Goal: Transaction & Acquisition: Purchase product/service

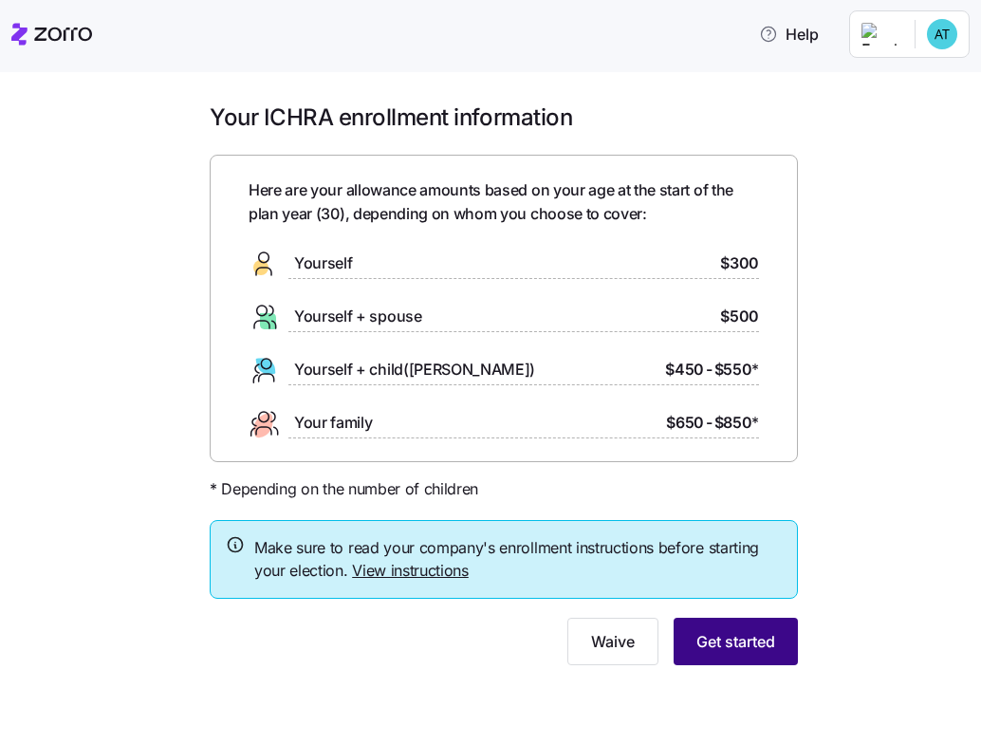
click at [775, 640] on button "Get started" at bounding box center [736, 641] width 124 height 47
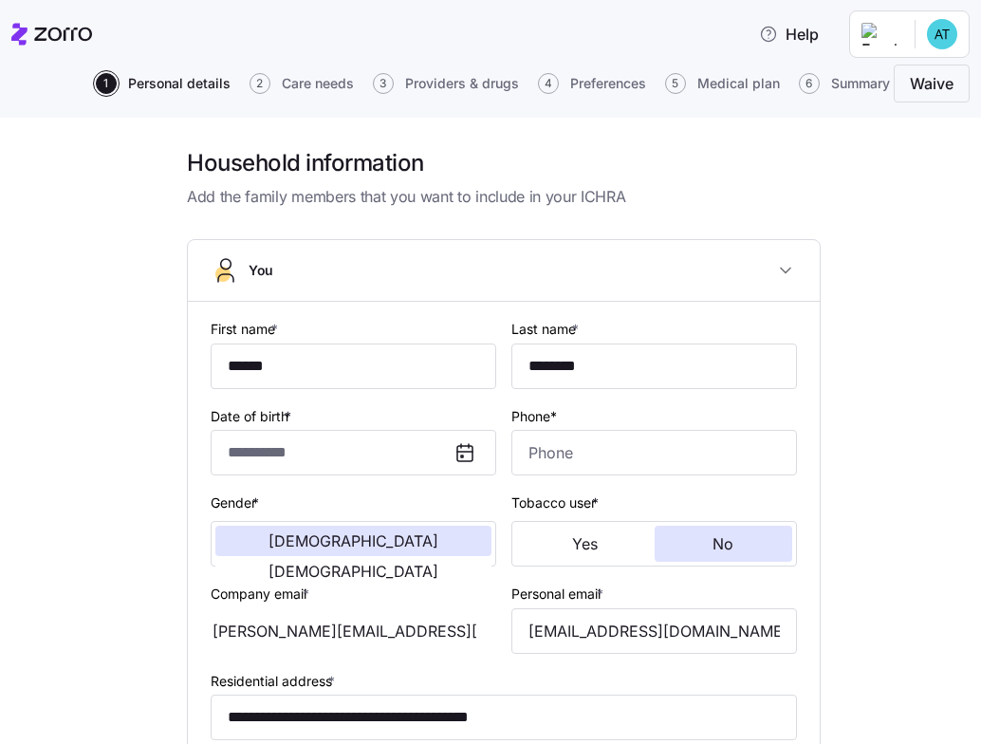
type input "**********"
type input "[PHONE_NUMBER]"
type input "[DEMOGRAPHIC_DATA] citizen"
type input "Single"
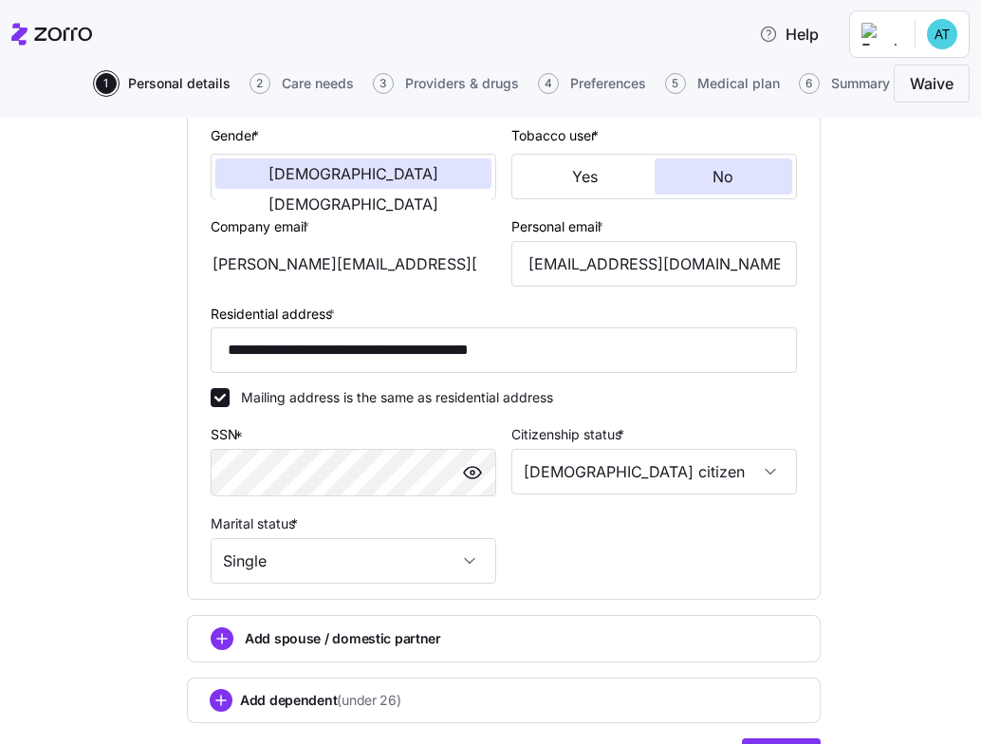
scroll to position [472, 0]
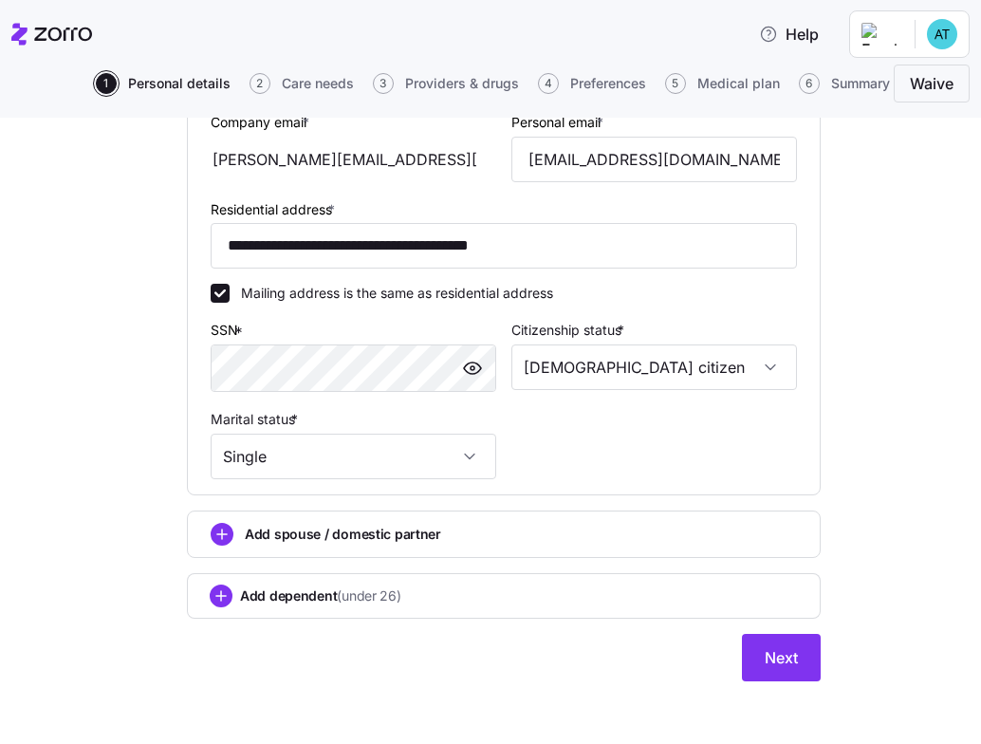
click at [308, 525] on span "Add spouse / domestic partner" at bounding box center [343, 534] width 196 height 19
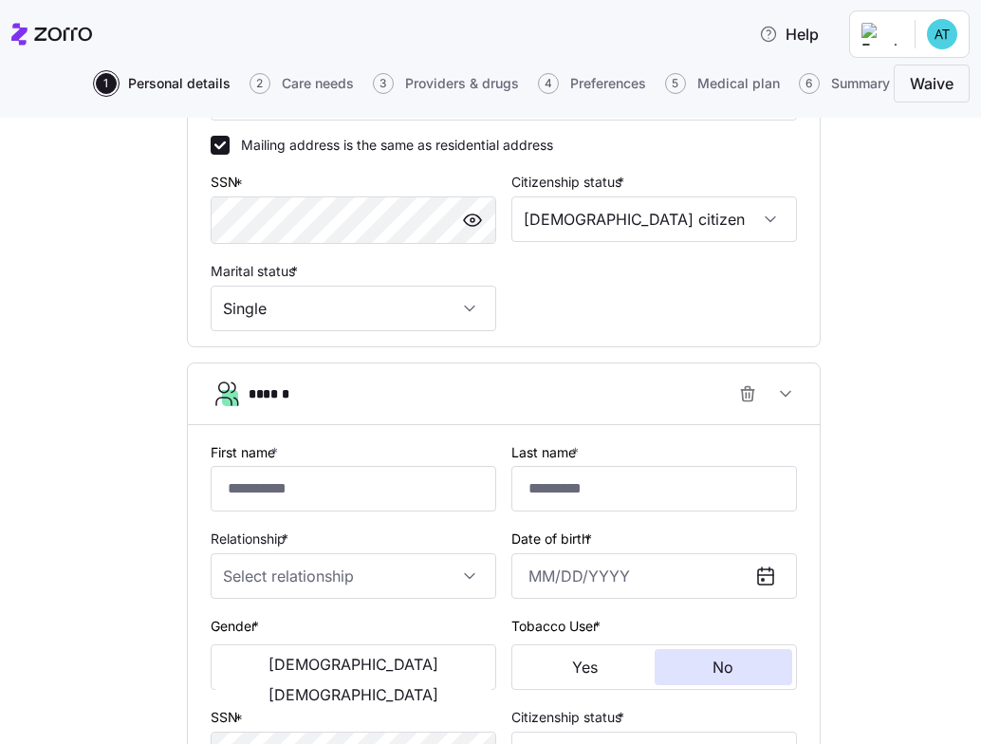
scroll to position [743, 0]
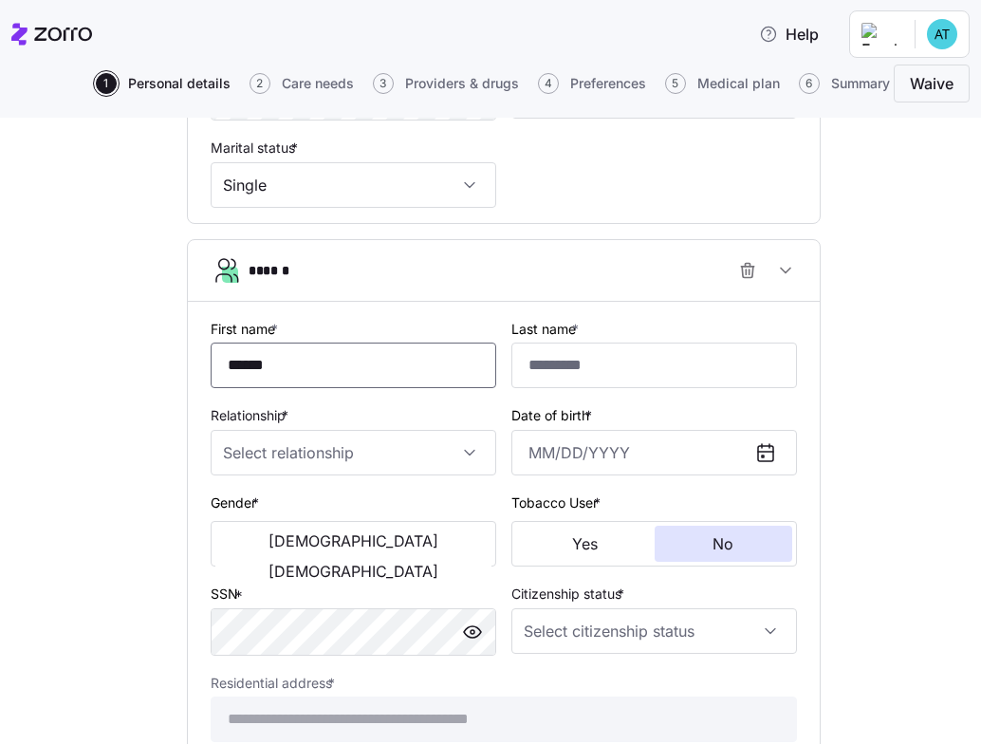
type input "******"
type input "********"
click at [301, 454] on input "Relationship *" at bounding box center [354, 453] width 286 height 46
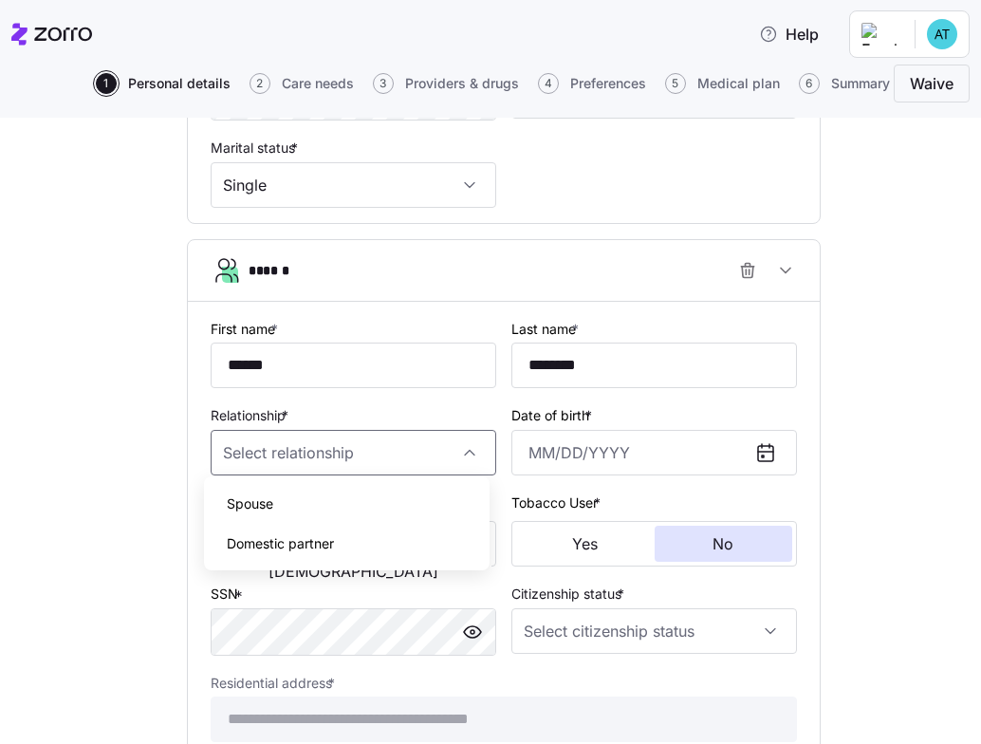
click at [290, 511] on div "Spouse" at bounding box center [347, 504] width 270 height 40
type input "Spouse"
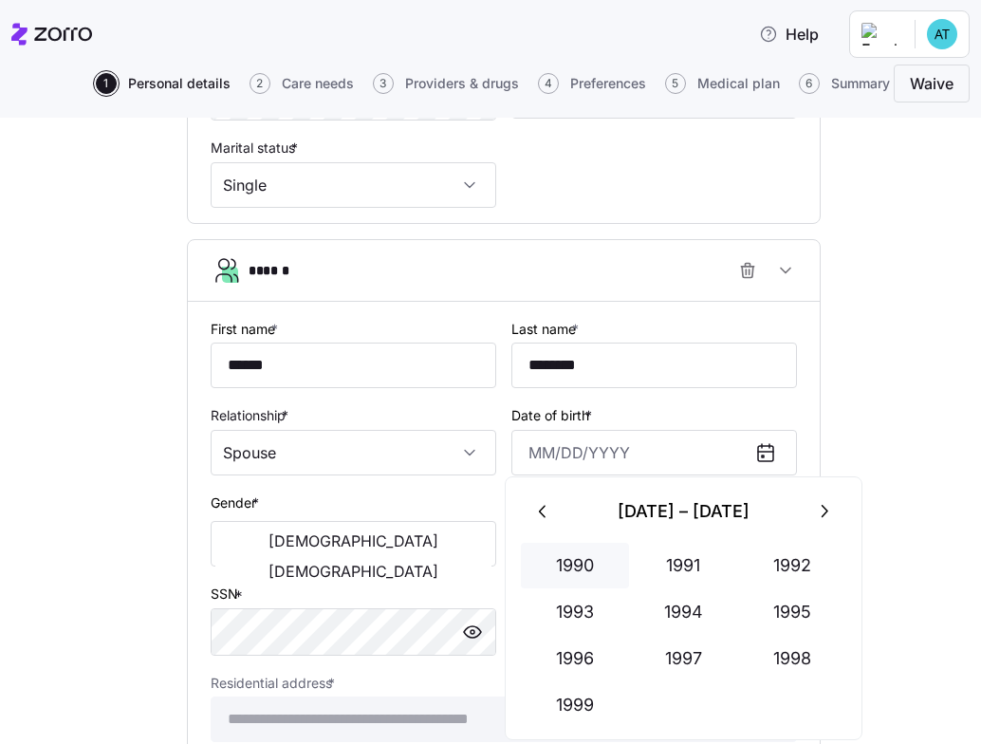
click at [591, 564] on button "1990" at bounding box center [575, 566] width 108 height 46
click at [584, 578] on button "Jan" at bounding box center [575, 566] width 108 height 46
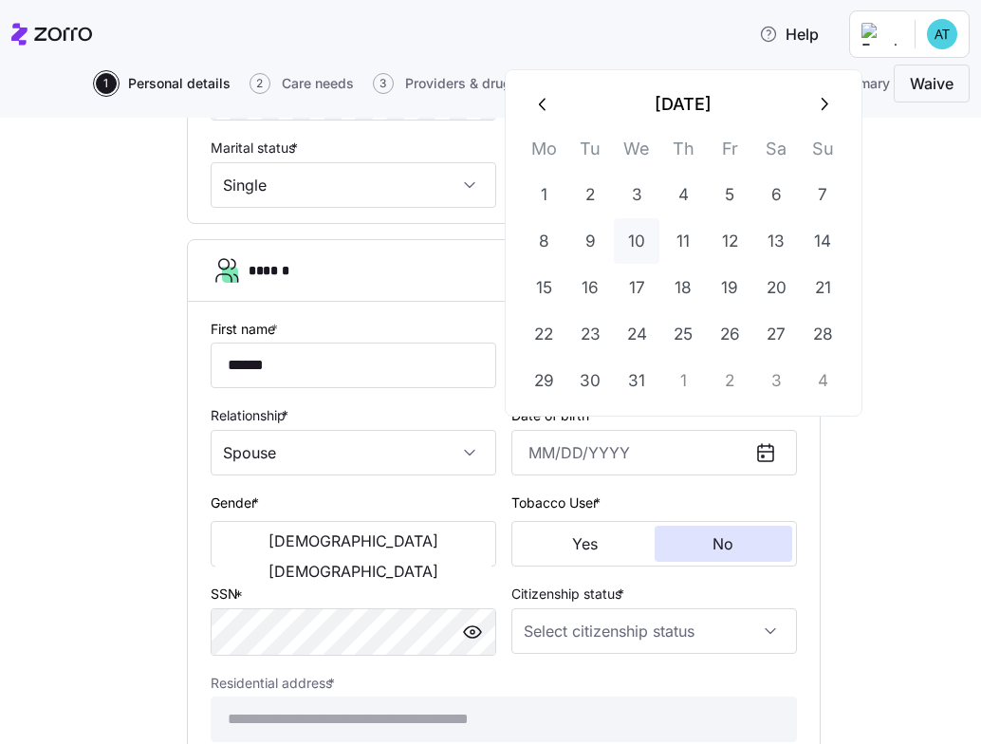
click at [640, 238] on button "10" at bounding box center [637, 241] width 46 height 46
type input "[DATE]"
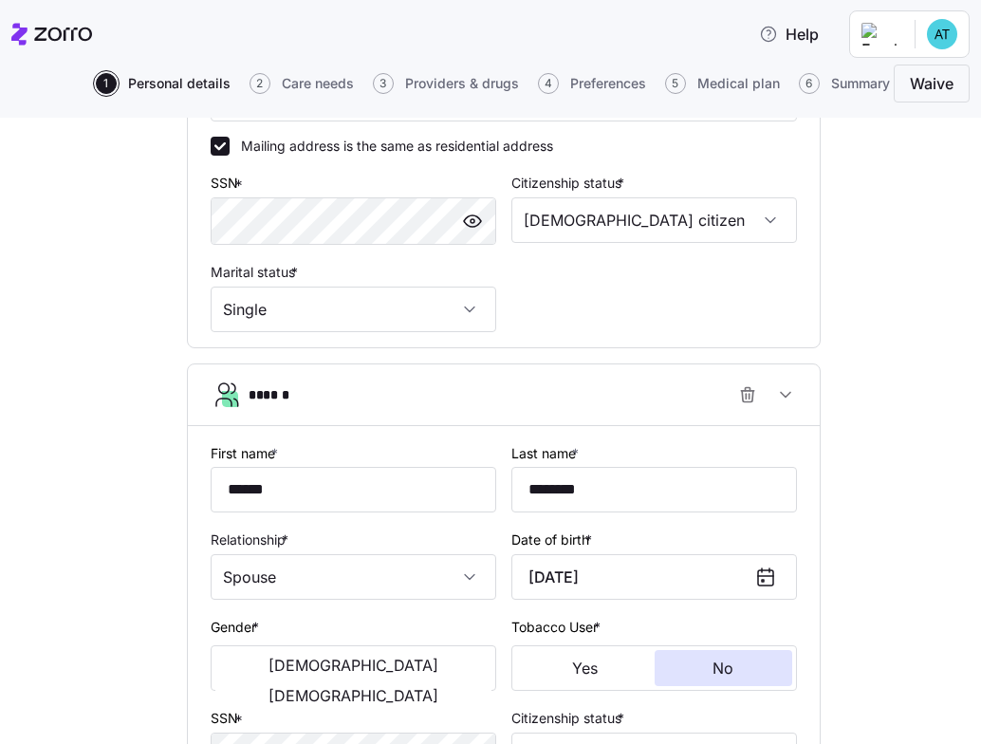
scroll to position [776, 0]
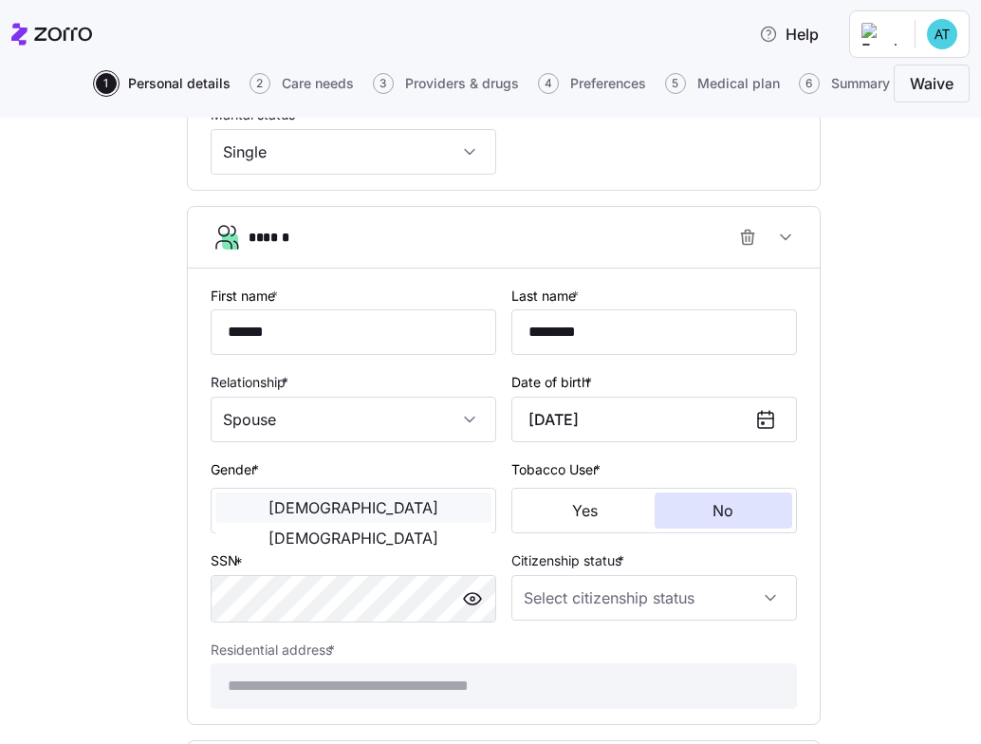
click at [303, 506] on button "[DEMOGRAPHIC_DATA]" at bounding box center [353, 507] width 276 height 30
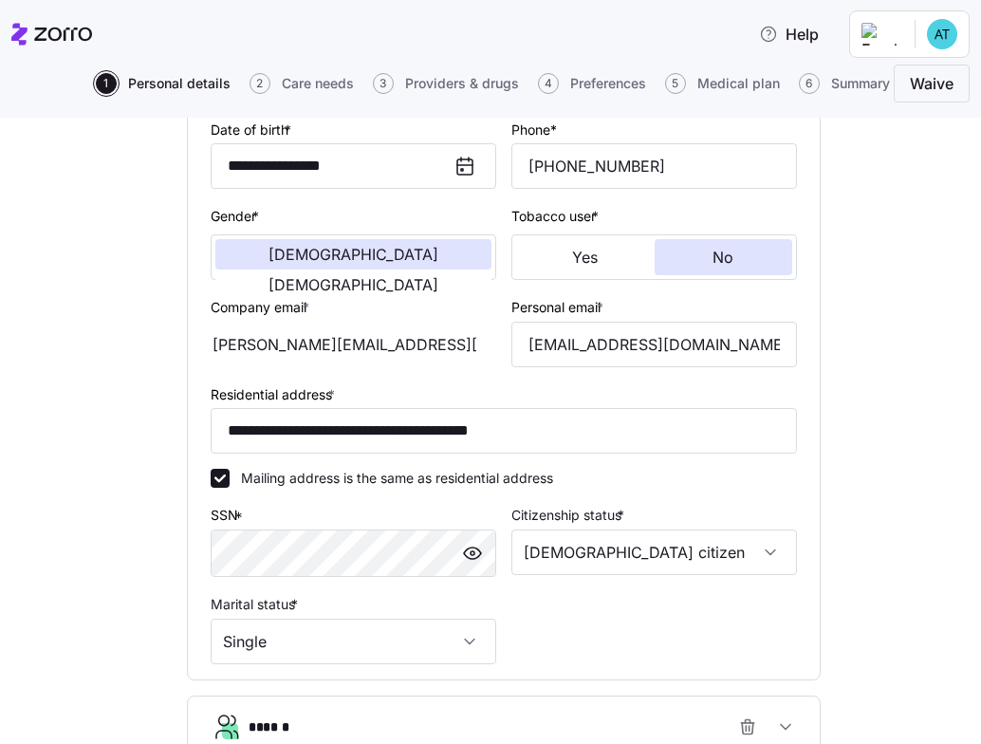
scroll to position [940, 0]
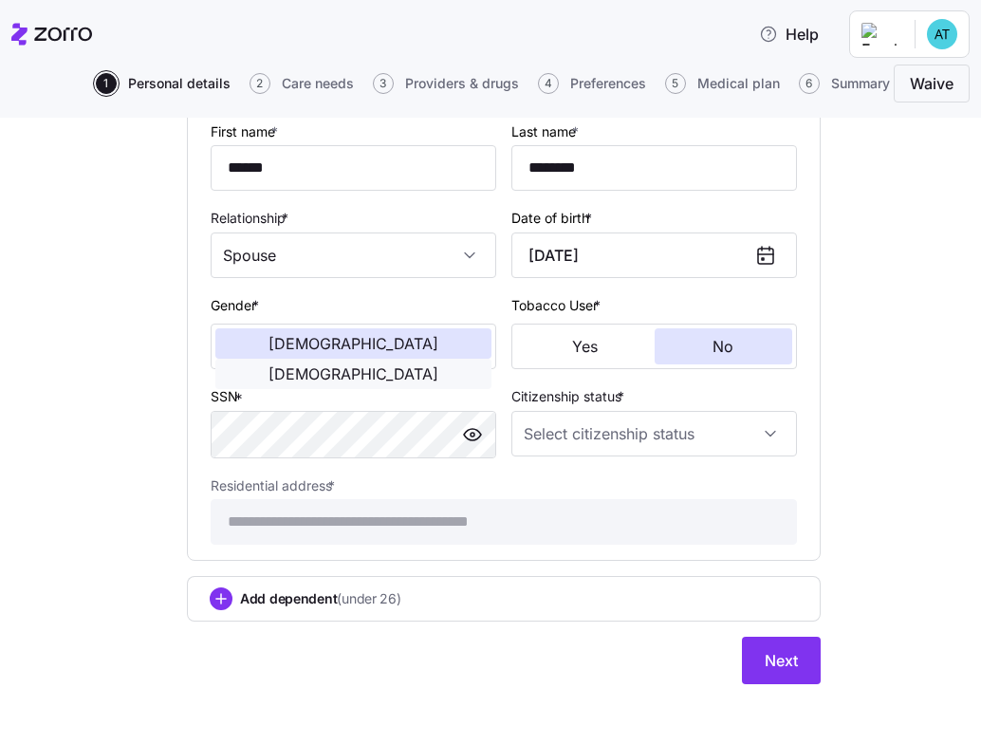
click at [392, 366] on span "[DEMOGRAPHIC_DATA]" at bounding box center [353, 373] width 170 height 15
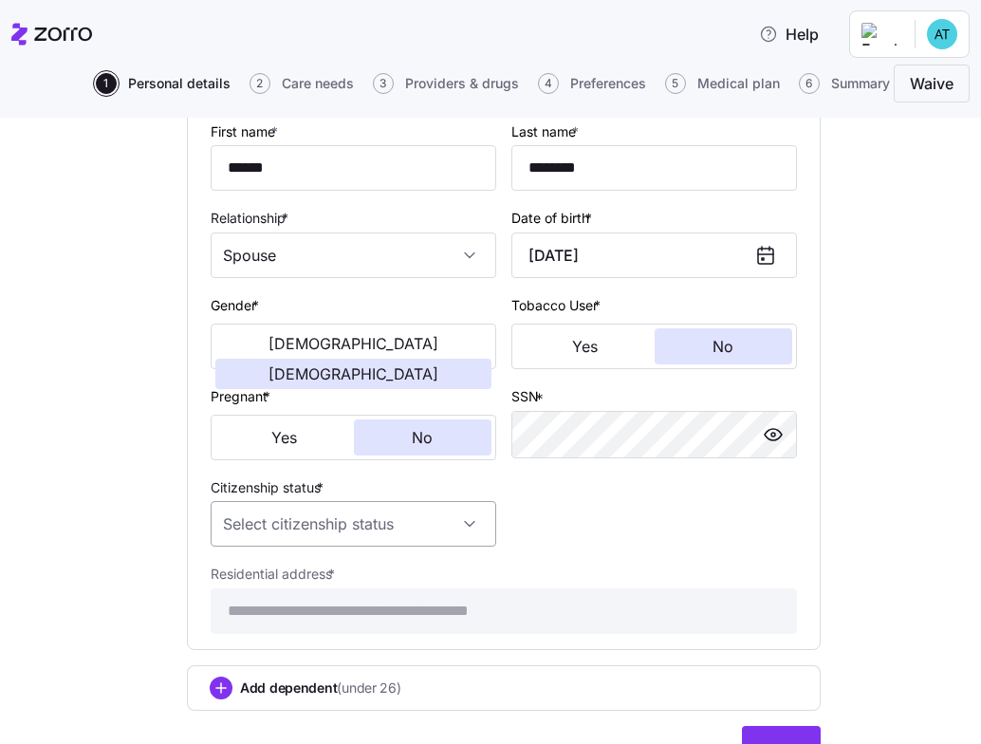
click at [343, 513] on input "Citizenship status *" at bounding box center [354, 524] width 286 height 46
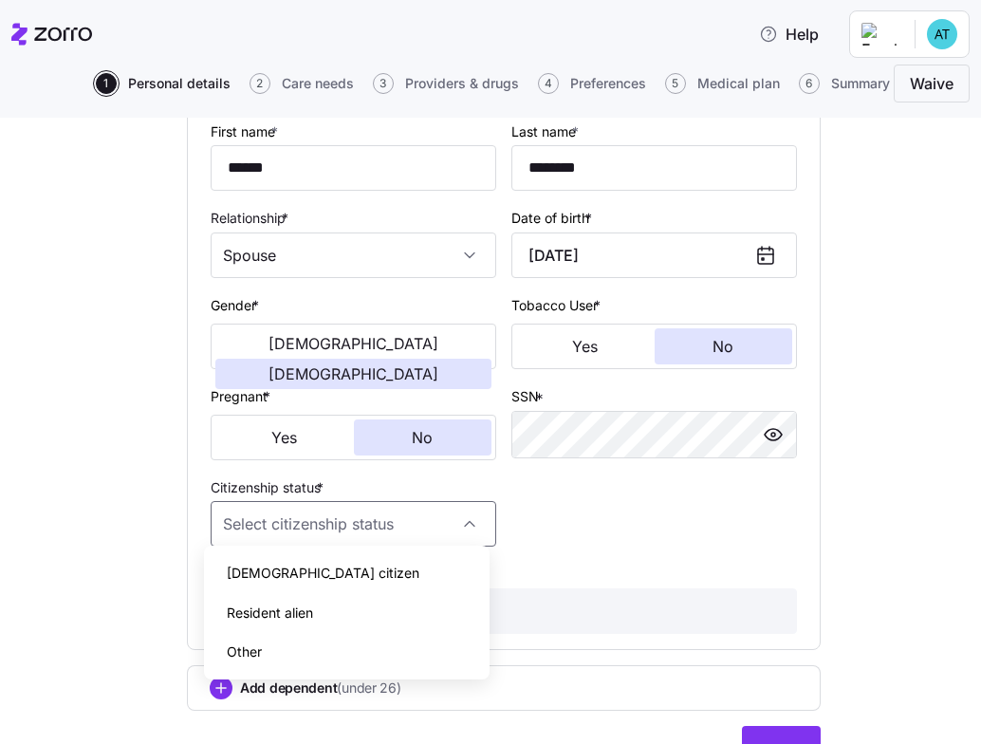
click at [292, 582] on div "[DEMOGRAPHIC_DATA] citizen" at bounding box center [347, 573] width 270 height 40
type input "[DEMOGRAPHIC_DATA] citizen"
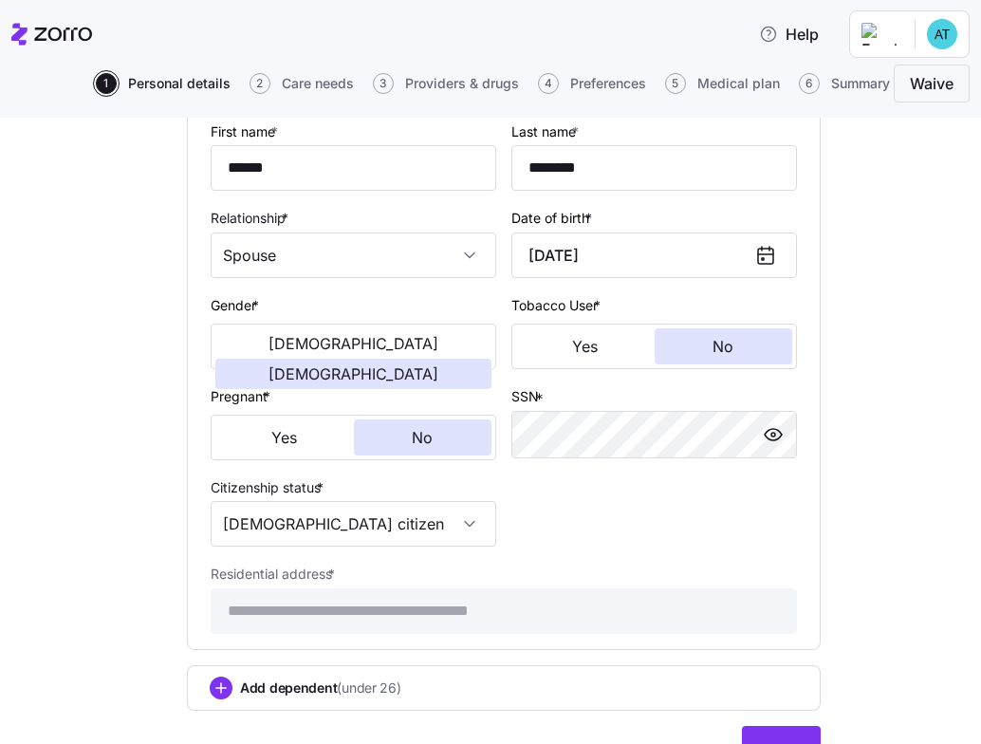
scroll to position [1028, 0]
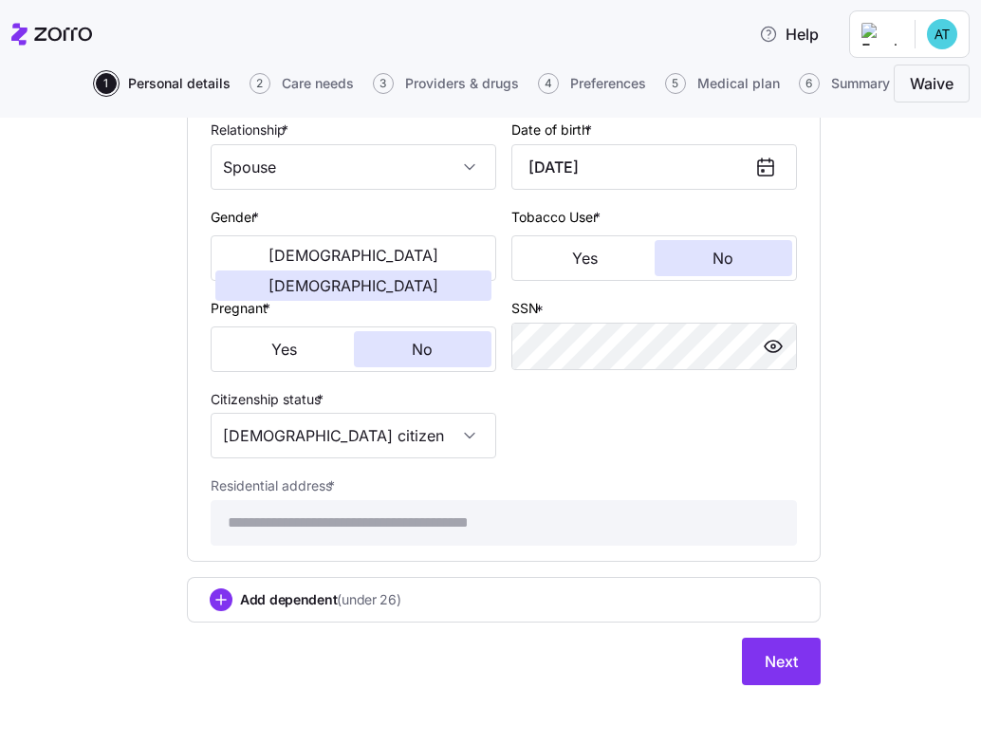
click at [342, 600] on div "Add dependent (under 26)" at bounding box center [504, 599] width 588 height 23
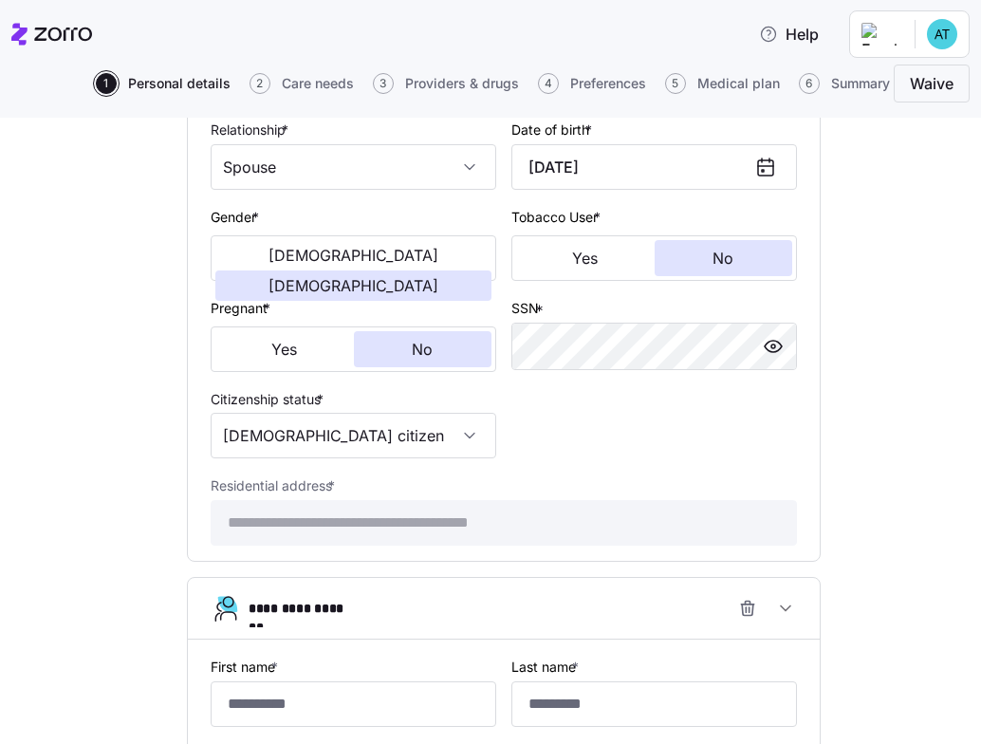
scroll to position [1200, 0]
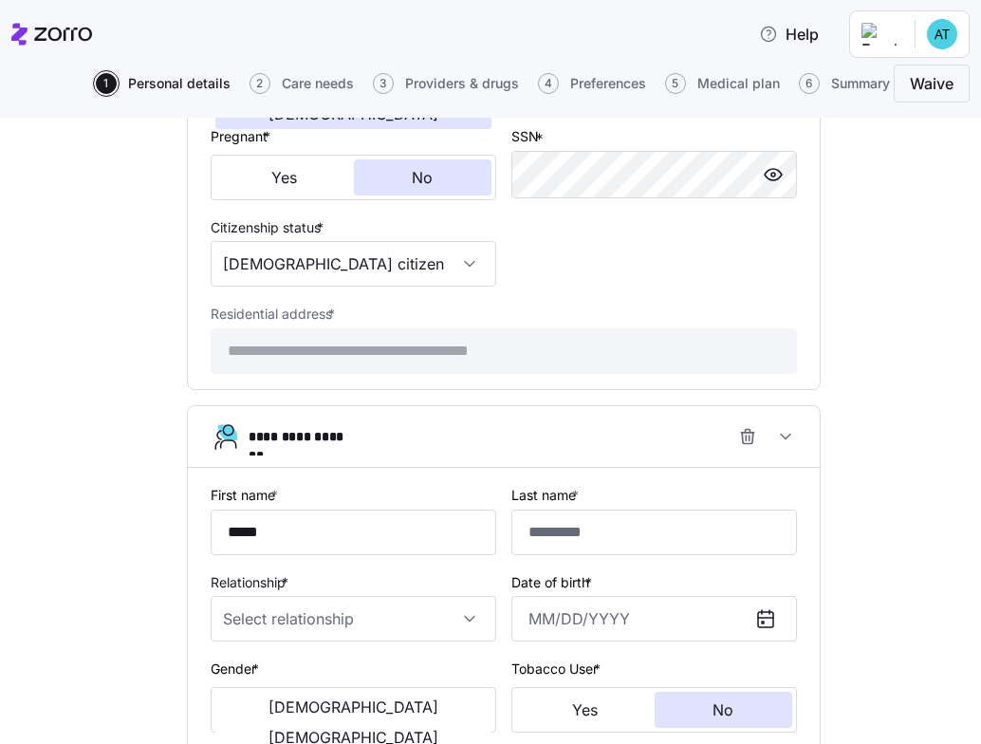
type input "*****"
type input "********"
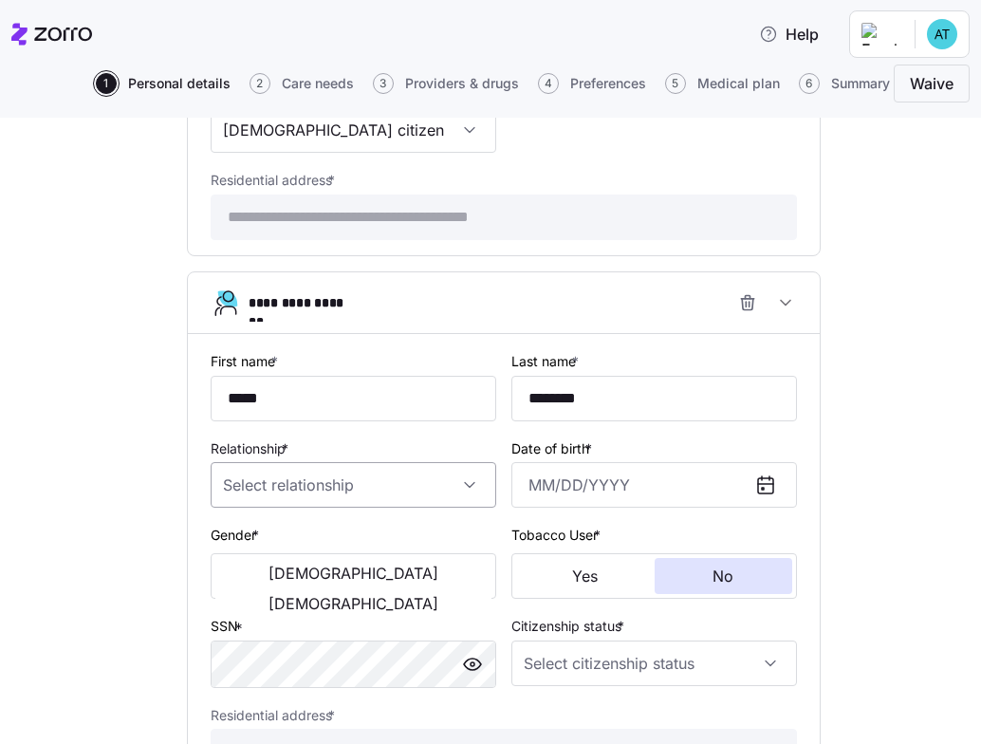
click at [397, 481] on input "Relationship *" at bounding box center [354, 485] width 286 height 46
click at [296, 536] on div "Child" at bounding box center [347, 532] width 270 height 40
type input "Child"
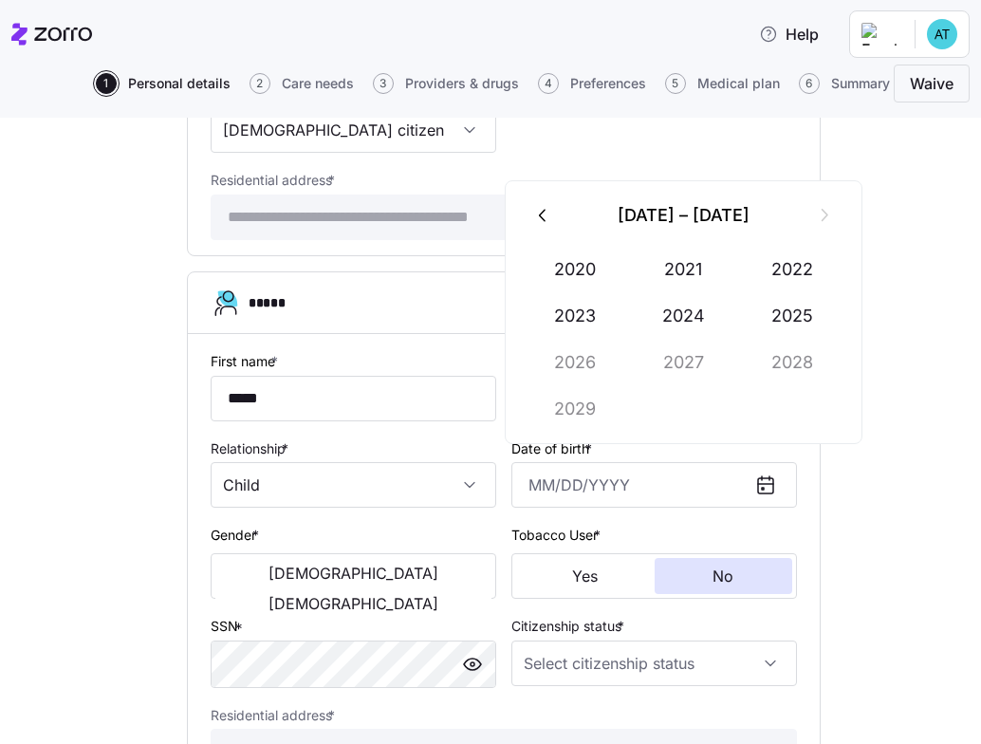
click at [543, 213] on icon "button" at bounding box center [542, 216] width 7 height 12
click at [828, 331] on button "2005" at bounding box center [792, 316] width 108 height 46
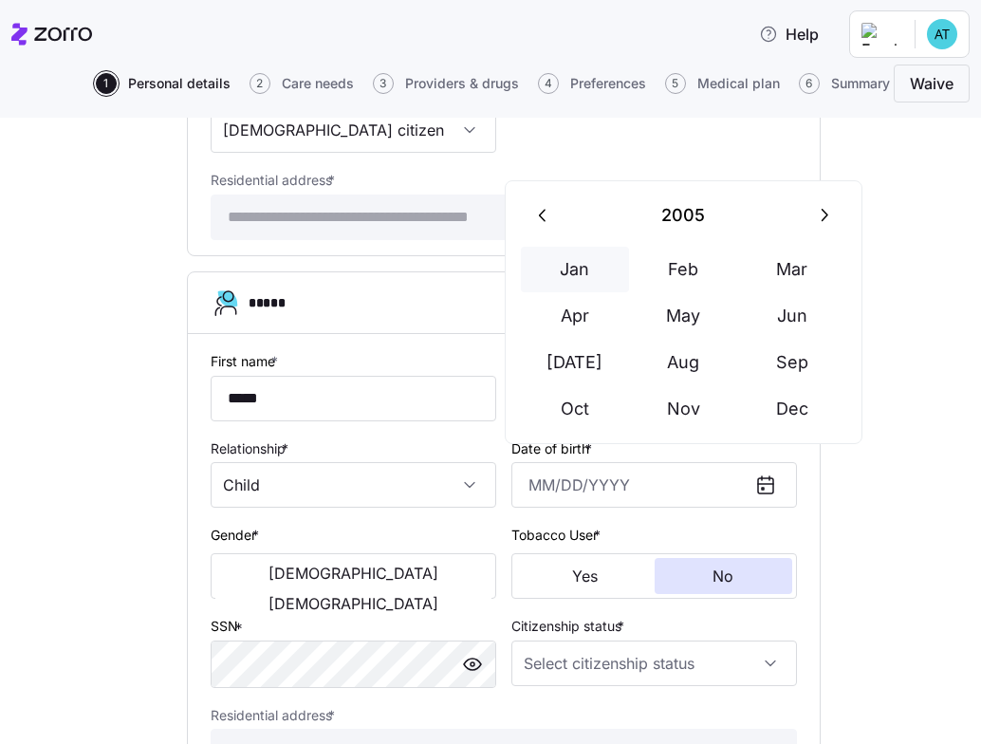
click at [572, 274] on button "Jan" at bounding box center [575, 270] width 108 height 46
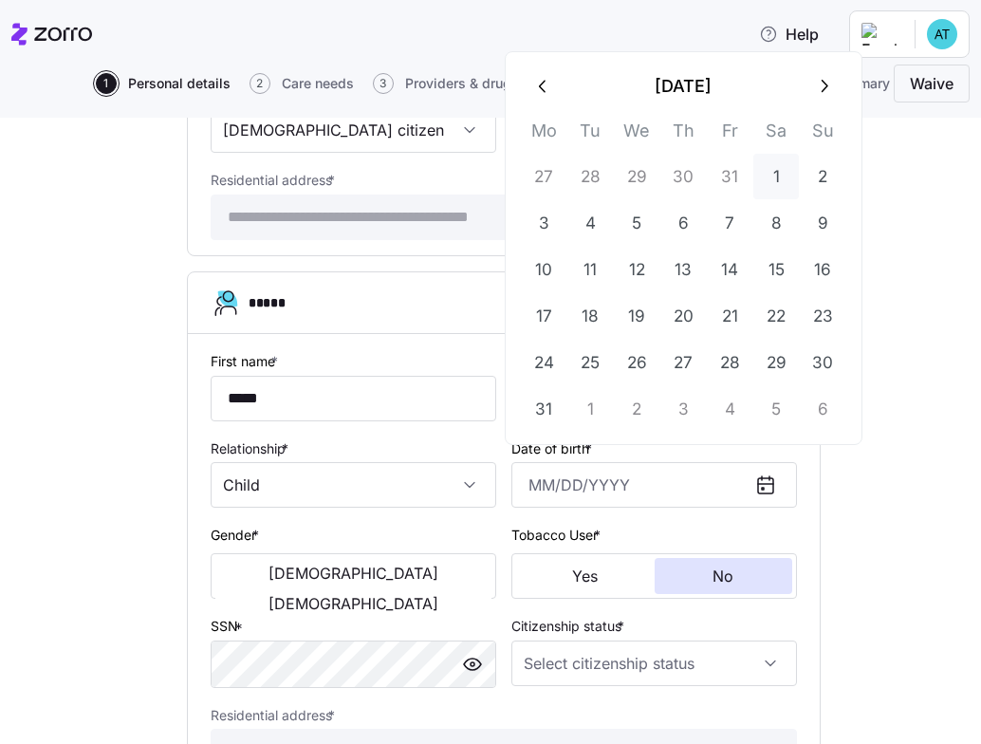
click at [775, 182] on button "1" at bounding box center [776, 177] width 46 height 46
type input "[DATE]"
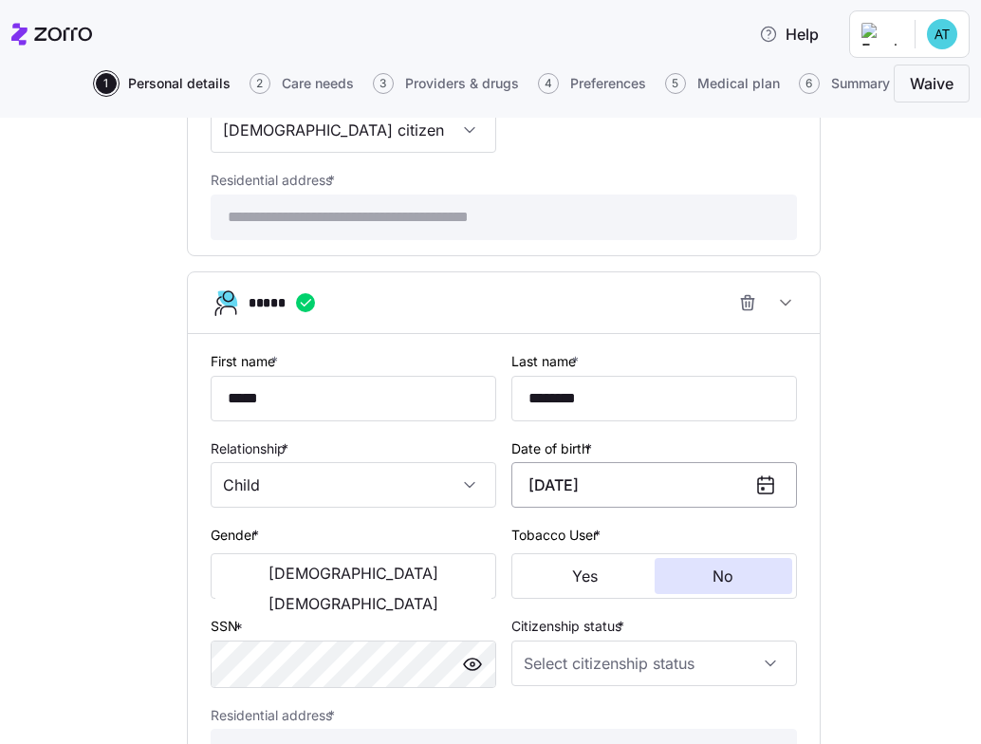
scroll to position [1489, 0]
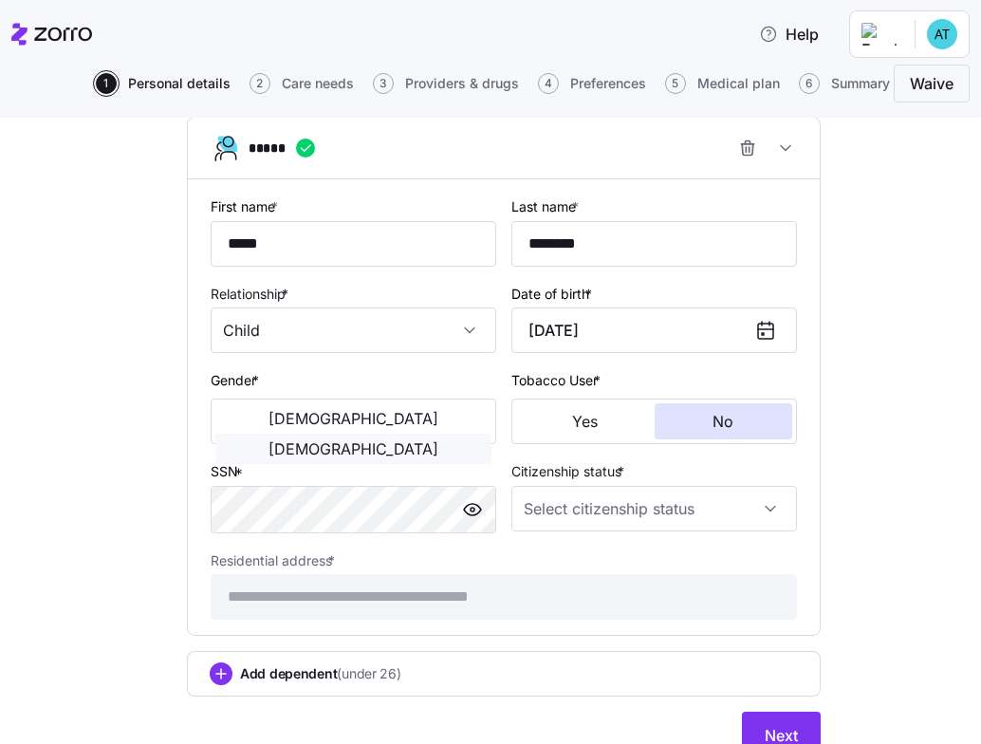
click at [404, 441] on span "[DEMOGRAPHIC_DATA]" at bounding box center [353, 448] width 170 height 15
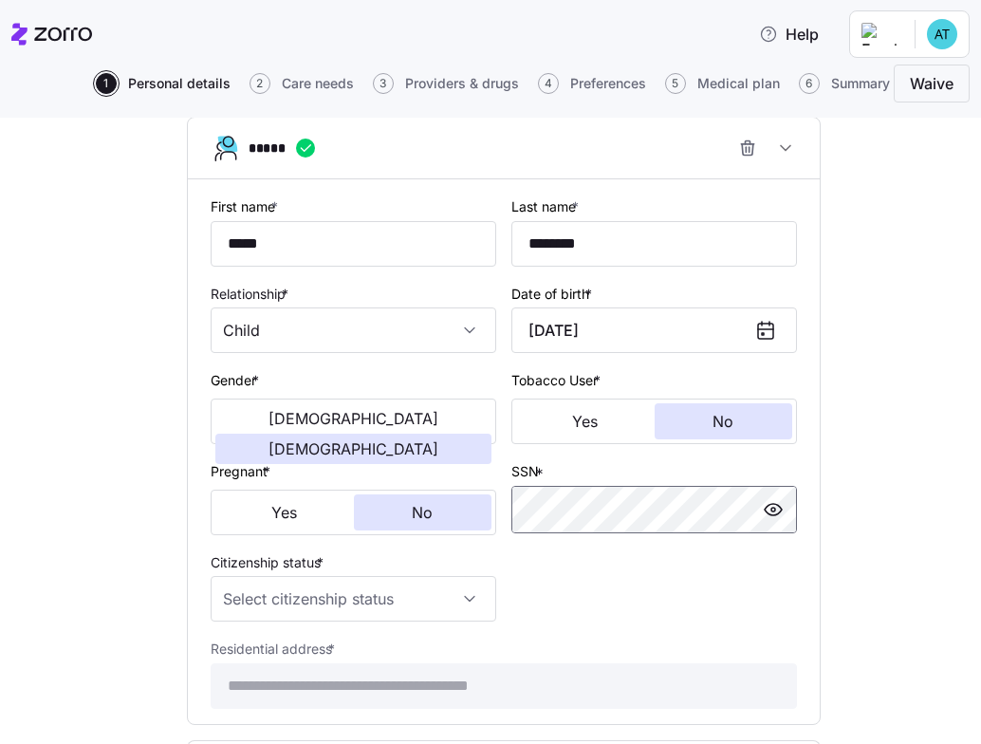
scroll to position [1645, 0]
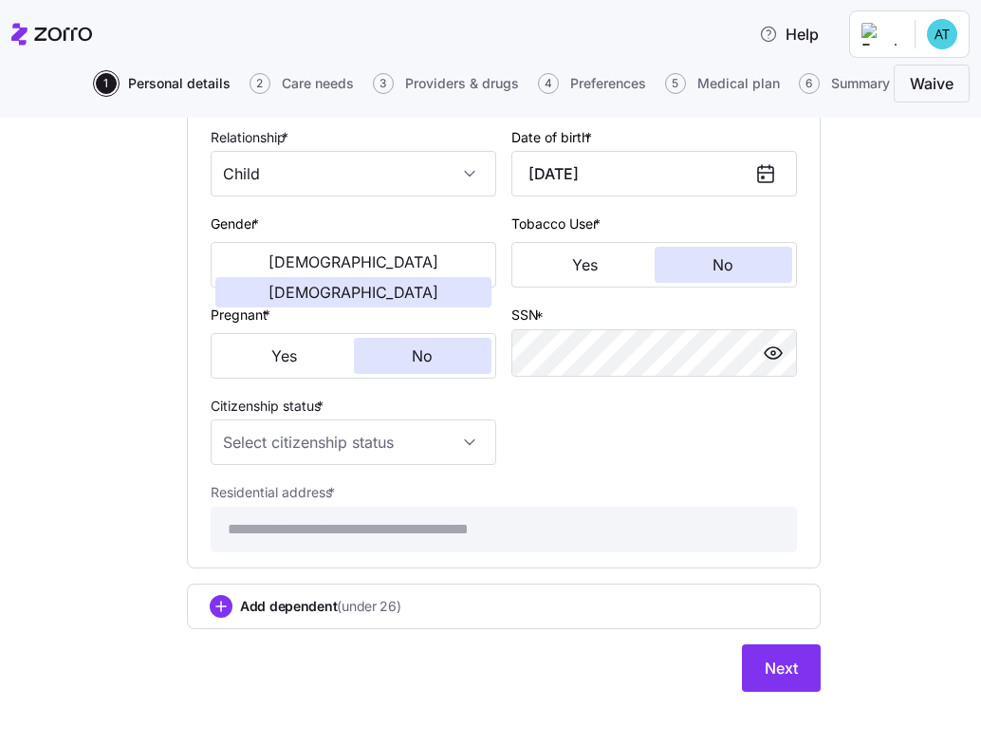
click at [774, 426] on div "**********" at bounding box center [503, 294] width 601 height 529
click at [406, 438] on input "Citizenship status *" at bounding box center [354, 442] width 286 height 46
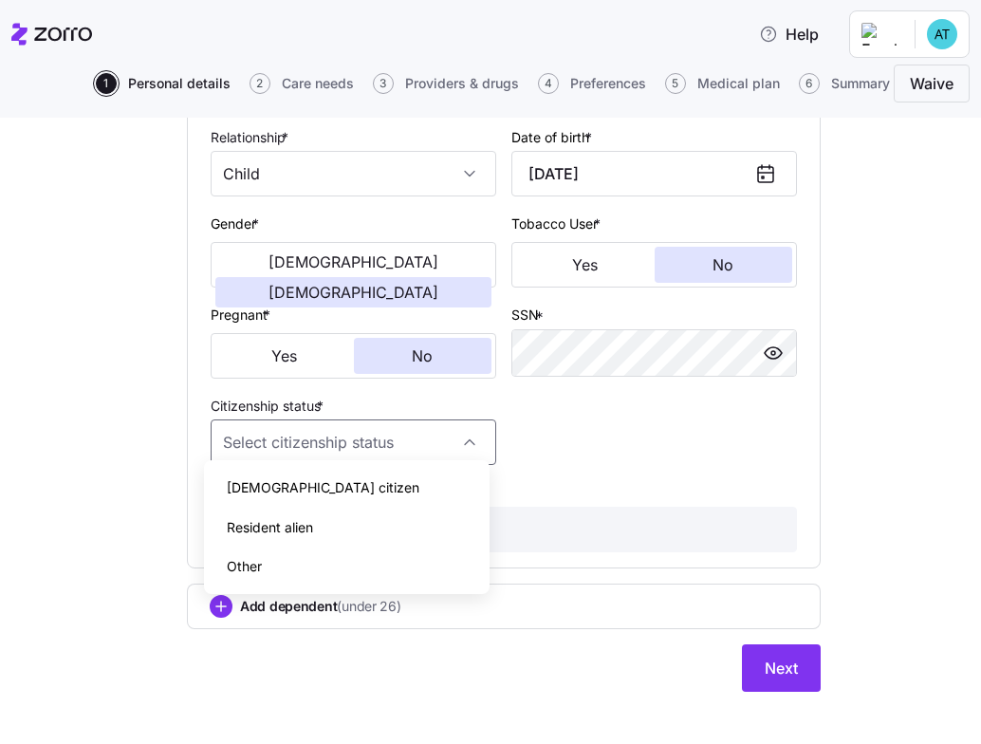
click at [356, 481] on div "[DEMOGRAPHIC_DATA] citizen" at bounding box center [347, 488] width 270 height 40
type input "[DEMOGRAPHIC_DATA] citizen"
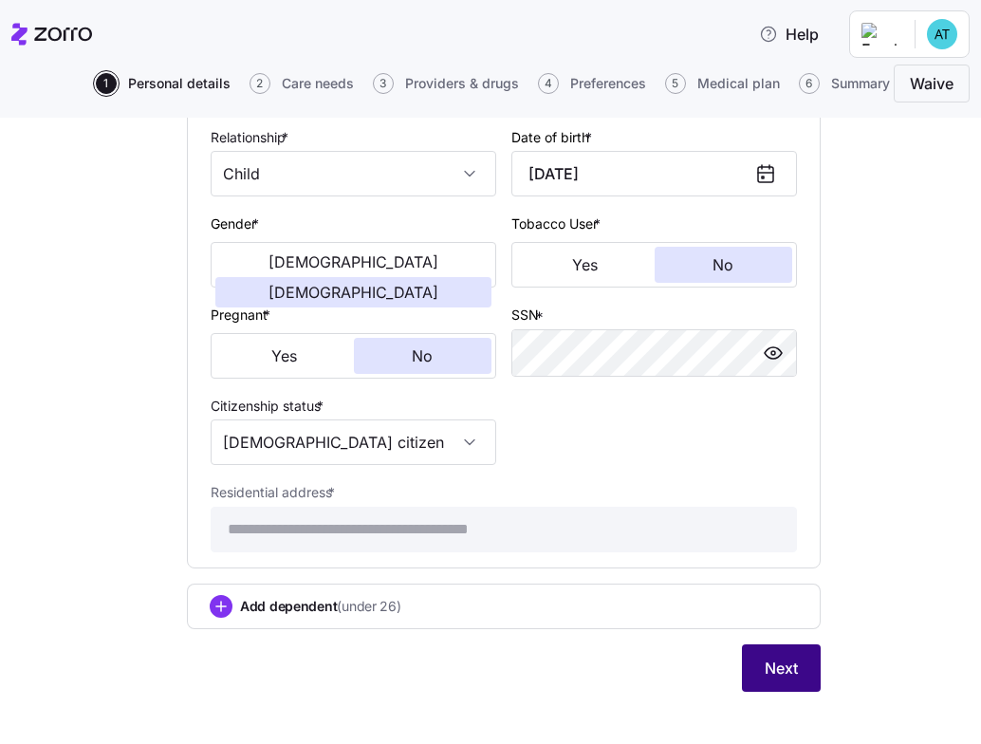
click at [765, 659] on span "Next" at bounding box center [781, 668] width 33 height 23
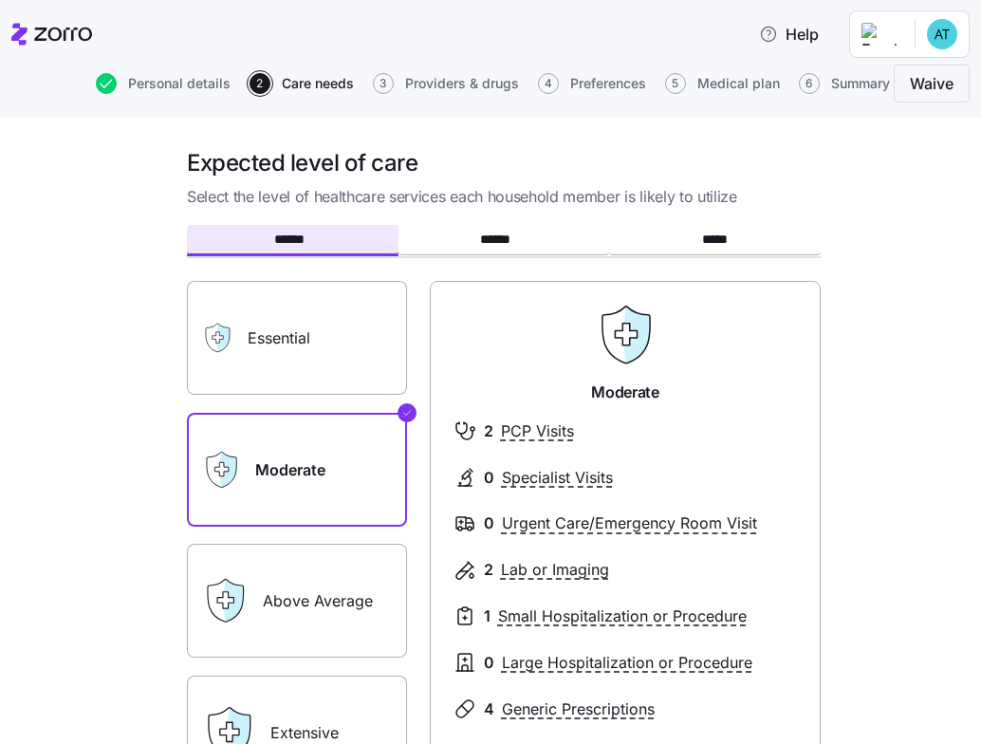
scroll to position [313, 0]
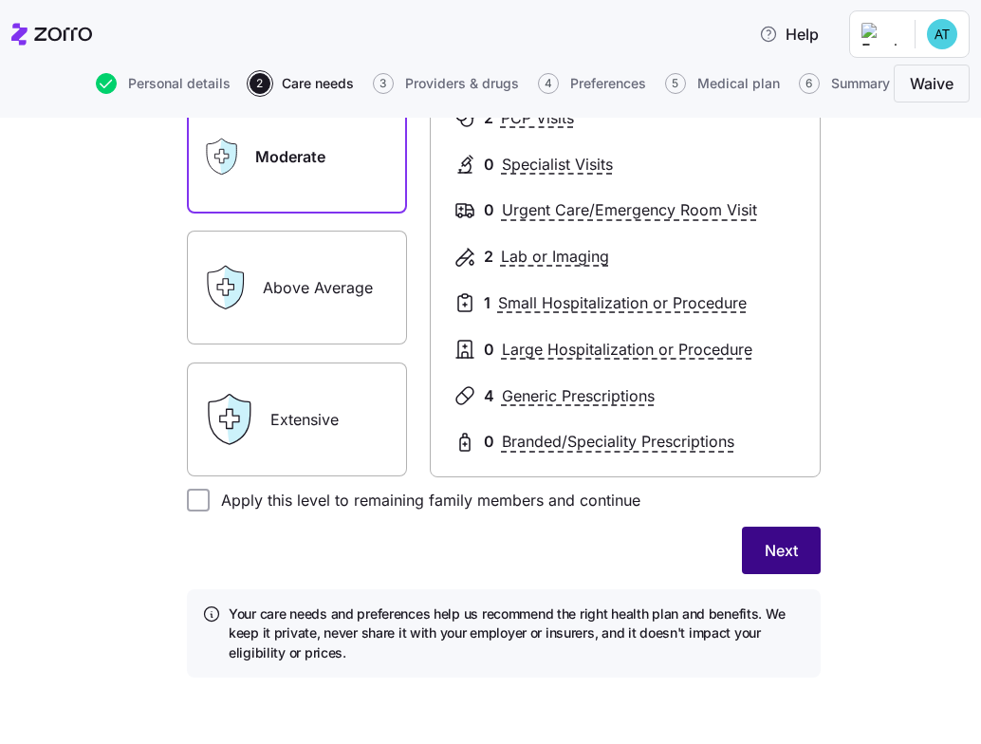
click at [770, 542] on span "Next" at bounding box center [781, 550] width 33 height 23
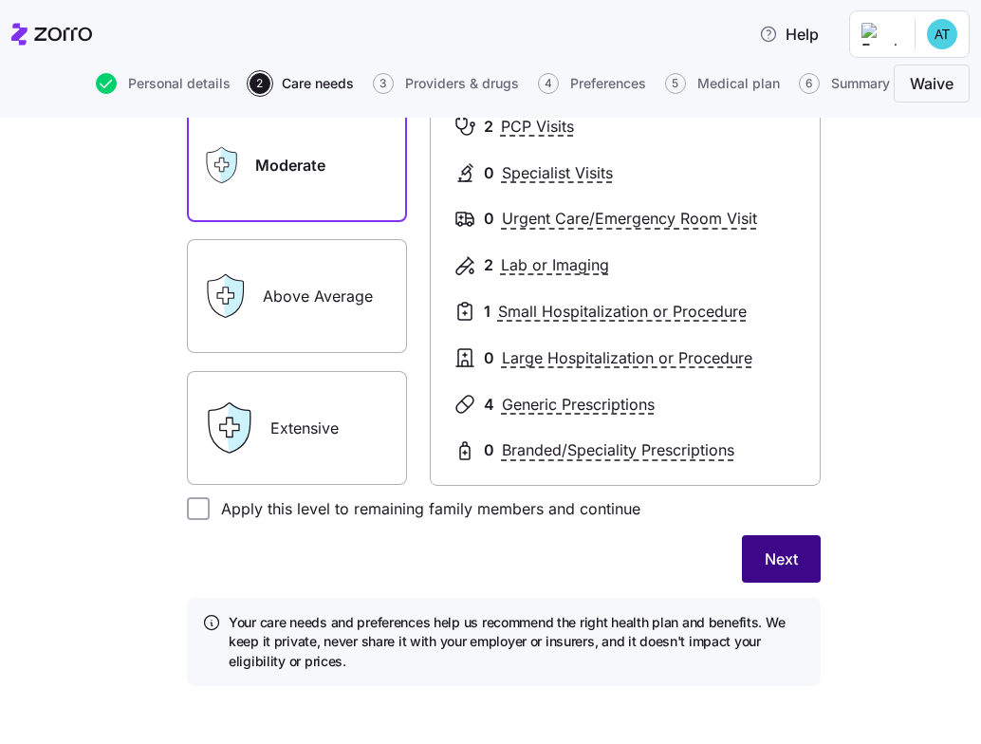
click at [779, 556] on span "Next" at bounding box center [781, 558] width 33 height 23
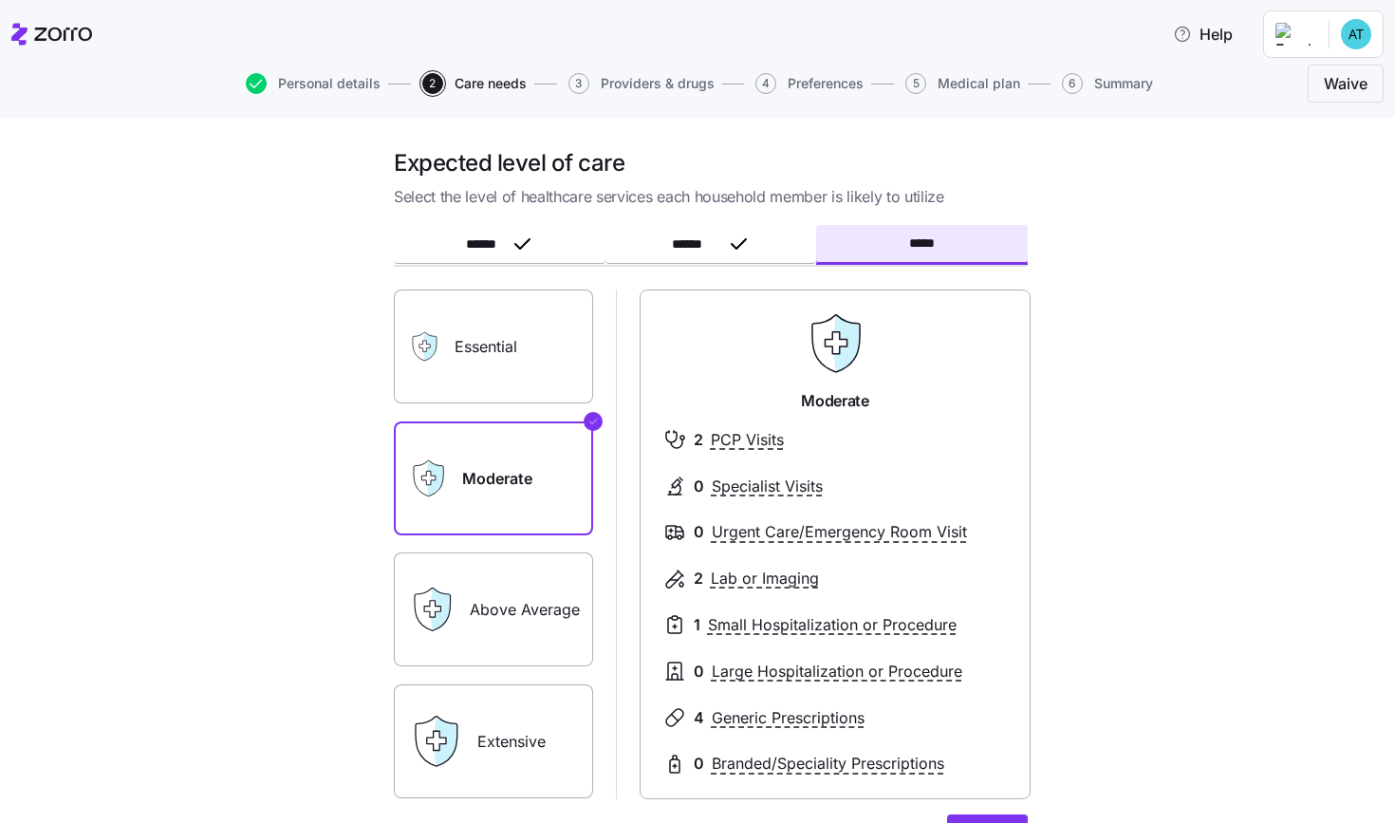
scroll to position [187, 0]
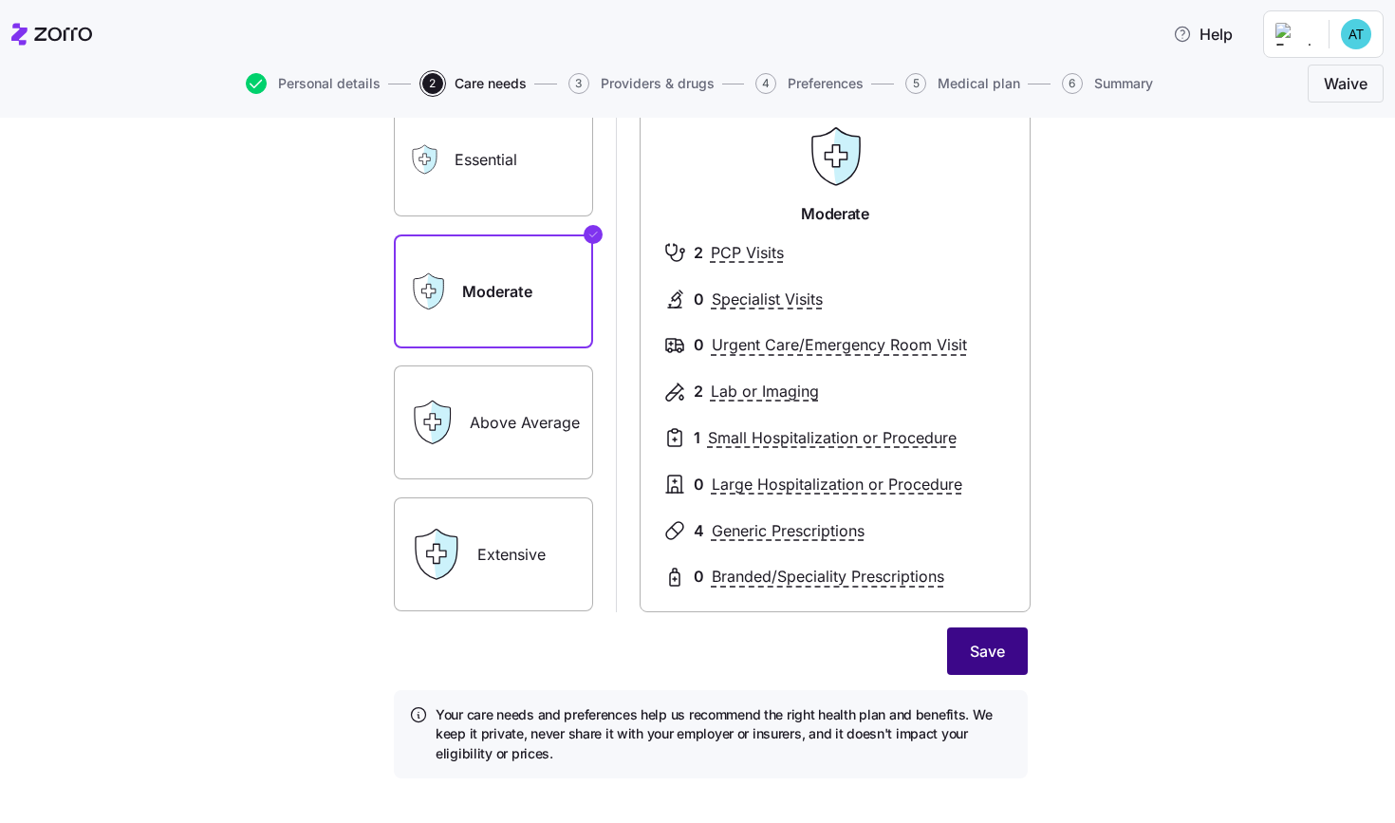
click at [980, 648] on span "Save" at bounding box center [987, 650] width 35 height 23
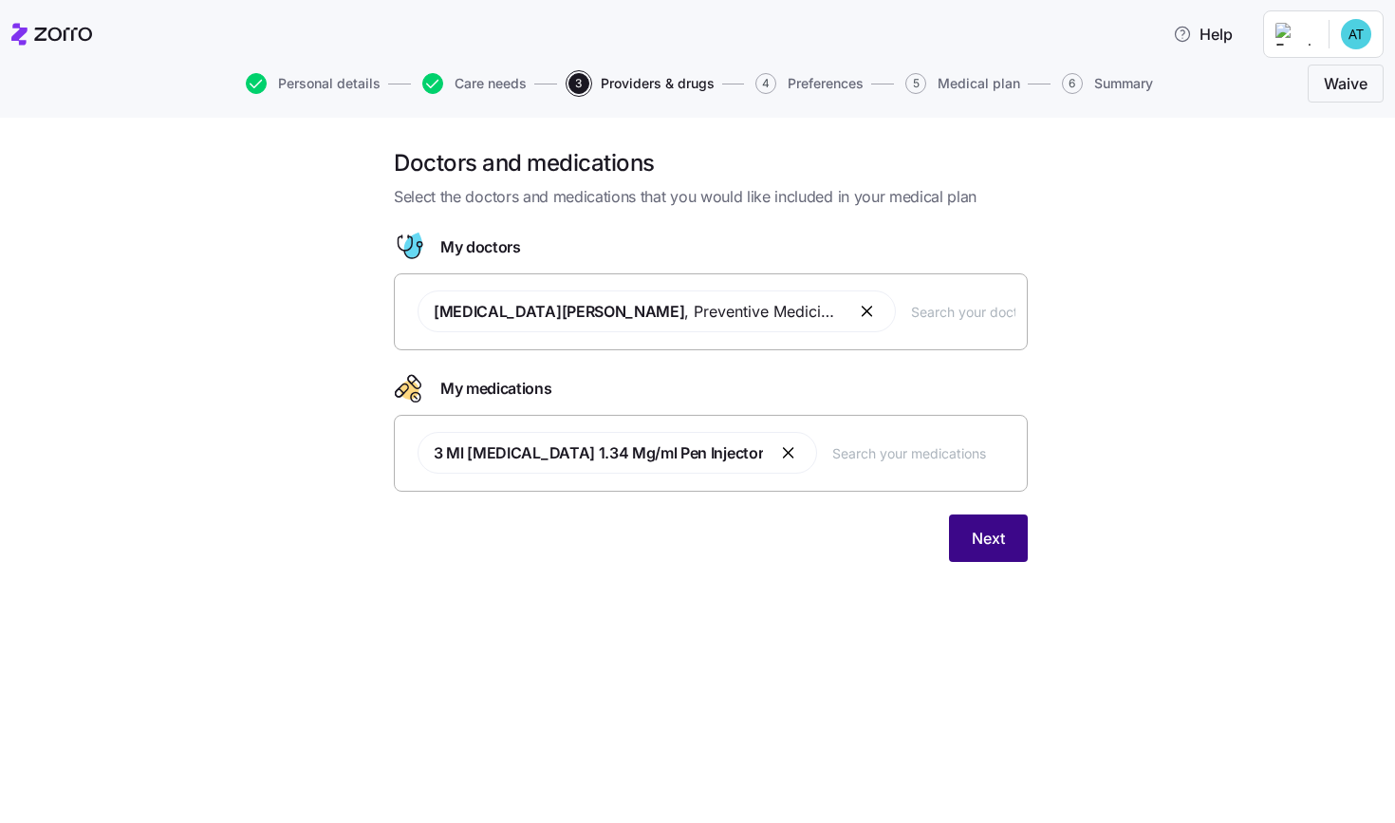
click at [980, 527] on span "Next" at bounding box center [988, 538] width 33 height 23
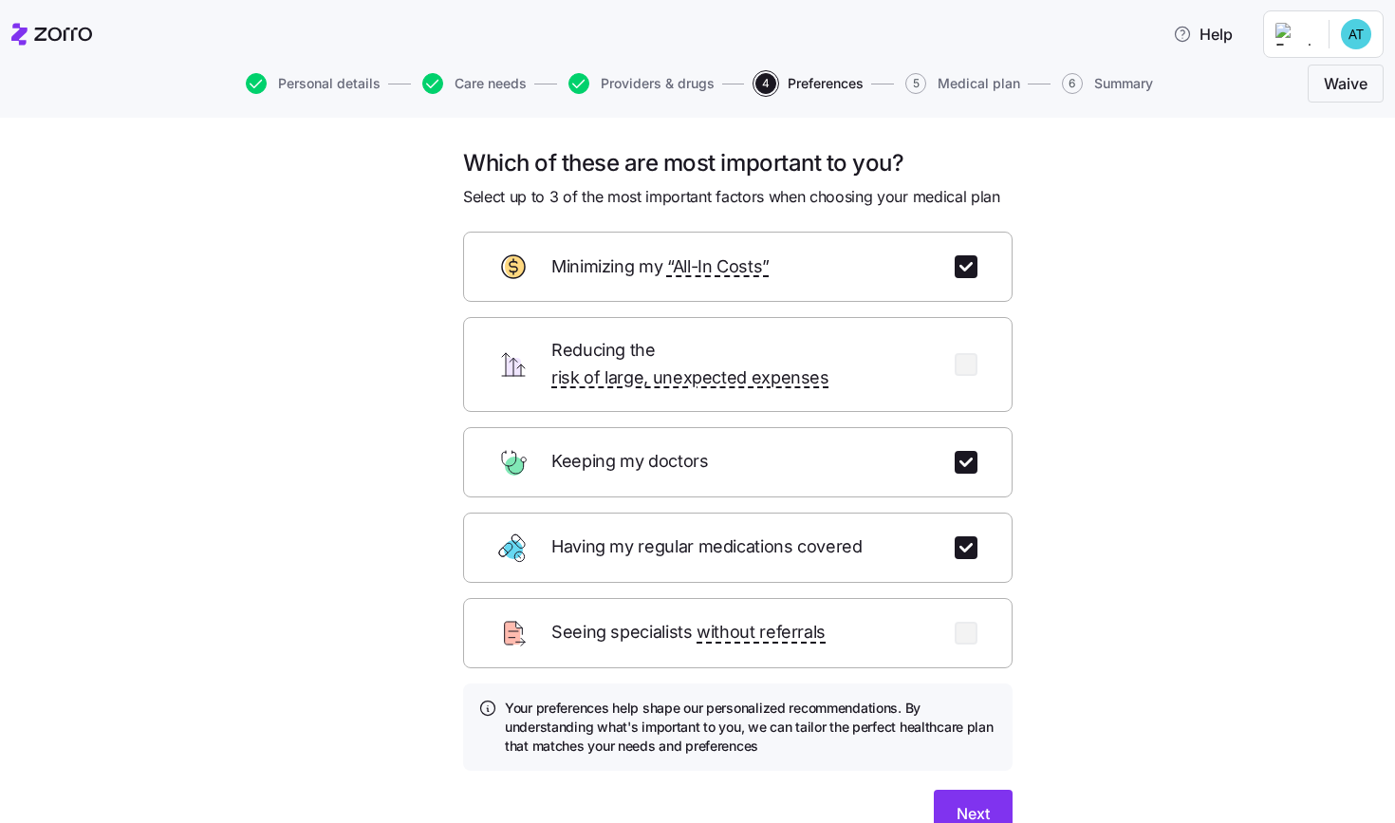
scroll to position [80, 0]
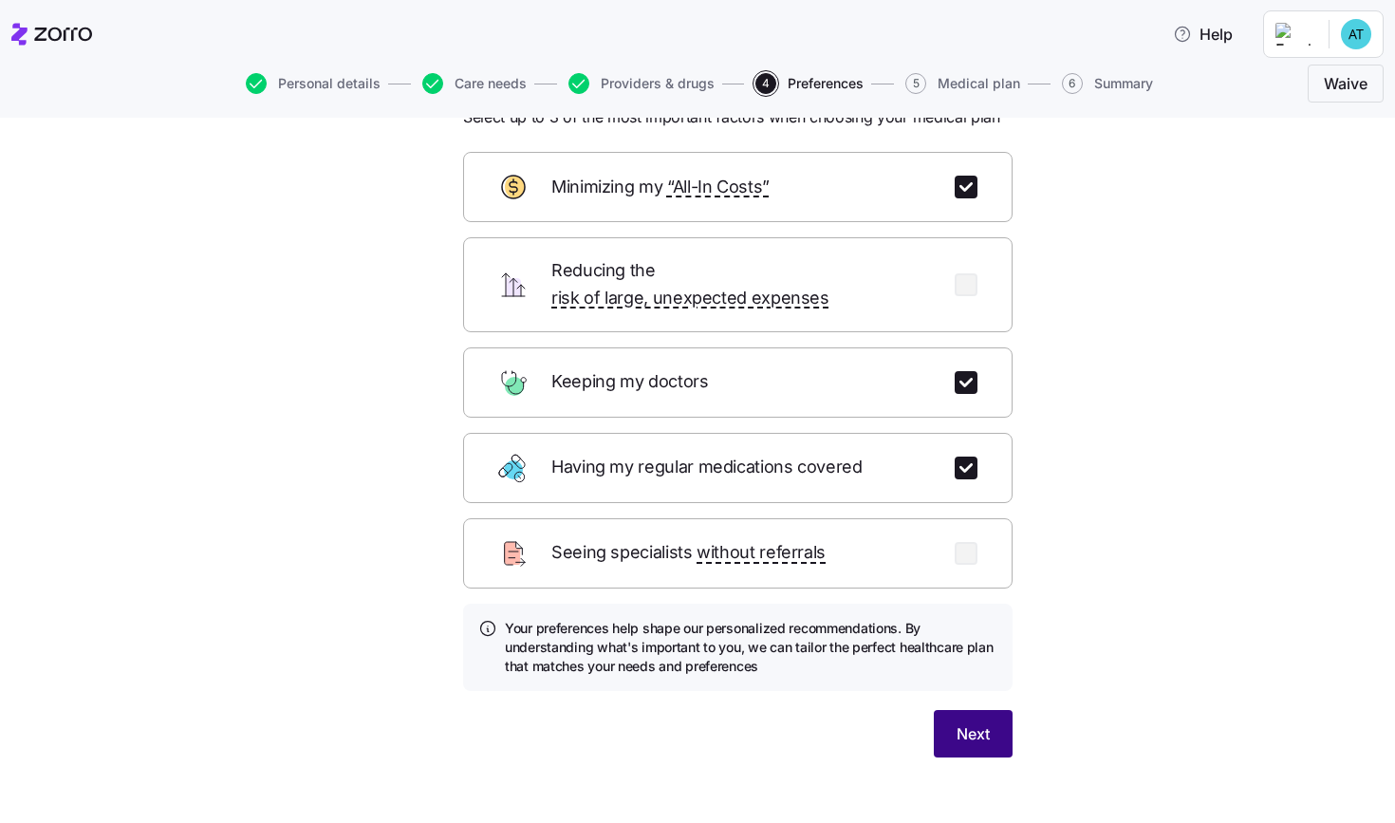
click at [980, 710] on button "Next" at bounding box center [973, 733] width 79 height 47
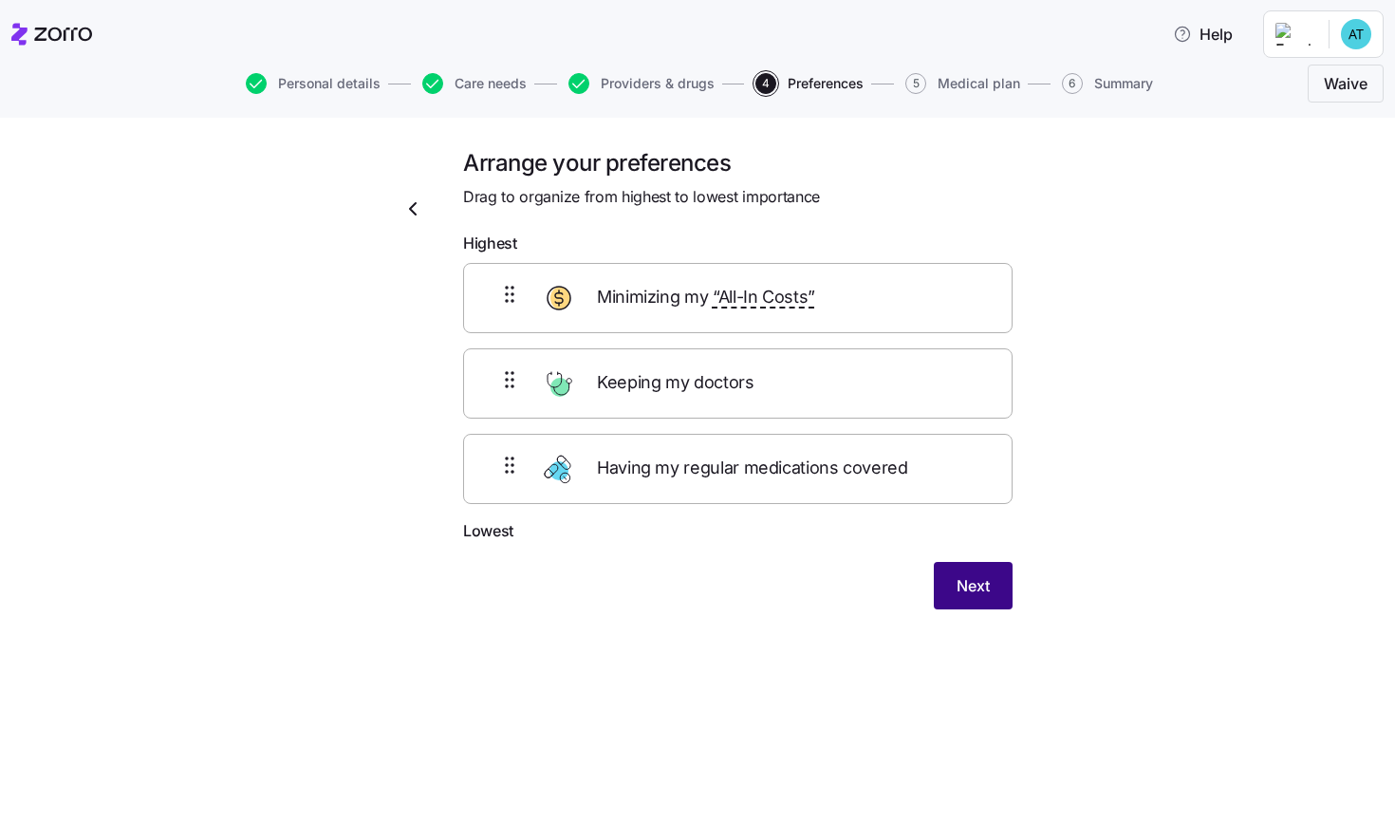
click at [980, 582] on button "Next" at bounding box center [973, 585] width 79 height 47
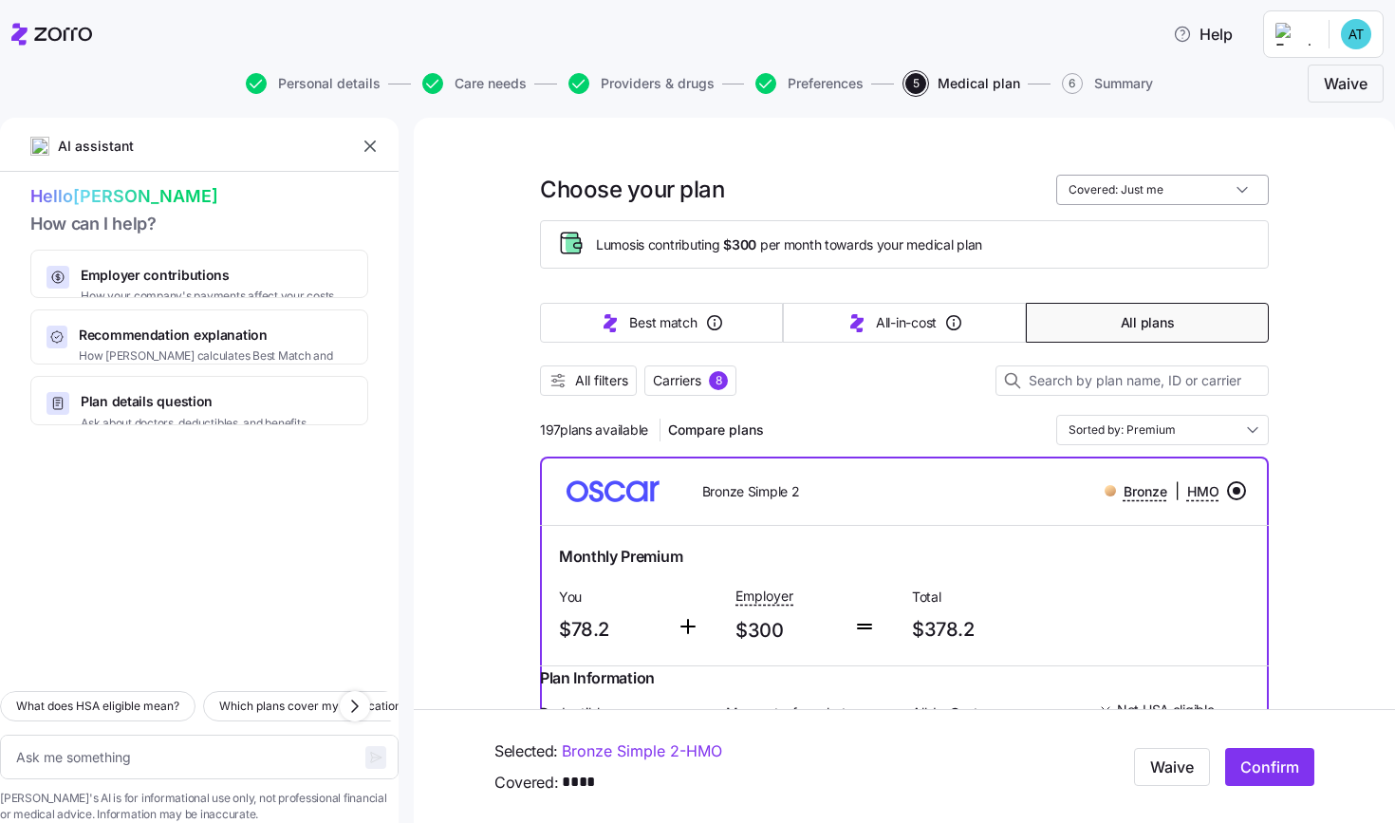
click at [980, 193] on input "Covered: Just me" at bounding box center [1162, 190] width 213 height 30
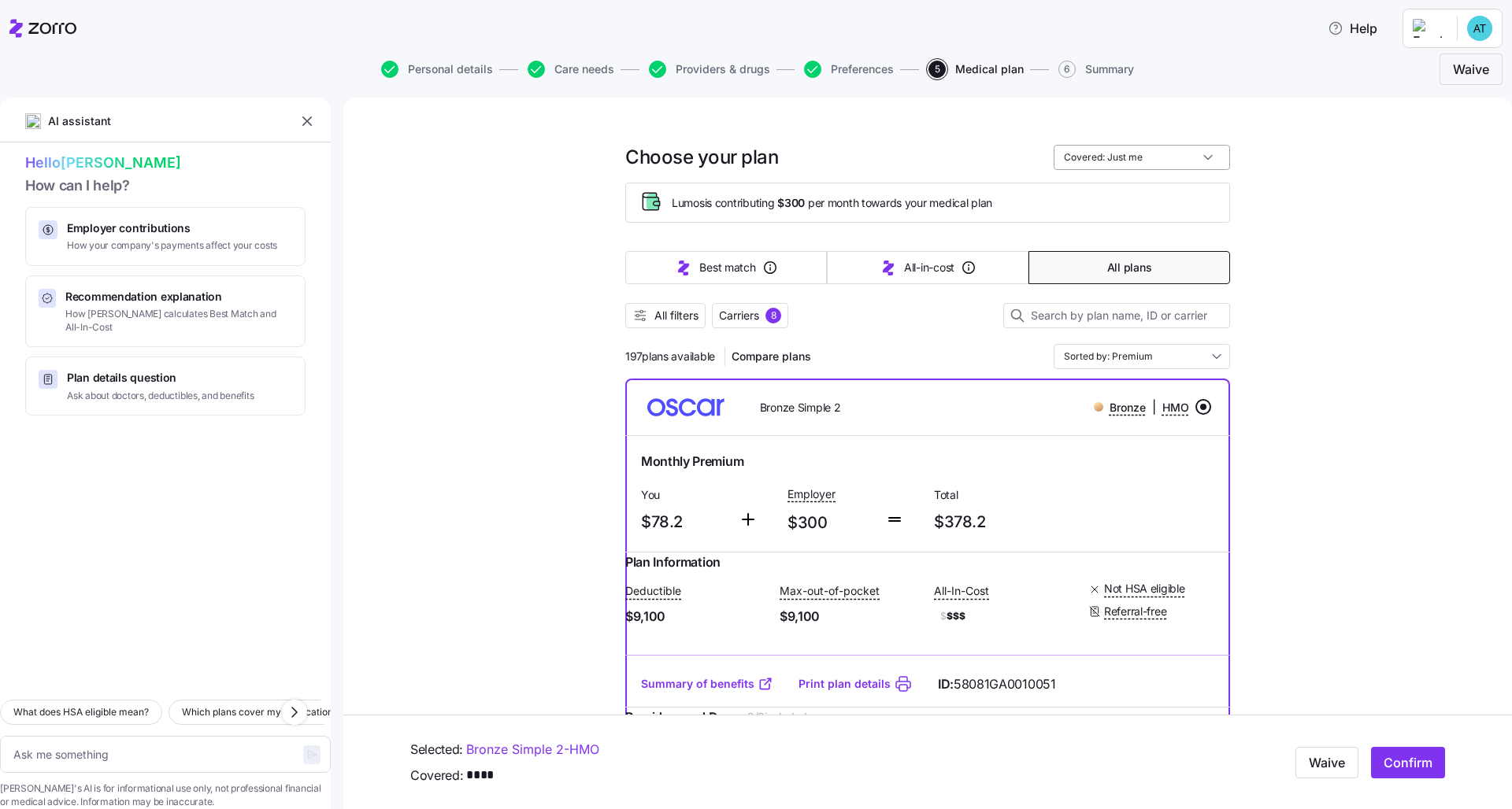
click at [813, 158] on input "Covered: Just me" at bounding box center [1141, 158] width 177 height 25
click at [813, 274] on div "My family" at bounding box center [1135, 275] width 163 height 27
type textarea "x"
type input "Covered: My family"
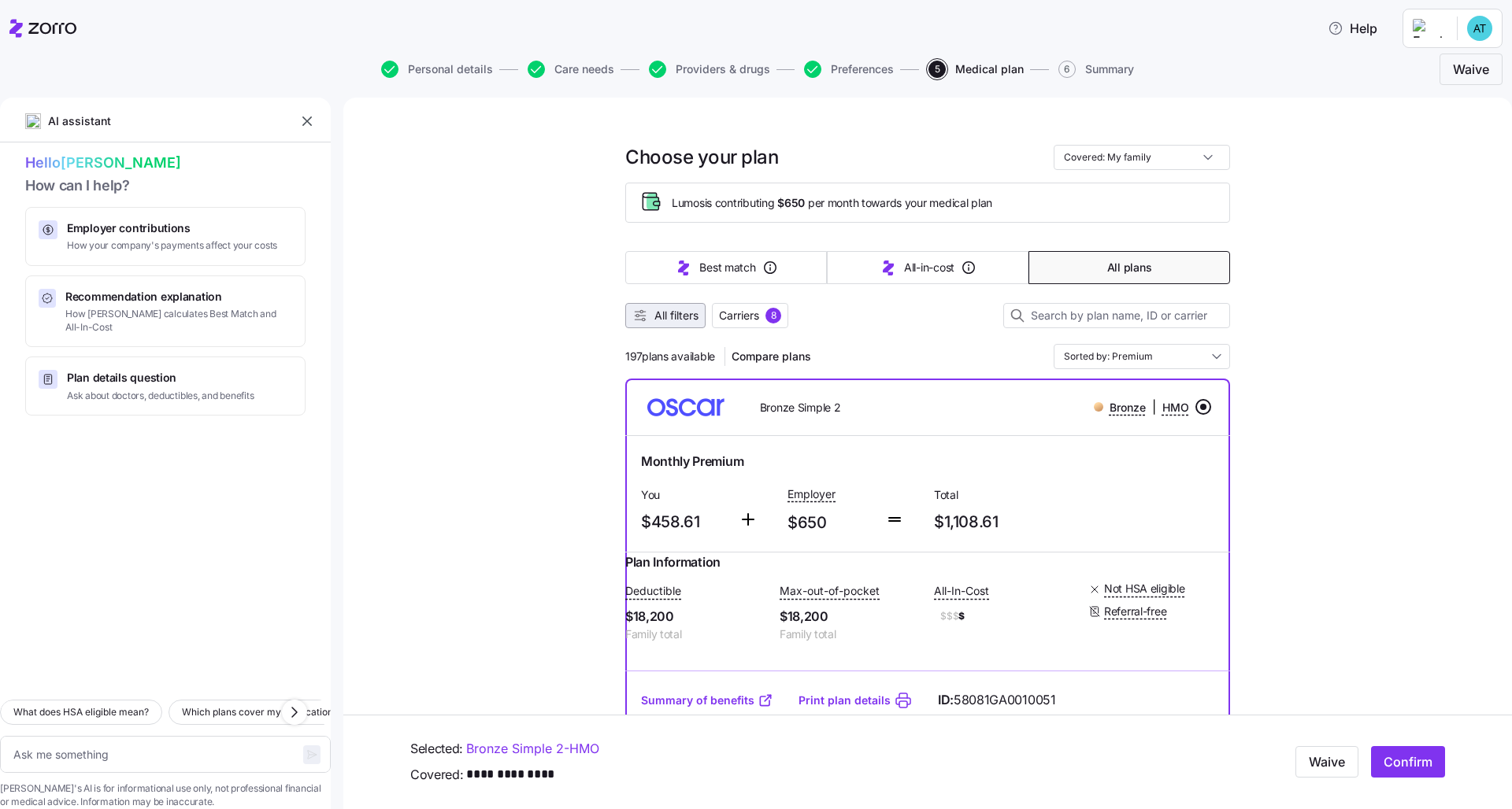
click at [654, 314] on span "All filters" at bounding box center [676, 315] width 44 height 16
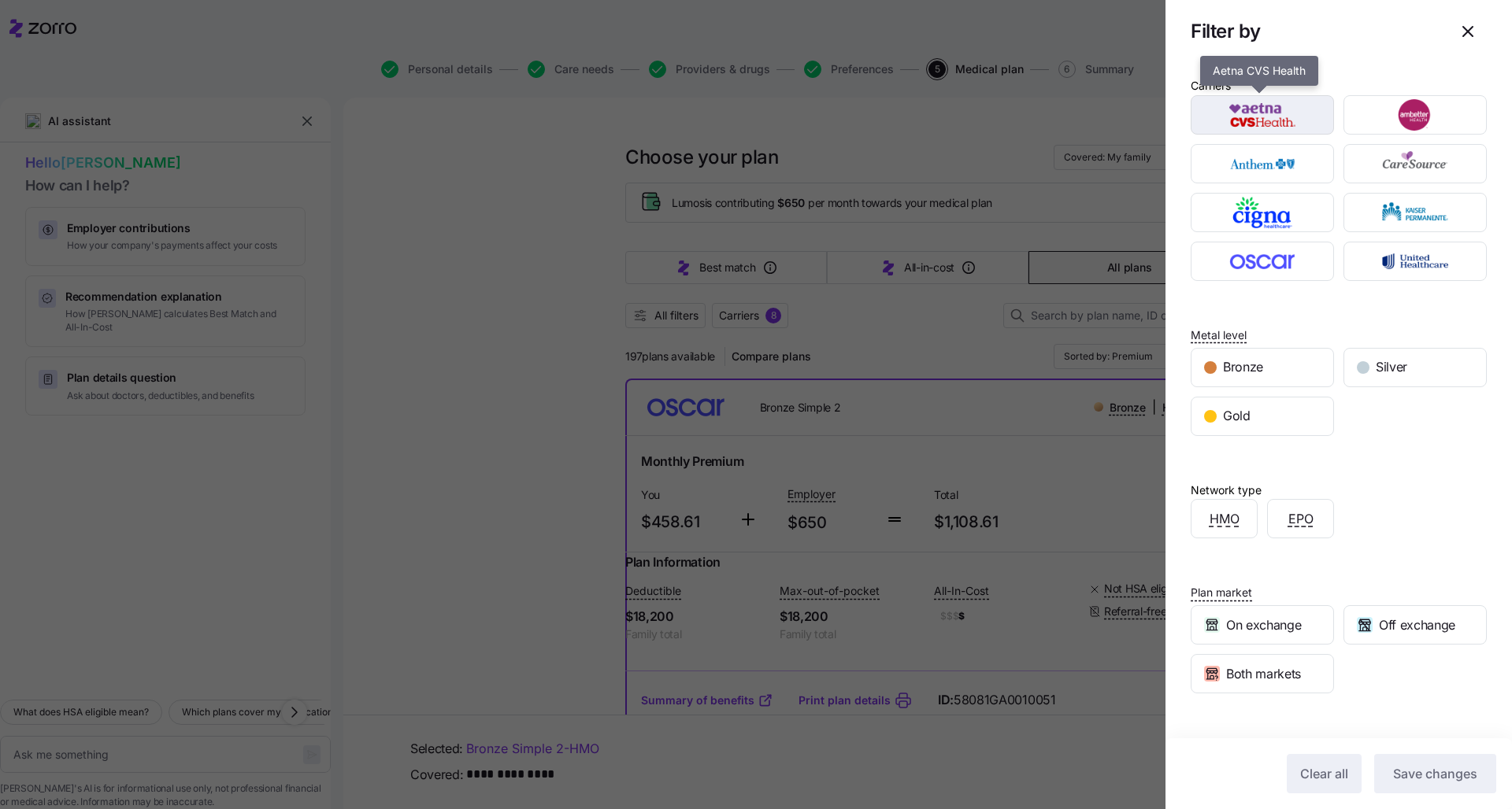
click at [813, 124] on img "button" at bounding box center [1262, 115] width 115 height 32
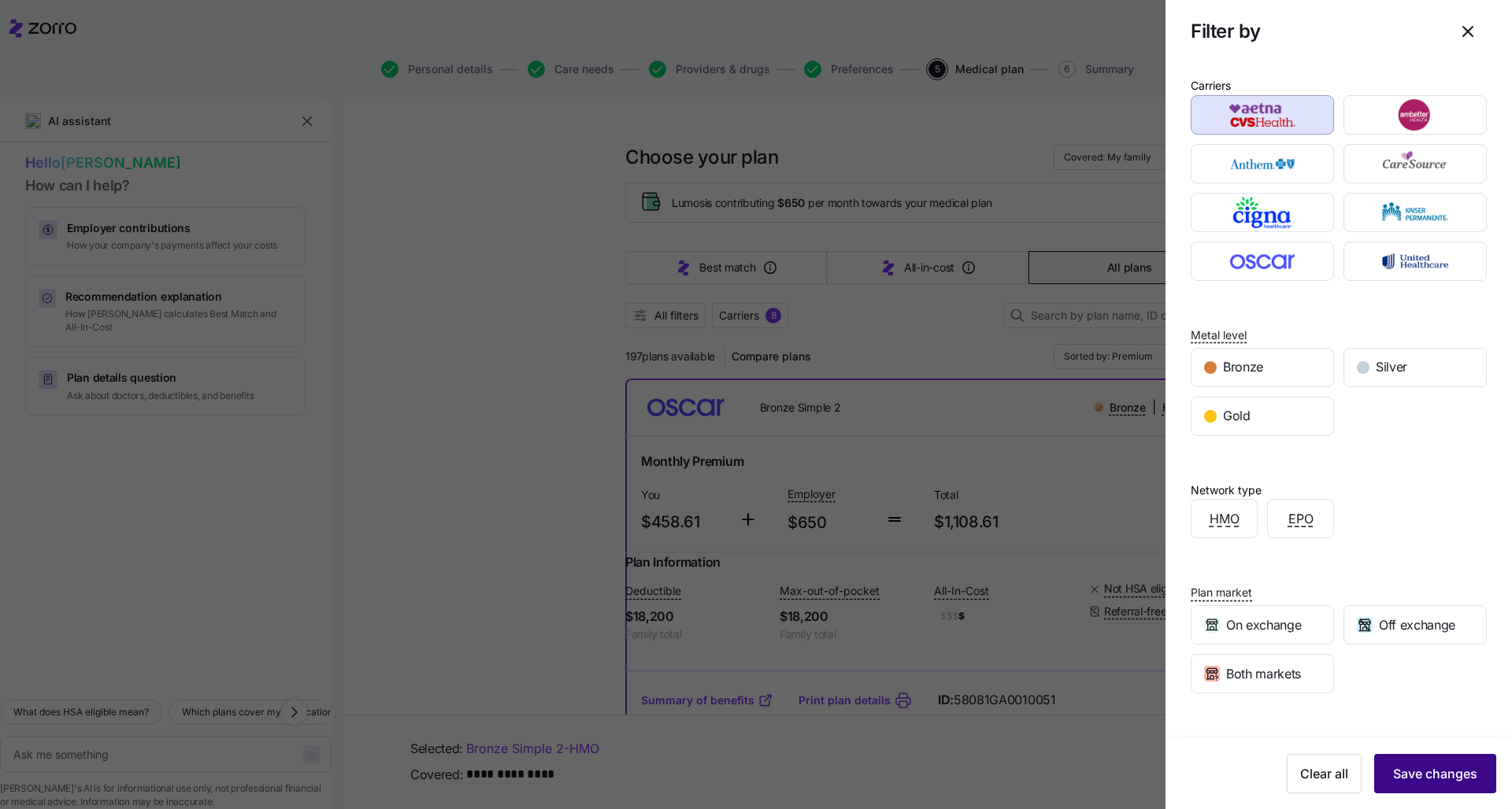
click at [813, 616] on span "Save changes" at bounding box center [1435, 773] width 85 height 19
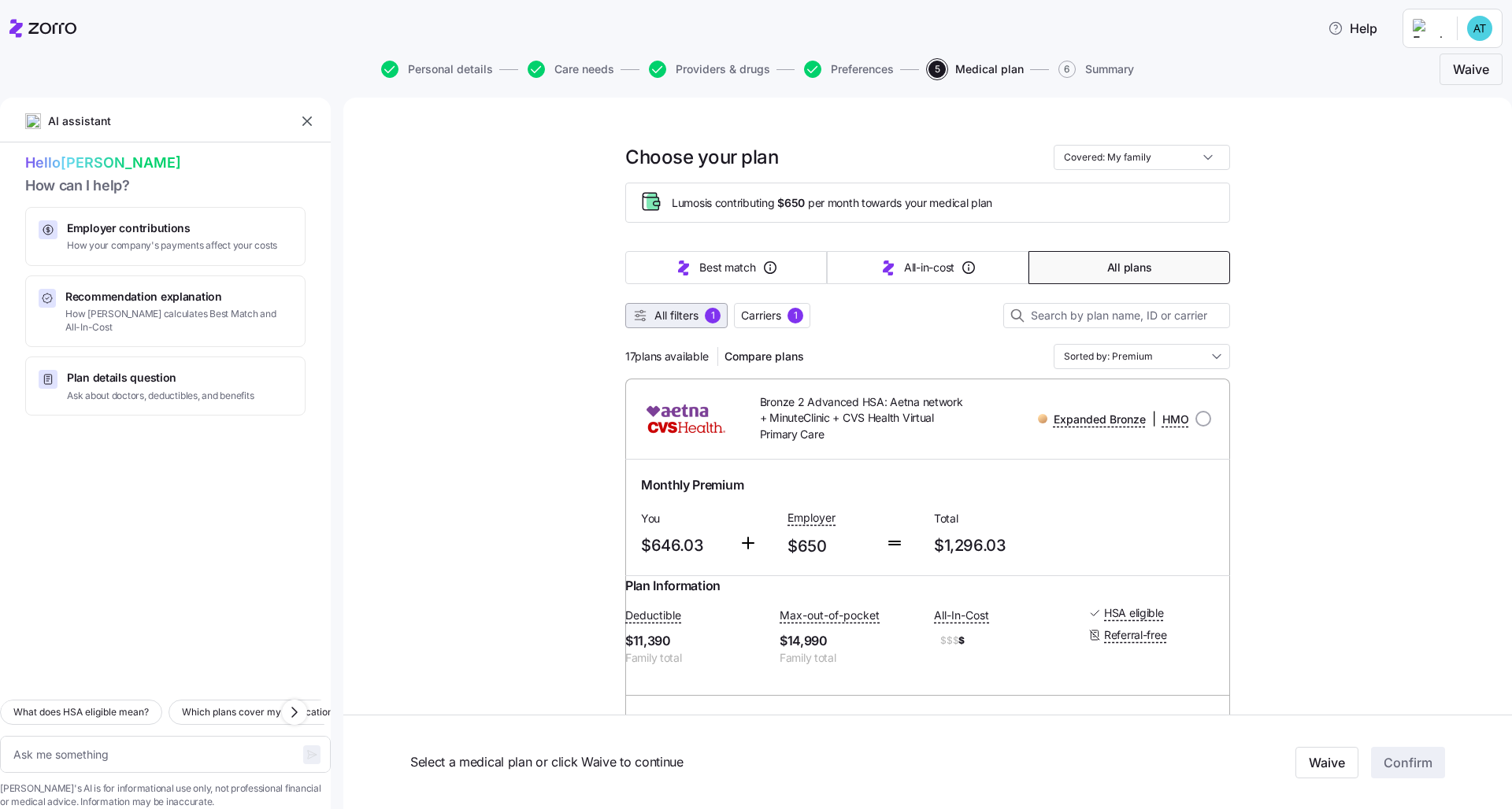
click at [669, 316] on span "All filters" at bounding box center [676, 315] width 44 height 16
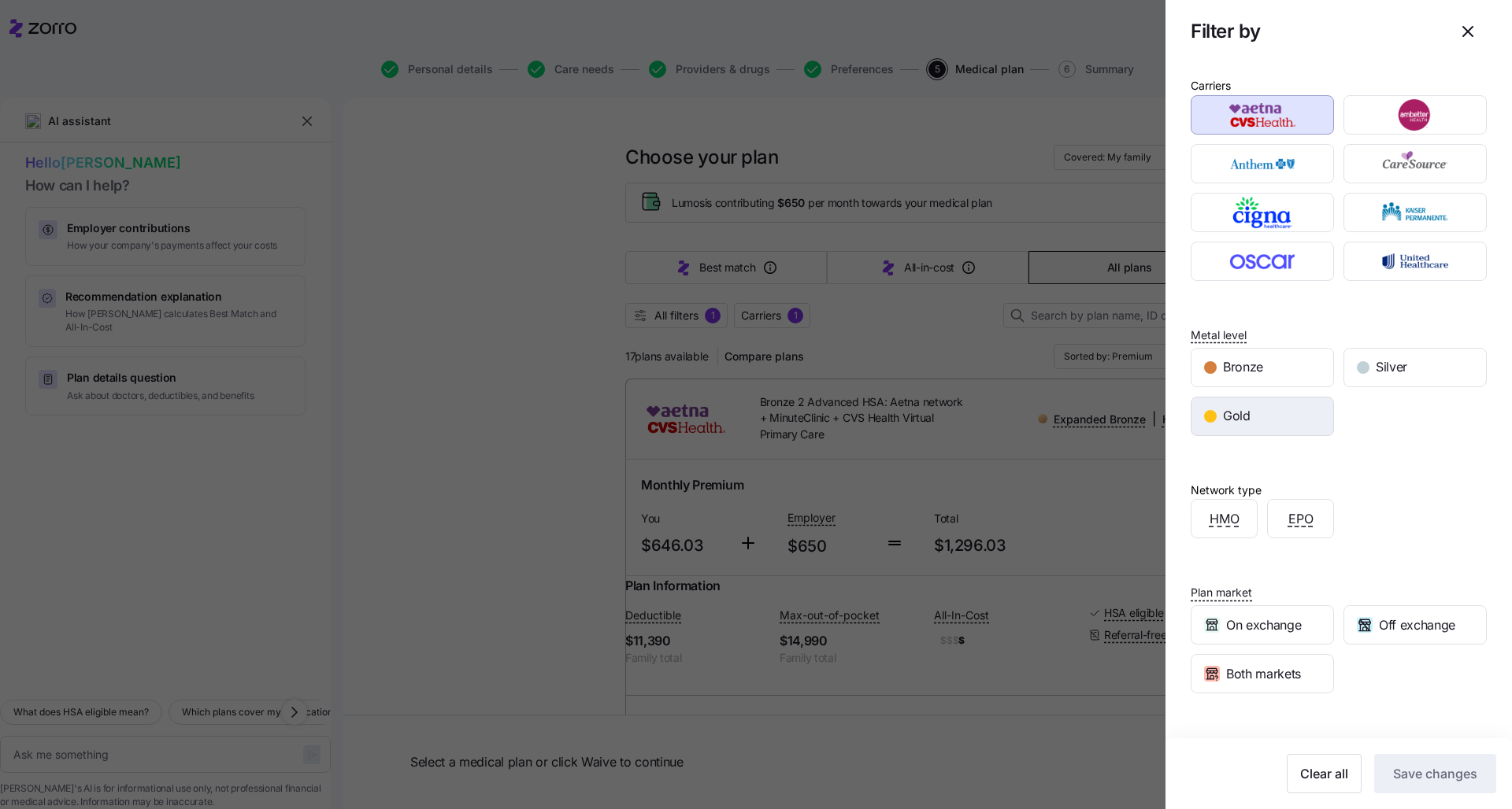
click at [813, 402] on div "Gold" at bounding box center [1261, 417] width 142 height 38
click at [813, 616] on button "Save changes" at bounding box center [1435, 773] width 122 height 39
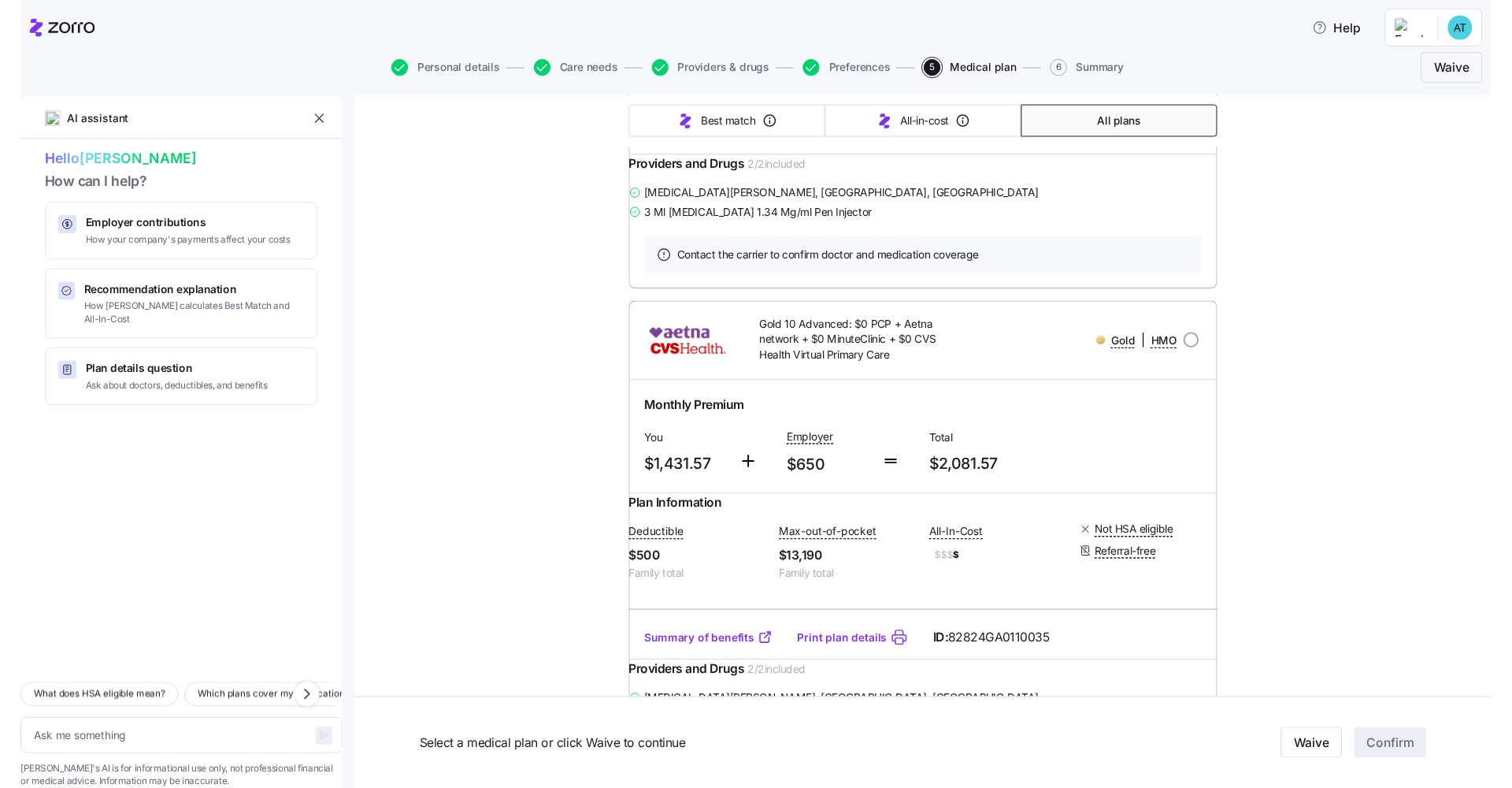
scroll to position [2395, 0]
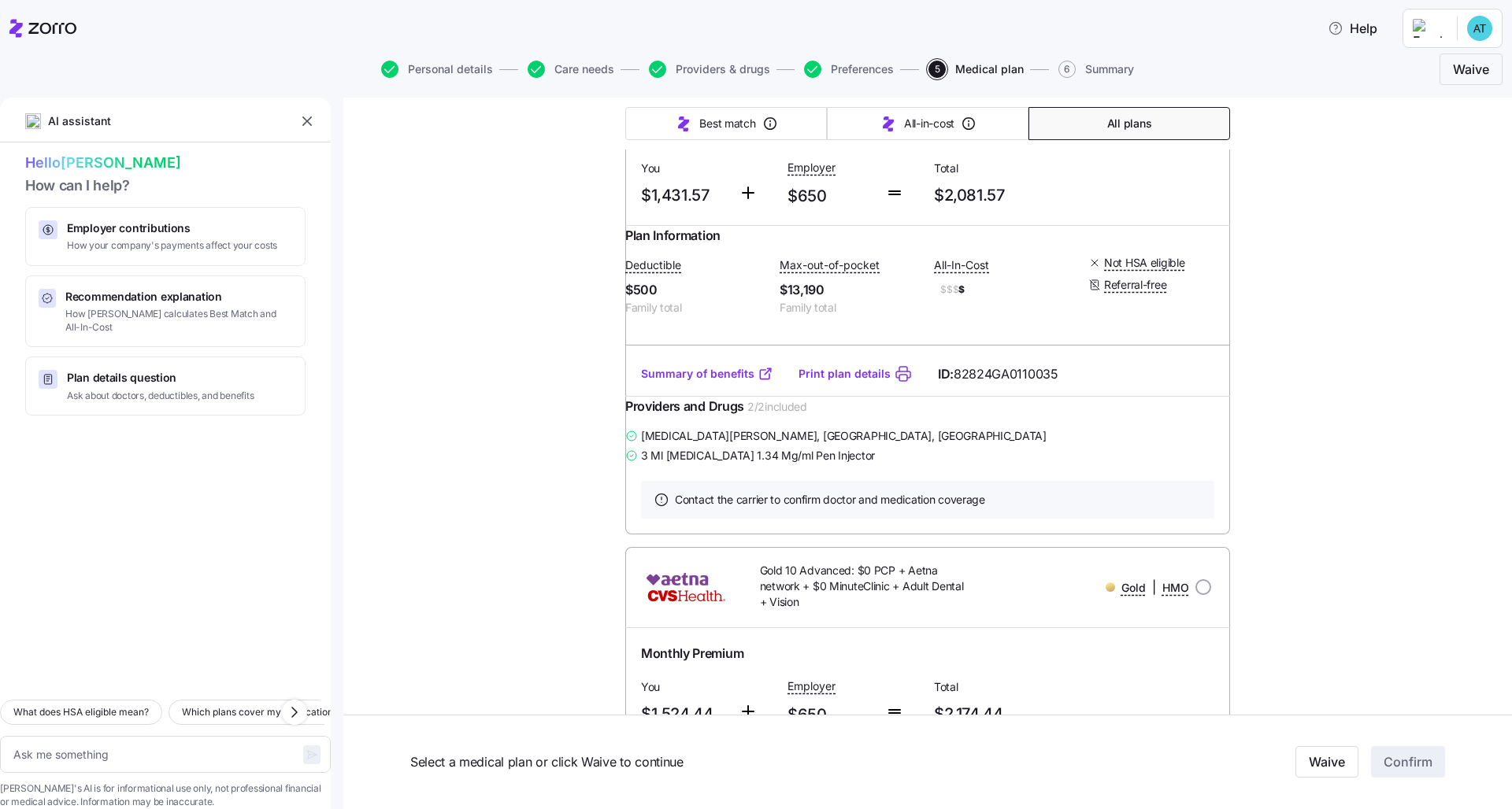
click at [783, 397] on div "Summary of benefits Print plan details ID: 82824GA0110035" at bounding box center [927, 374] width 605 height 45
click at [724, 382] on link "Summary of benefits" at bounding box center [706, 373] width 132 height 16
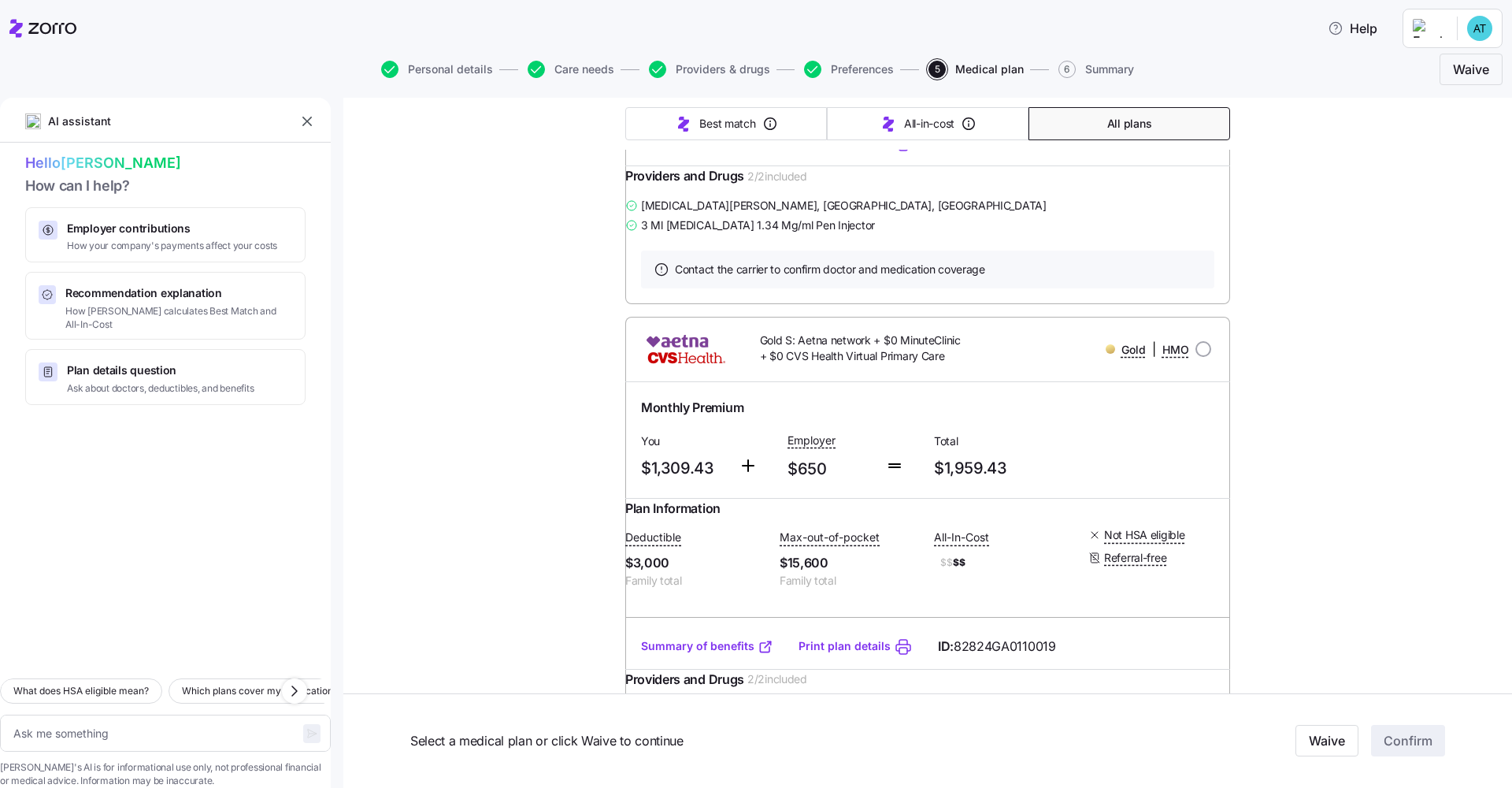
scroll to position [0, 0]
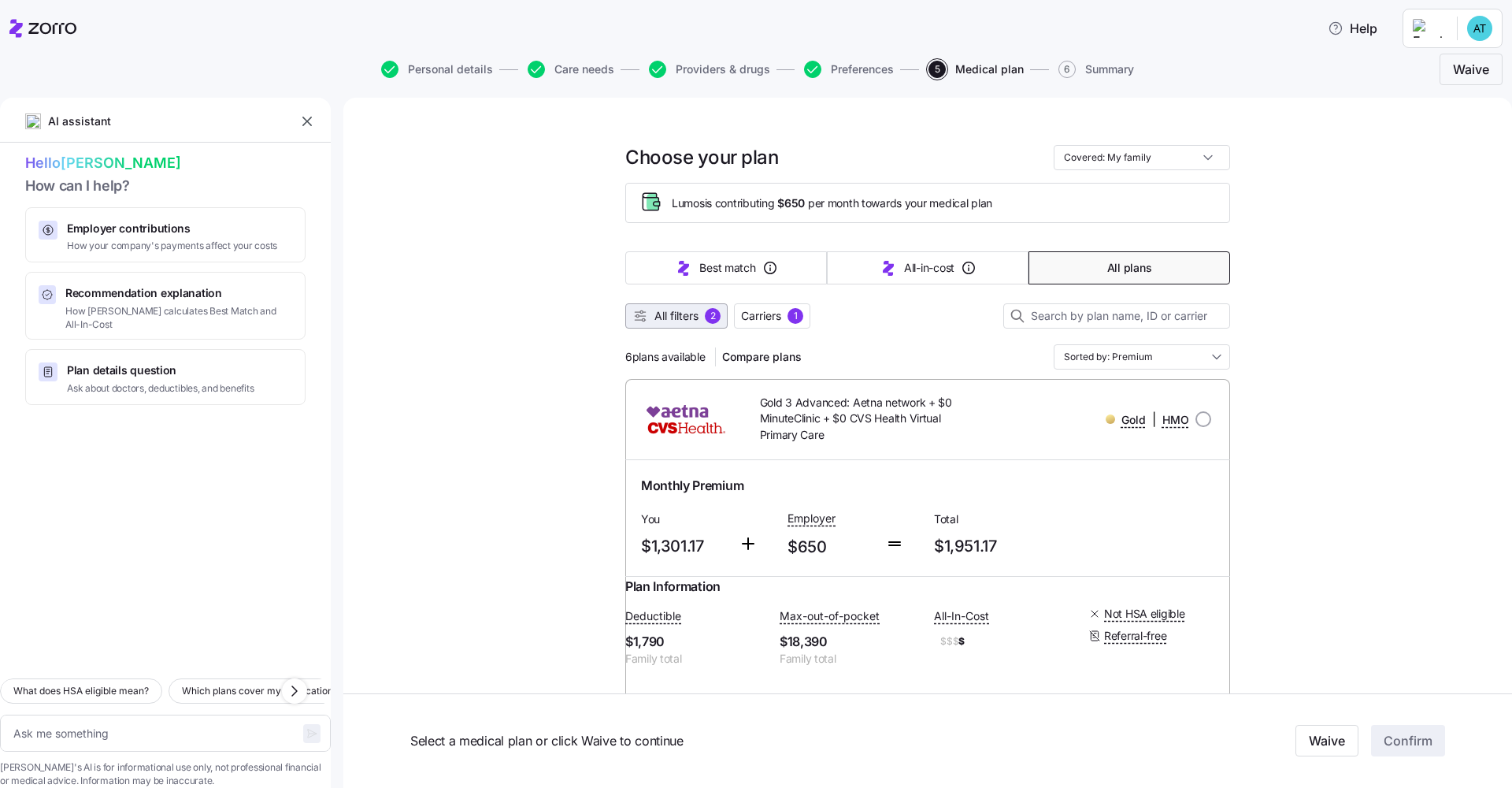
click at [685, 311] on span "All filters" at bounding box center [676, 316] width 44 height 16
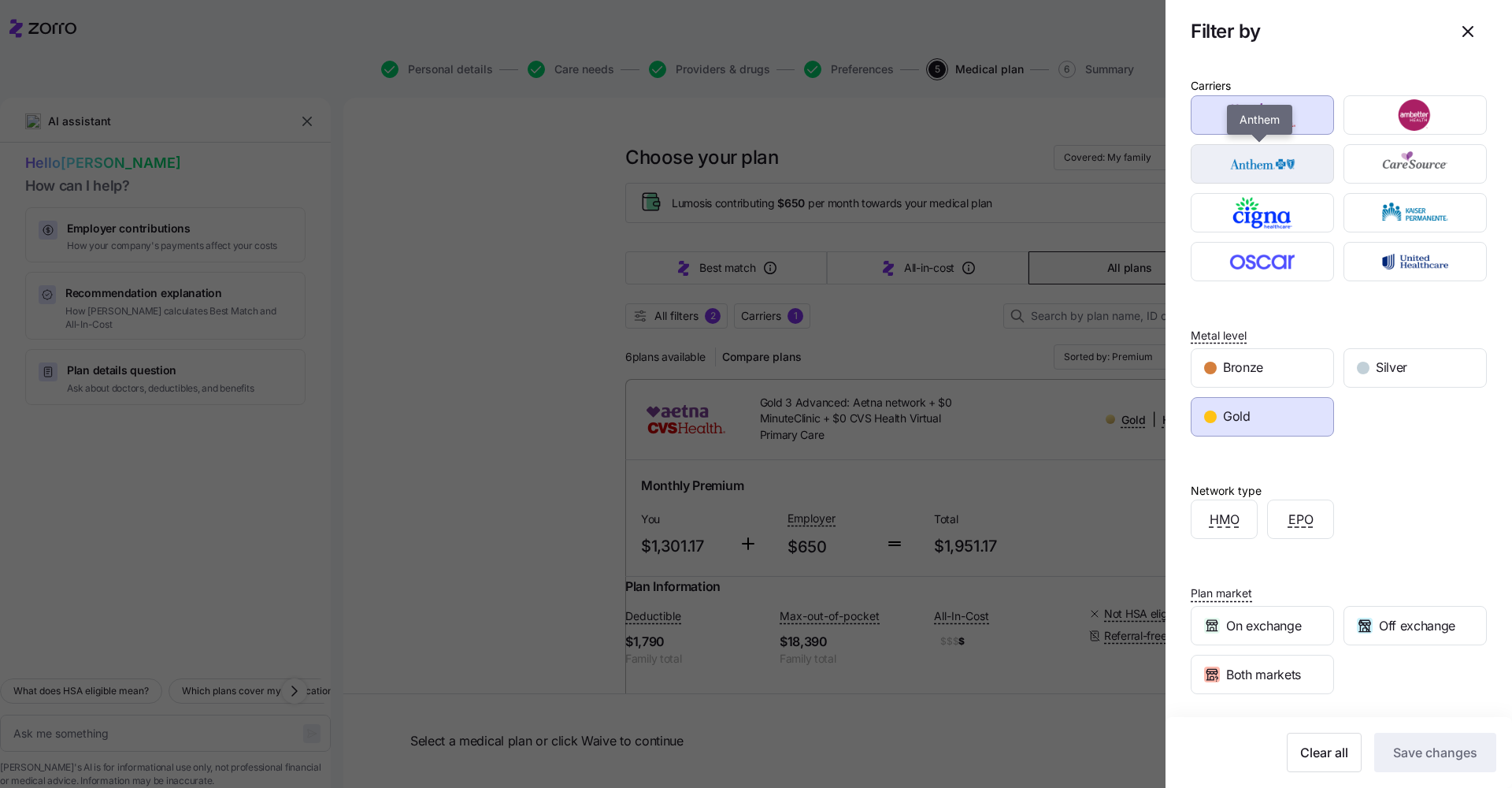
click at [813, 174] on img "button" at bounding box center [1262, 164] width 115 height 32
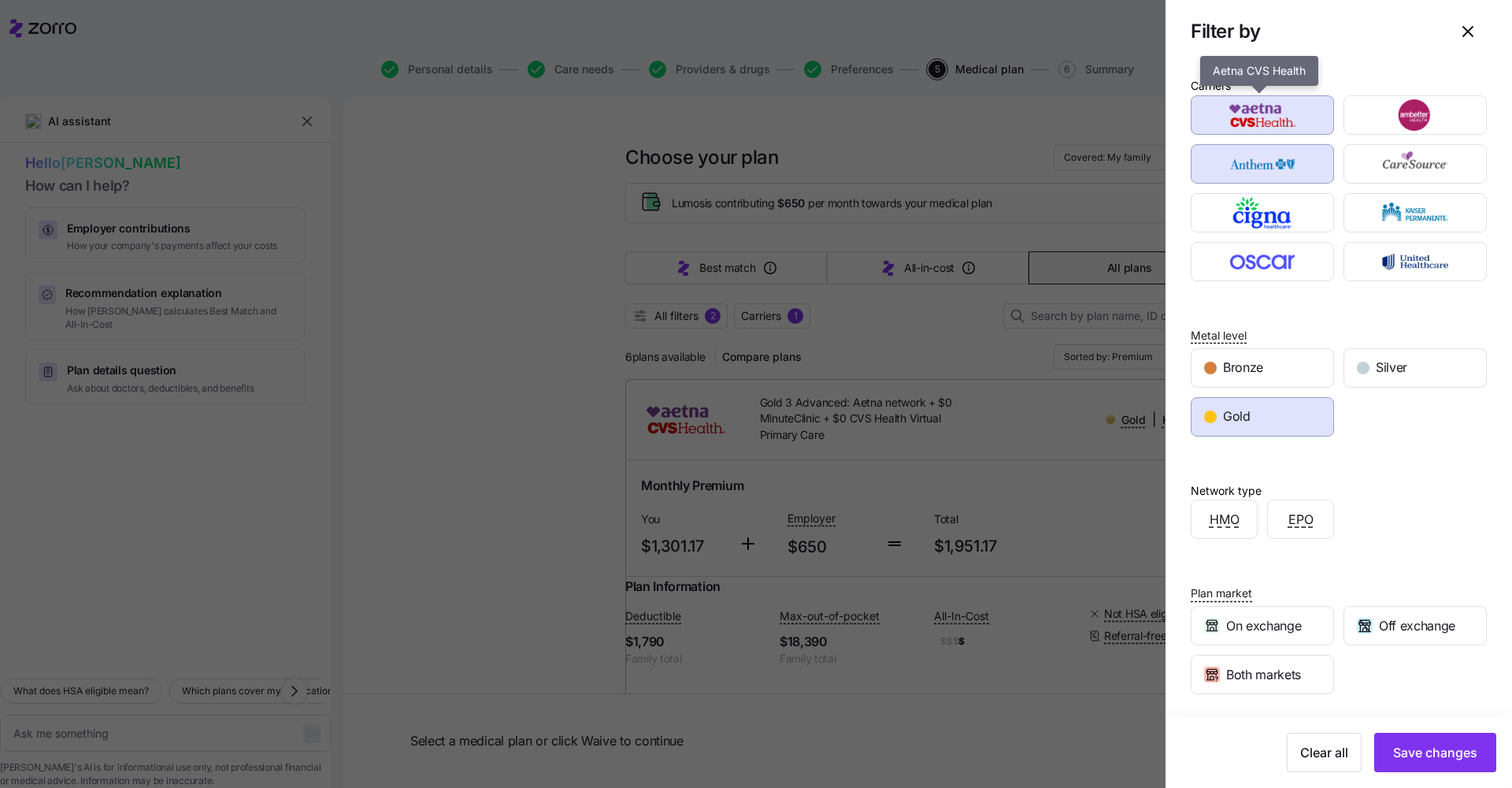
click at [813, 126] on img "button" at bounding box center [1262, 115] width 115 height 32
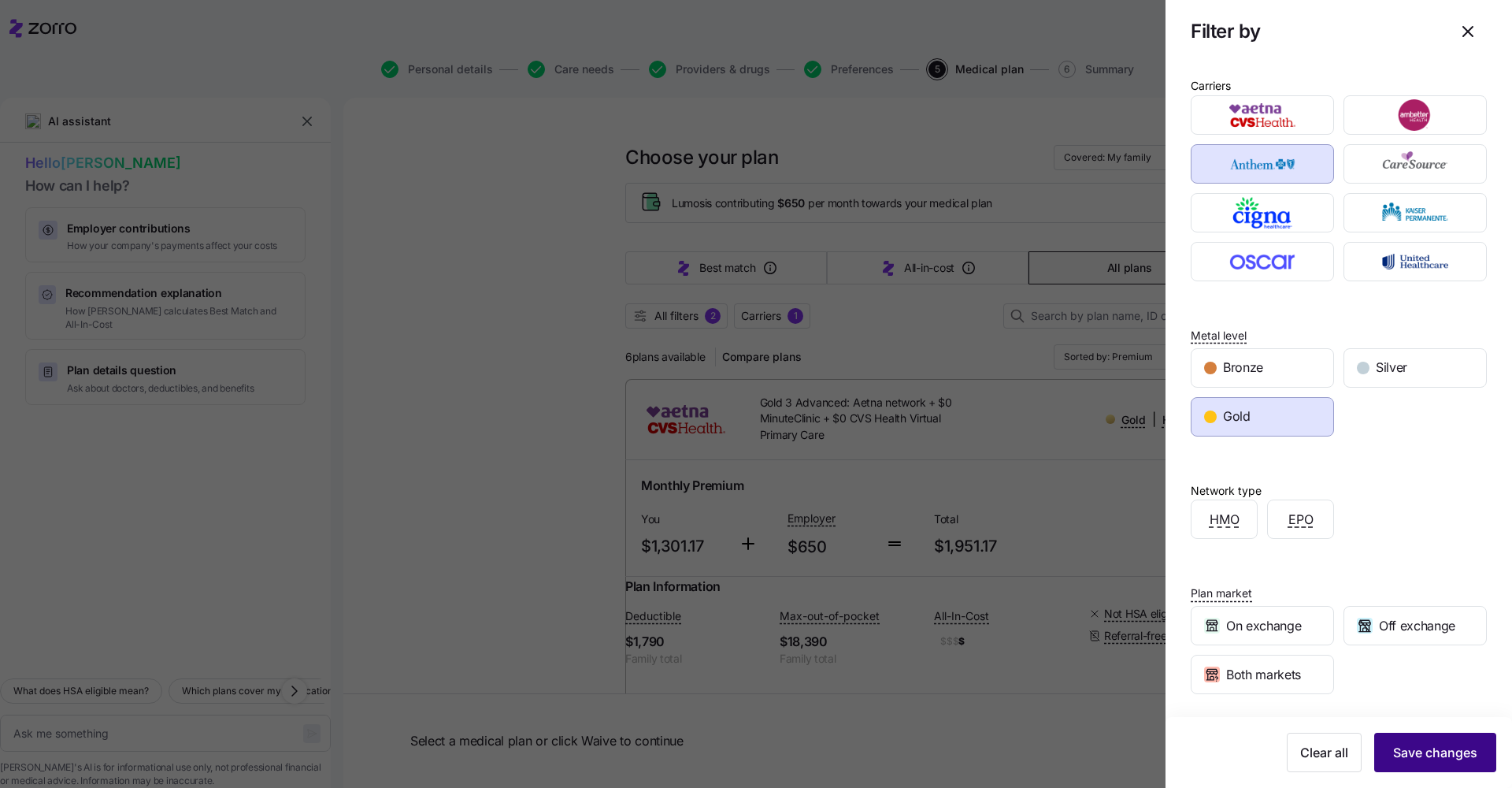
click at [813, 617] on span "Save changes" at bounding box center [1435, 752] width 85 height 19
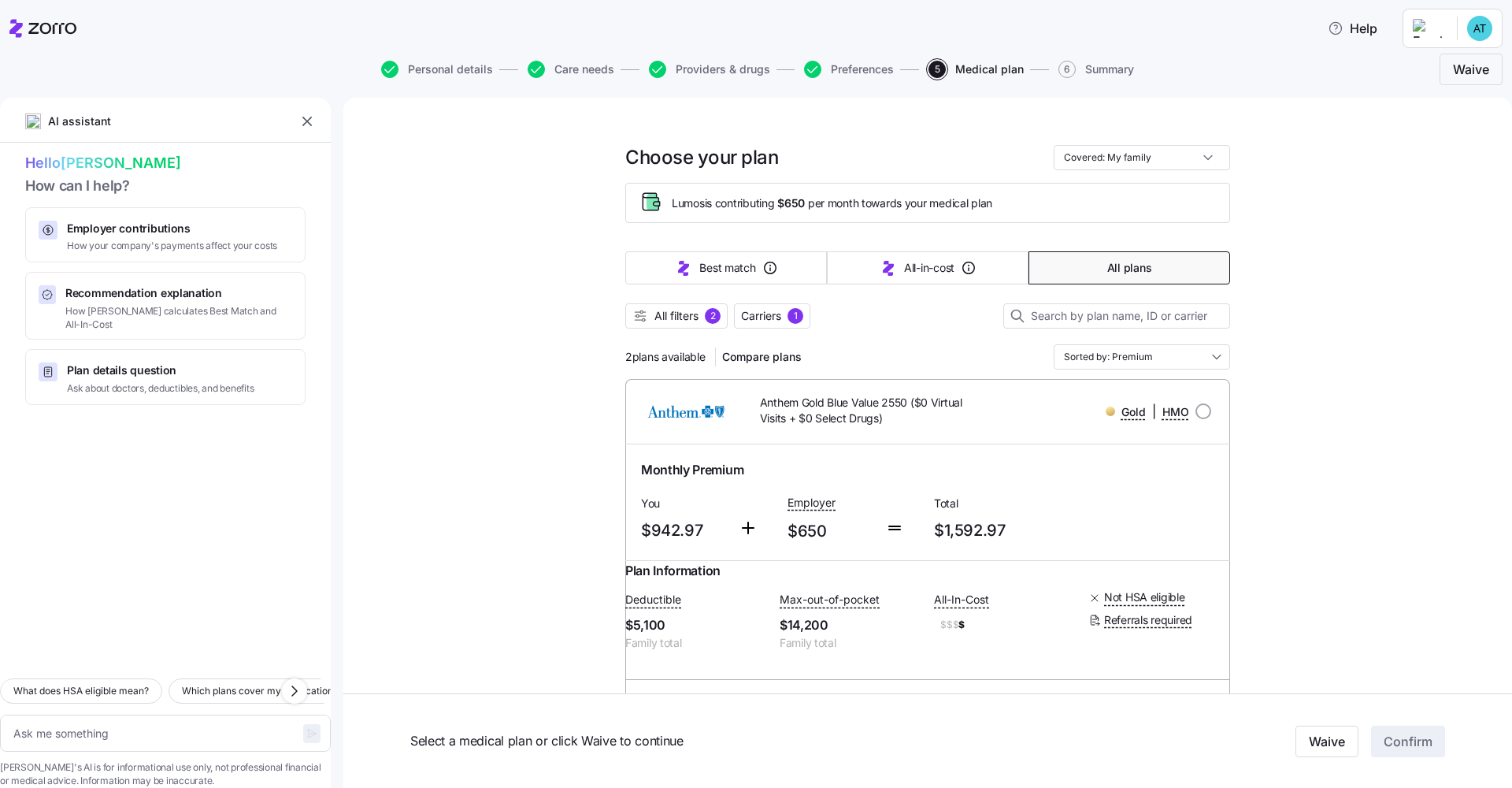
scroll to position [130, 0]
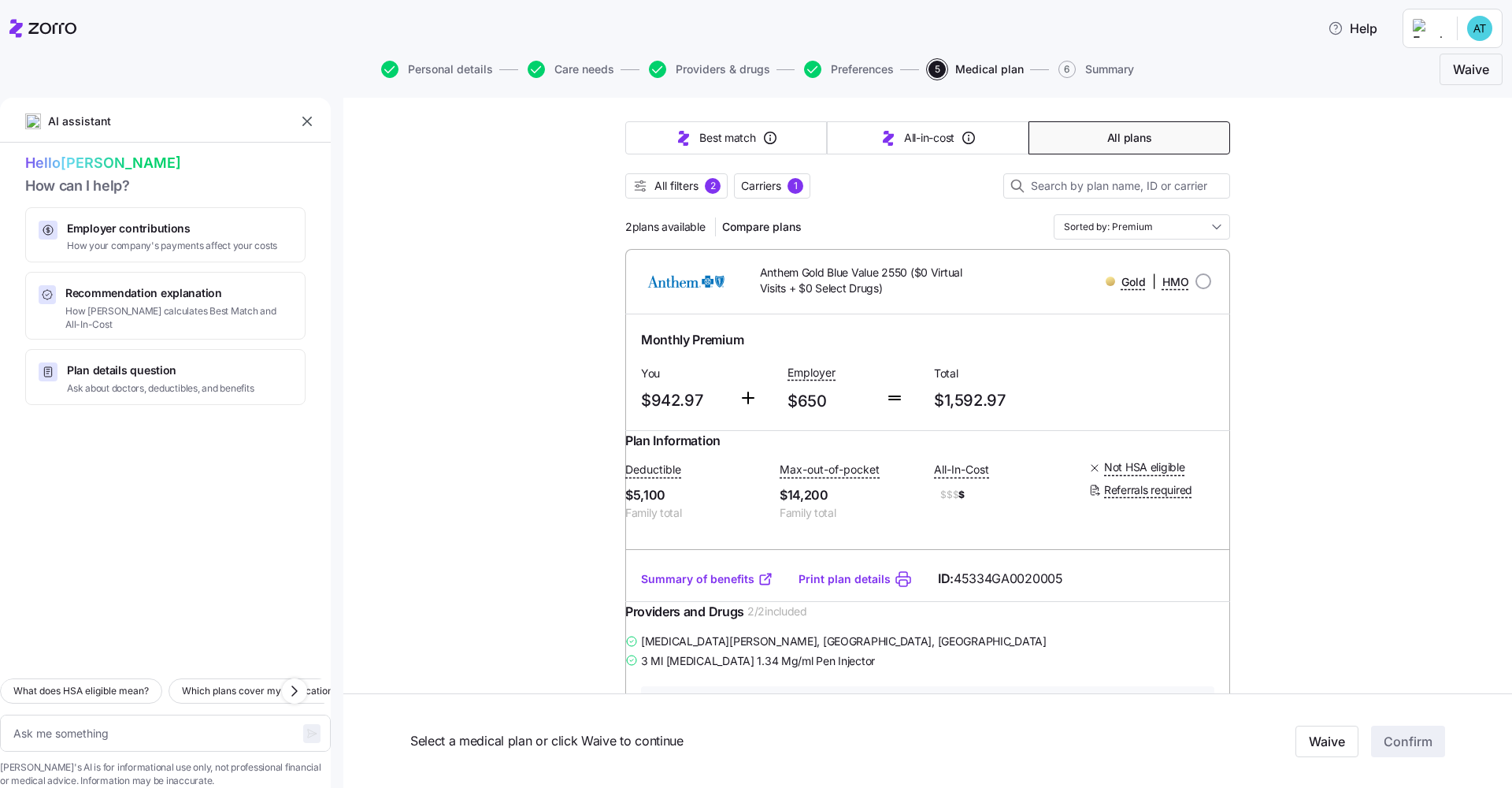
click at [714, 587] on link "Summary of benefits" at bounding box center [706, 579] width 132 height 16
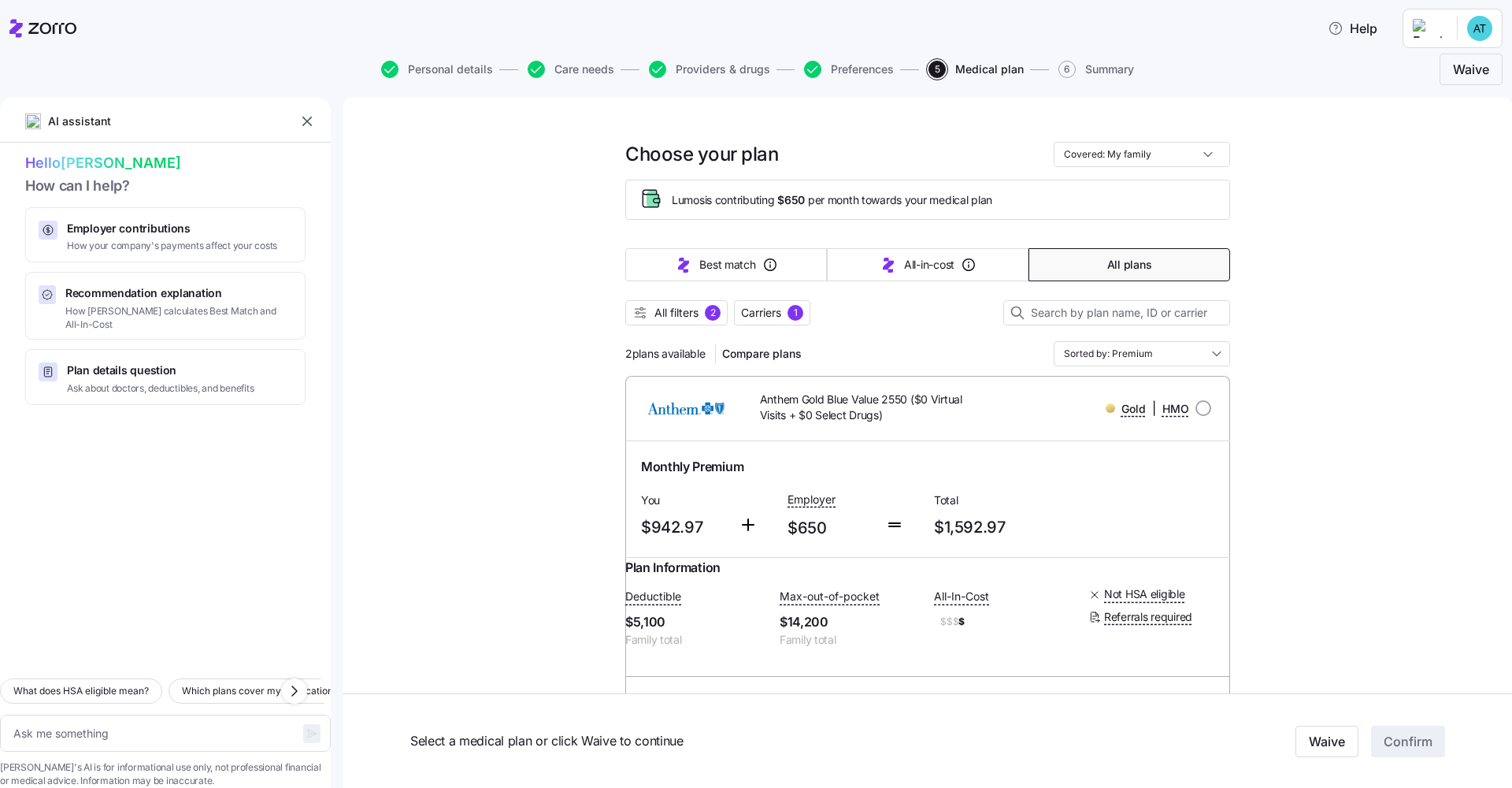
scroll to position [0, 0]
click at [813, 161] on input "Covered: My family" at bounding box center [1141, 158] width 177 height 25
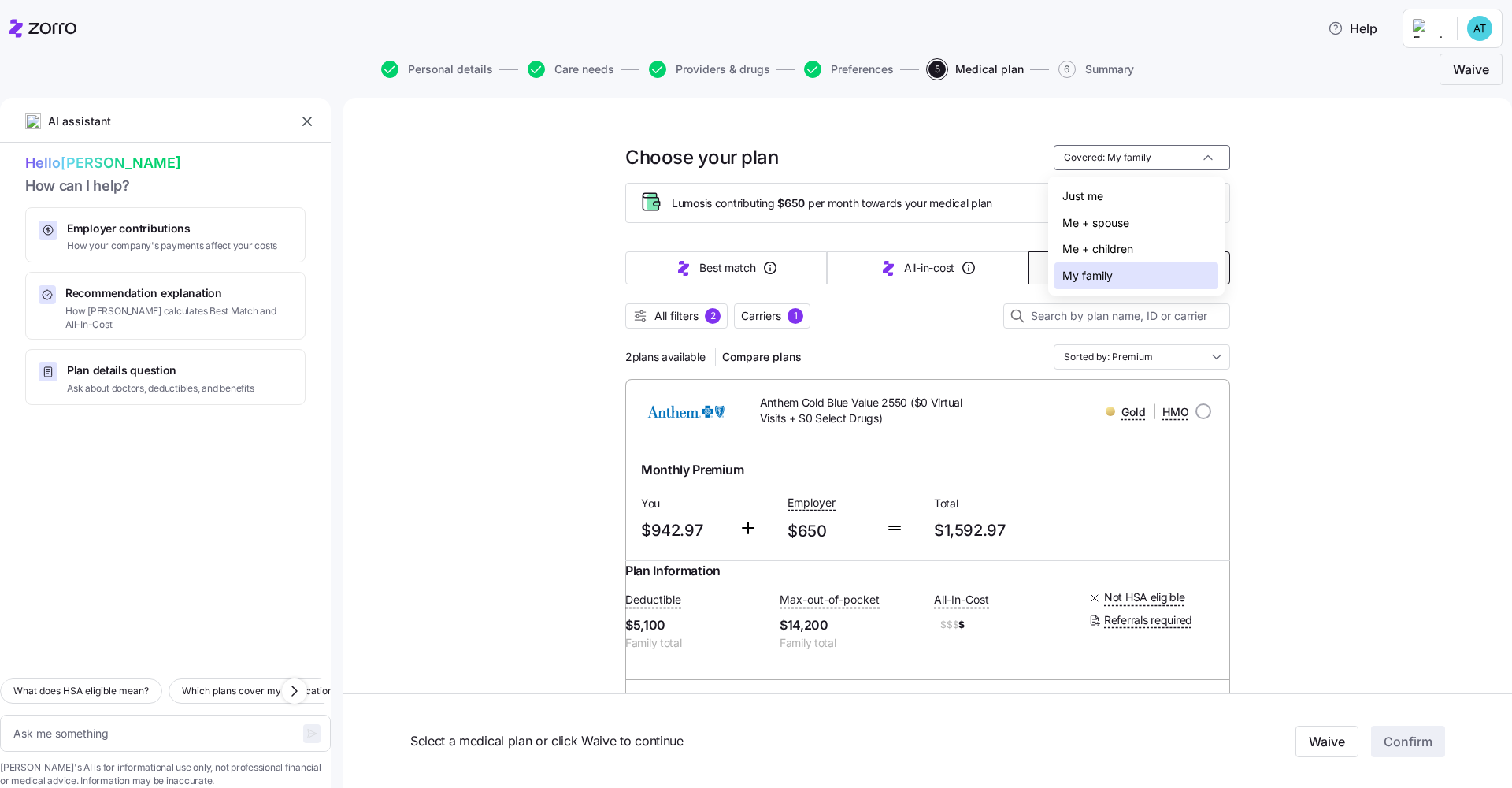
click at [813, 190] on div "Just me" at bounding box center [1135, 196] width 163 height 27
type textarea "x"
type input "Covered: Just me"
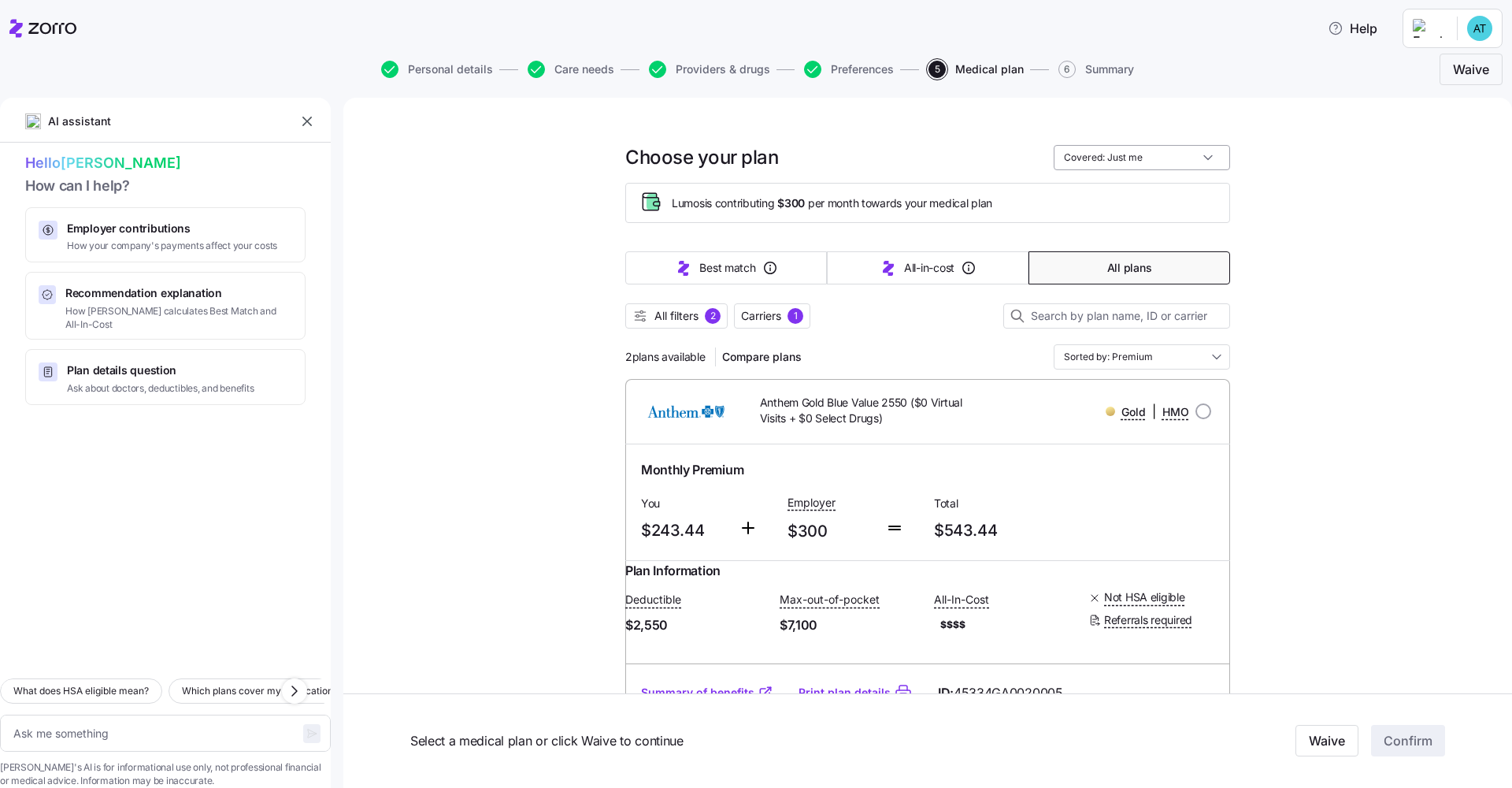
click at [813, 163] on input "Covered: Just me" at bounding box center [1141, 158] width 177 height 25
click at [813, 269] on div "My family" at bounding box center [1135, 276] width 163 height 27
type textarea "x"
type input "Covered: My family"
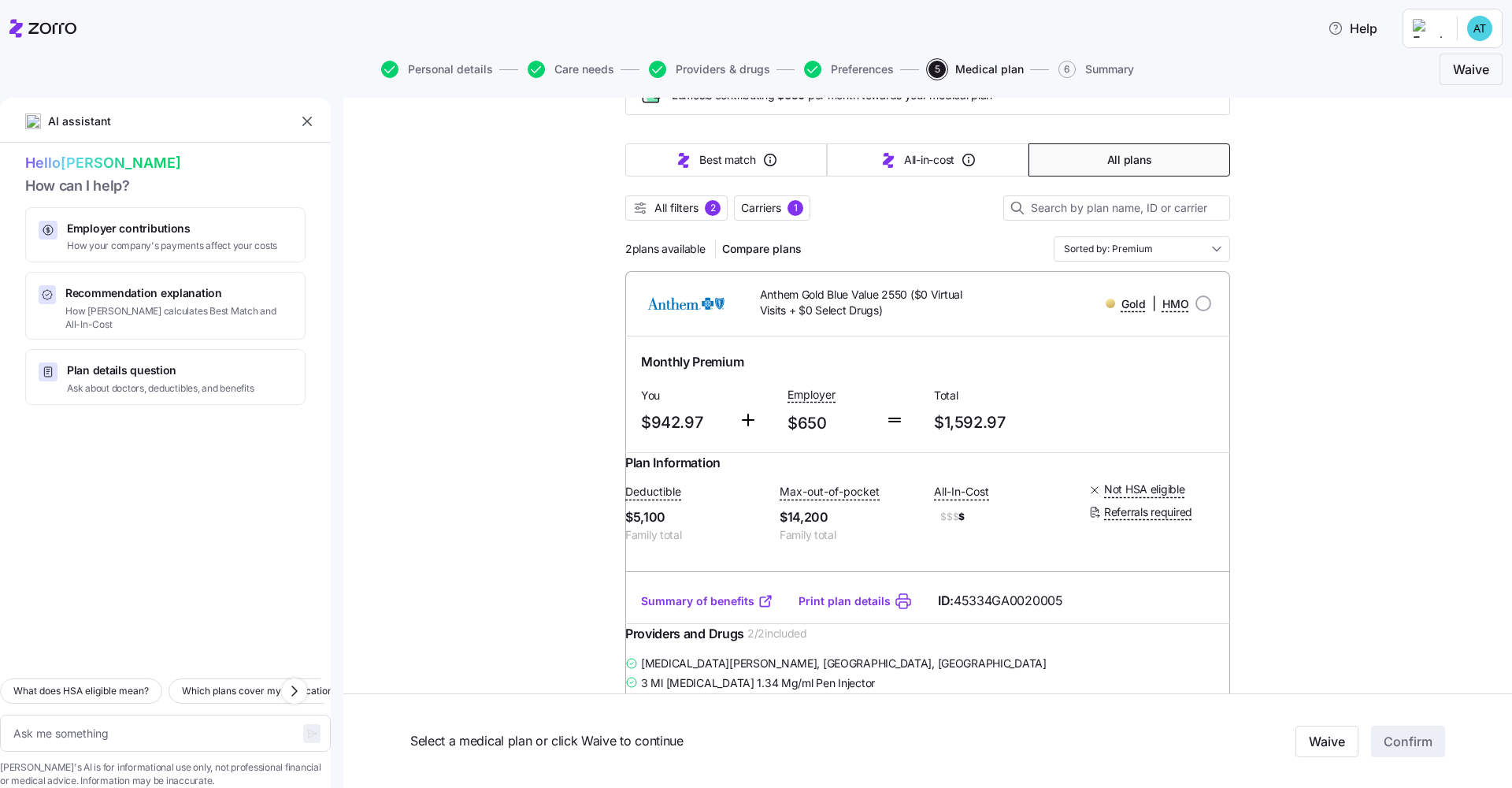
scroll to position [111, 0]
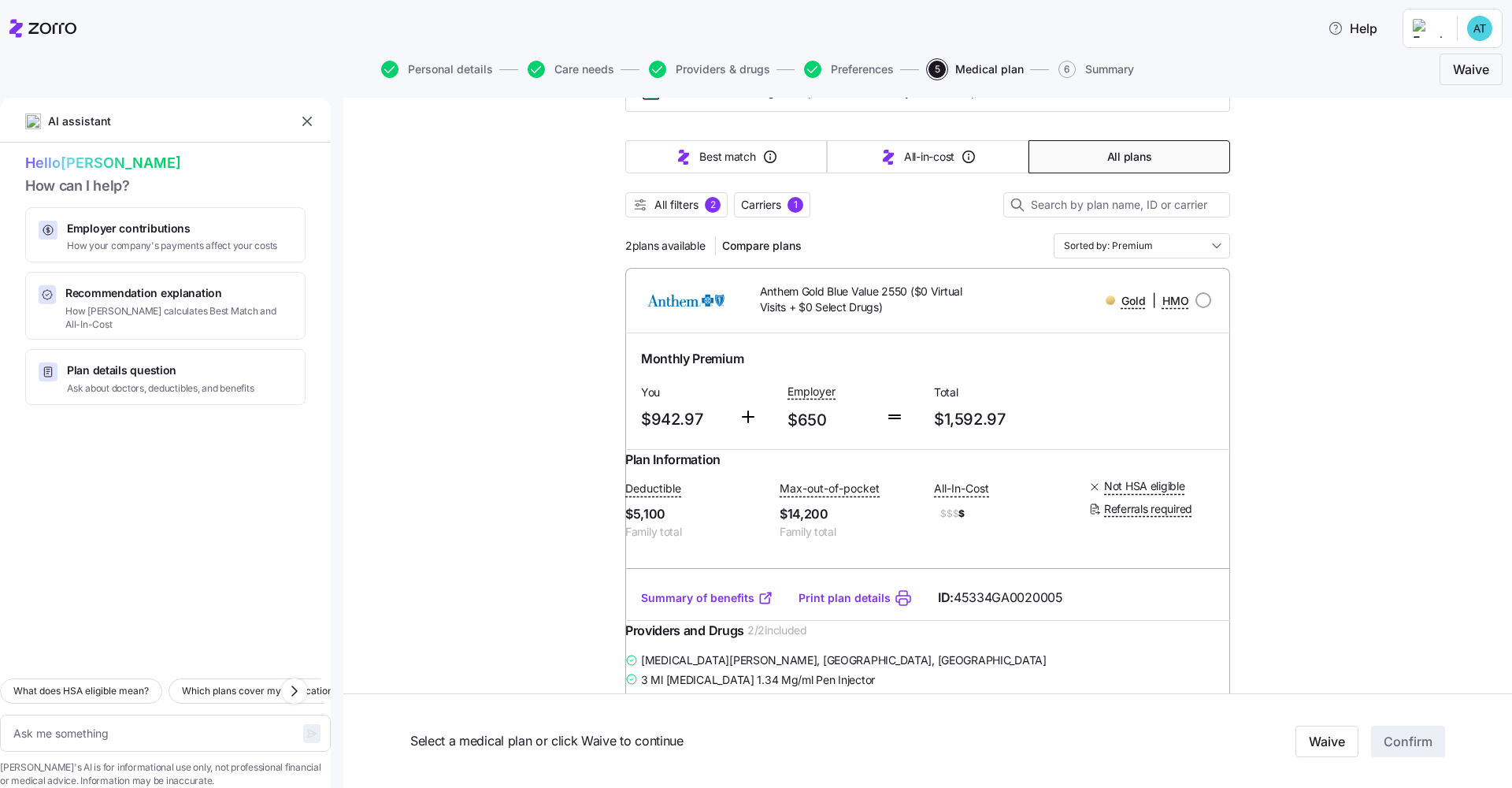
click at [710, 606] on link "Summary of benefits" at bounding box center [706, 598] width 132 height 16
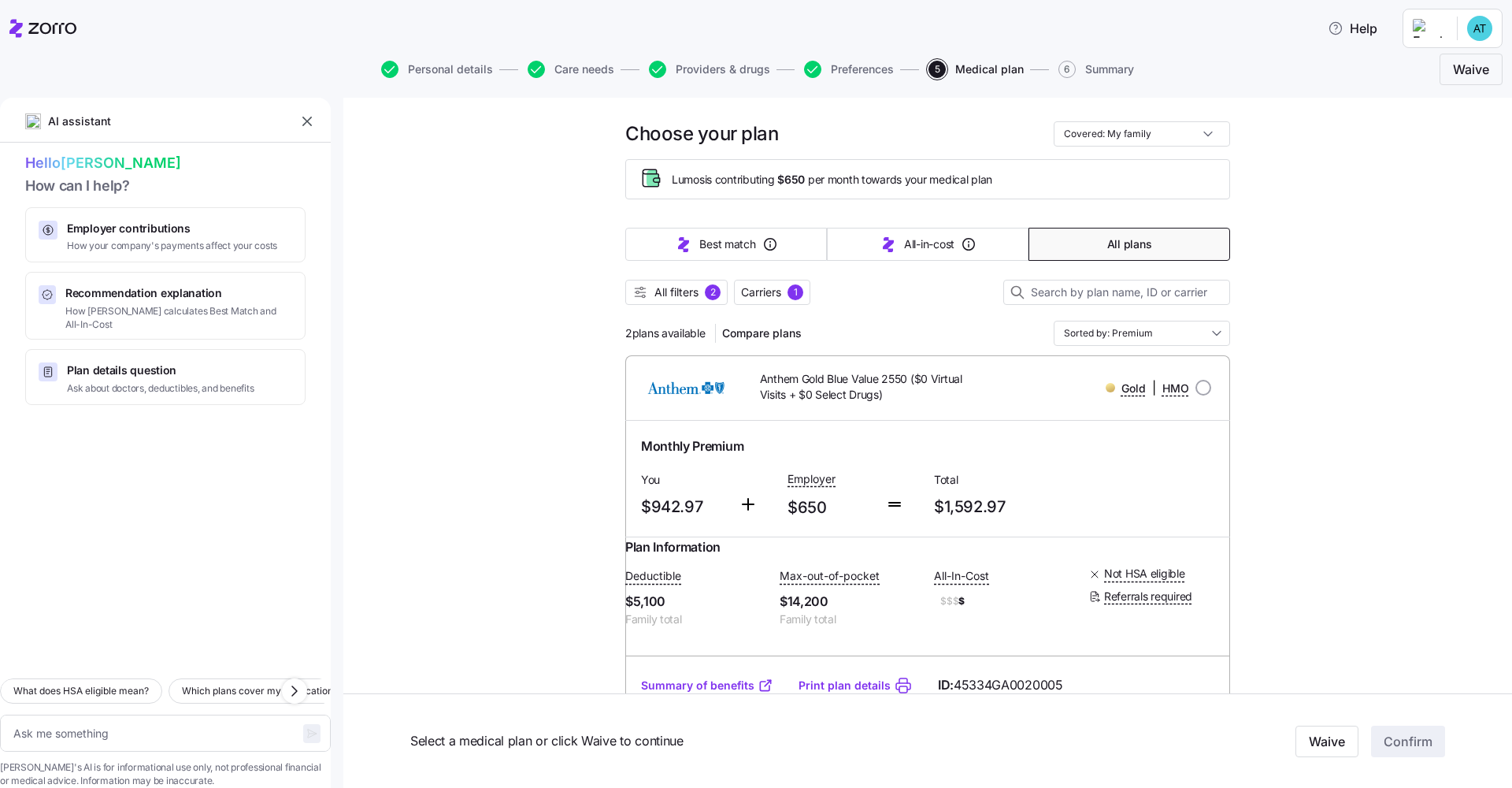
scroll to position [38, 0]
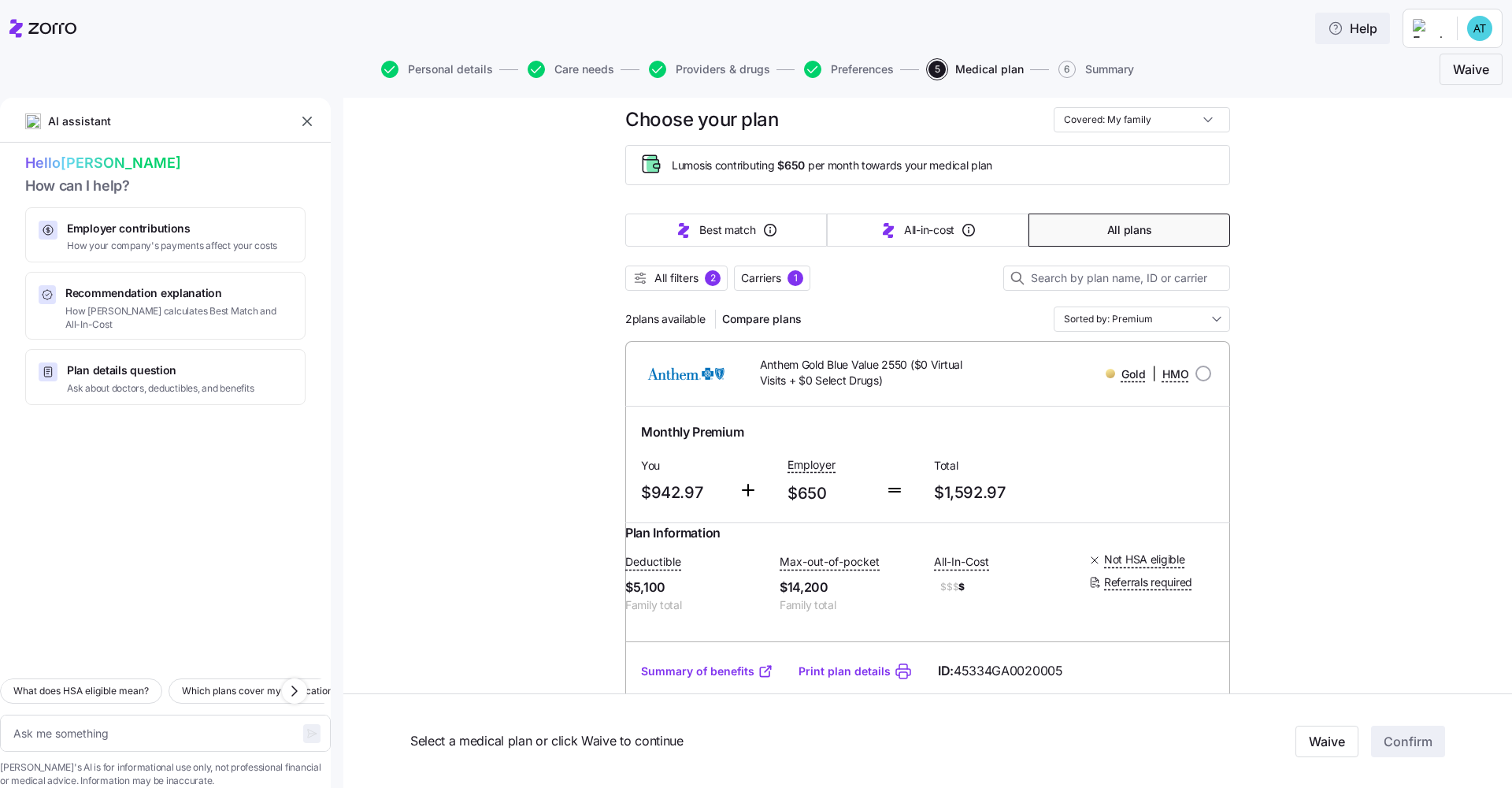
click at [813, 27] on span "Help" at bounding box center [1353, 28] width 50 height 19
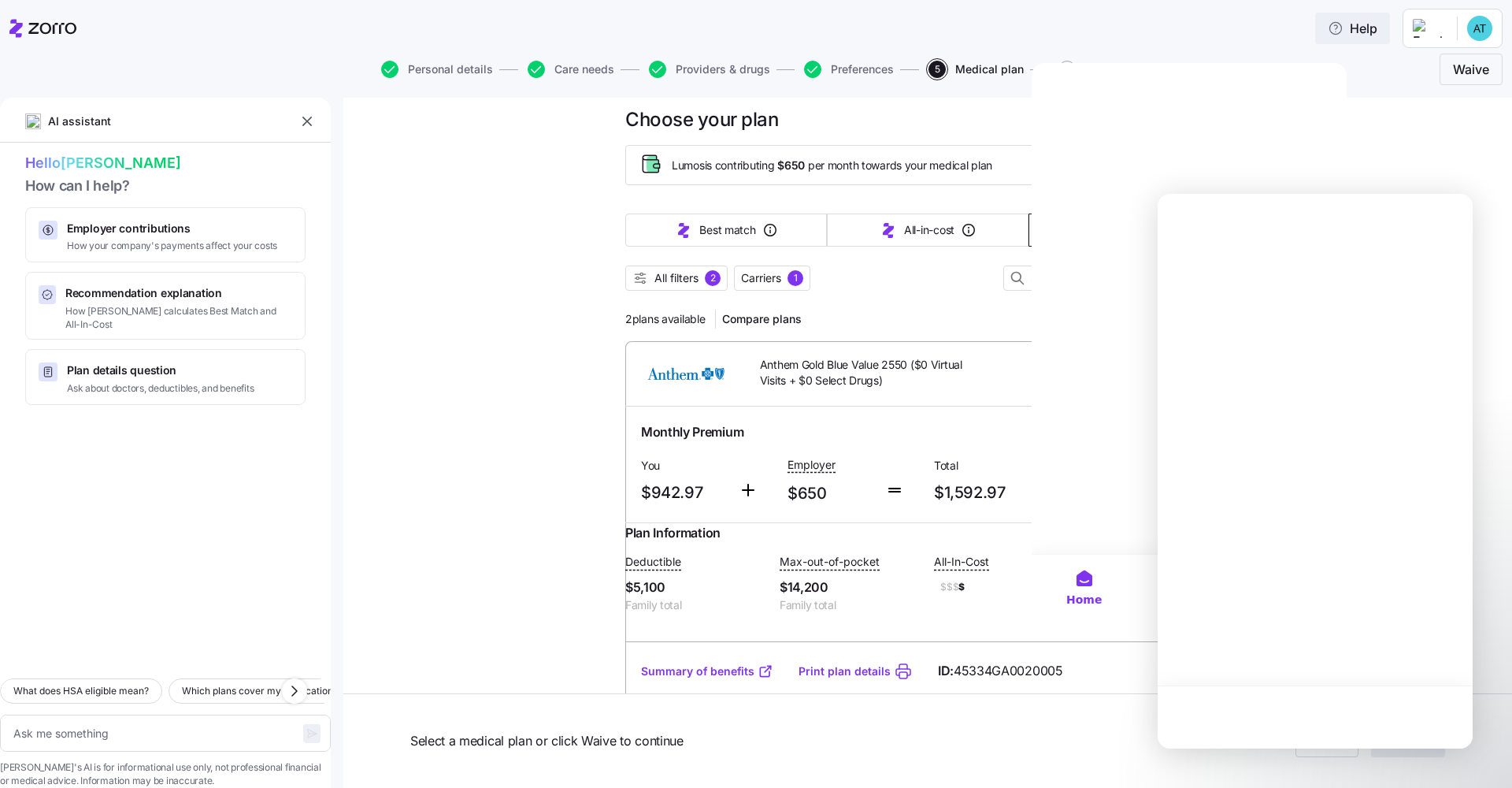
scroll to position [0, 0]
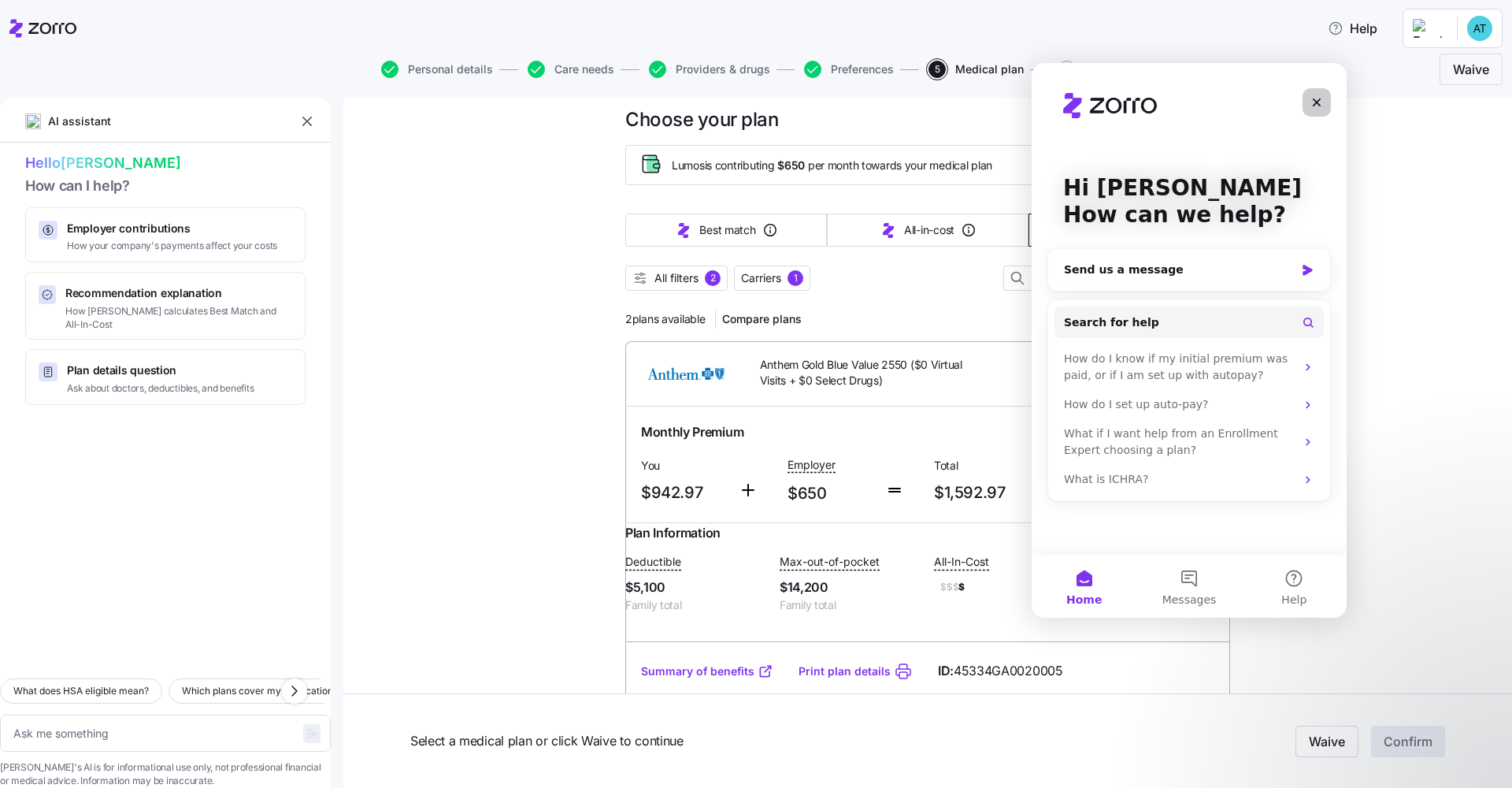
click at [813, 104] on icon "Close" at bounding box center [1316, 102] width 12 height 12
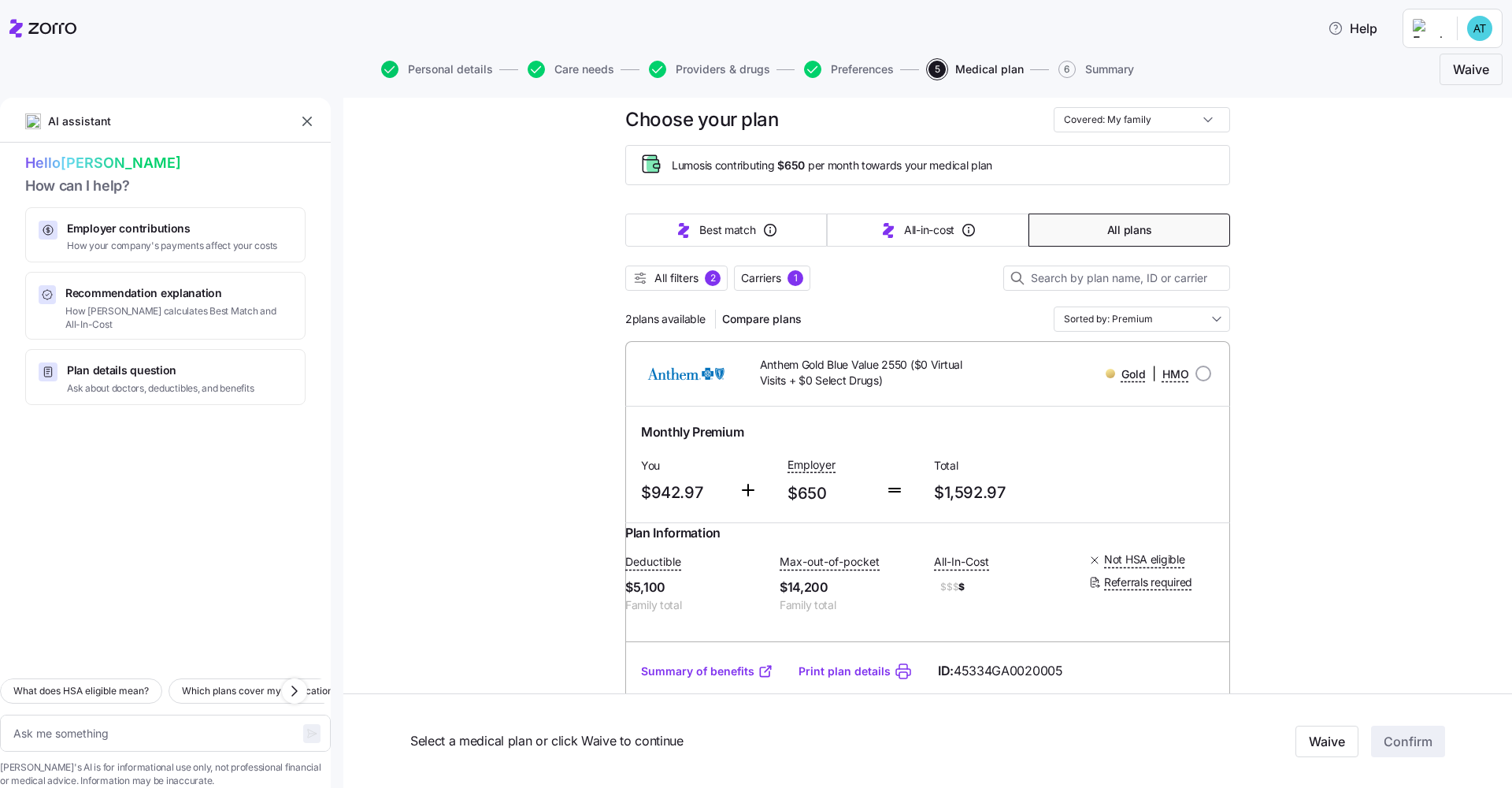
click at [392, 71] on icon "button" at bounding box center [389, 69] width 17 height 17
type textarea "x"
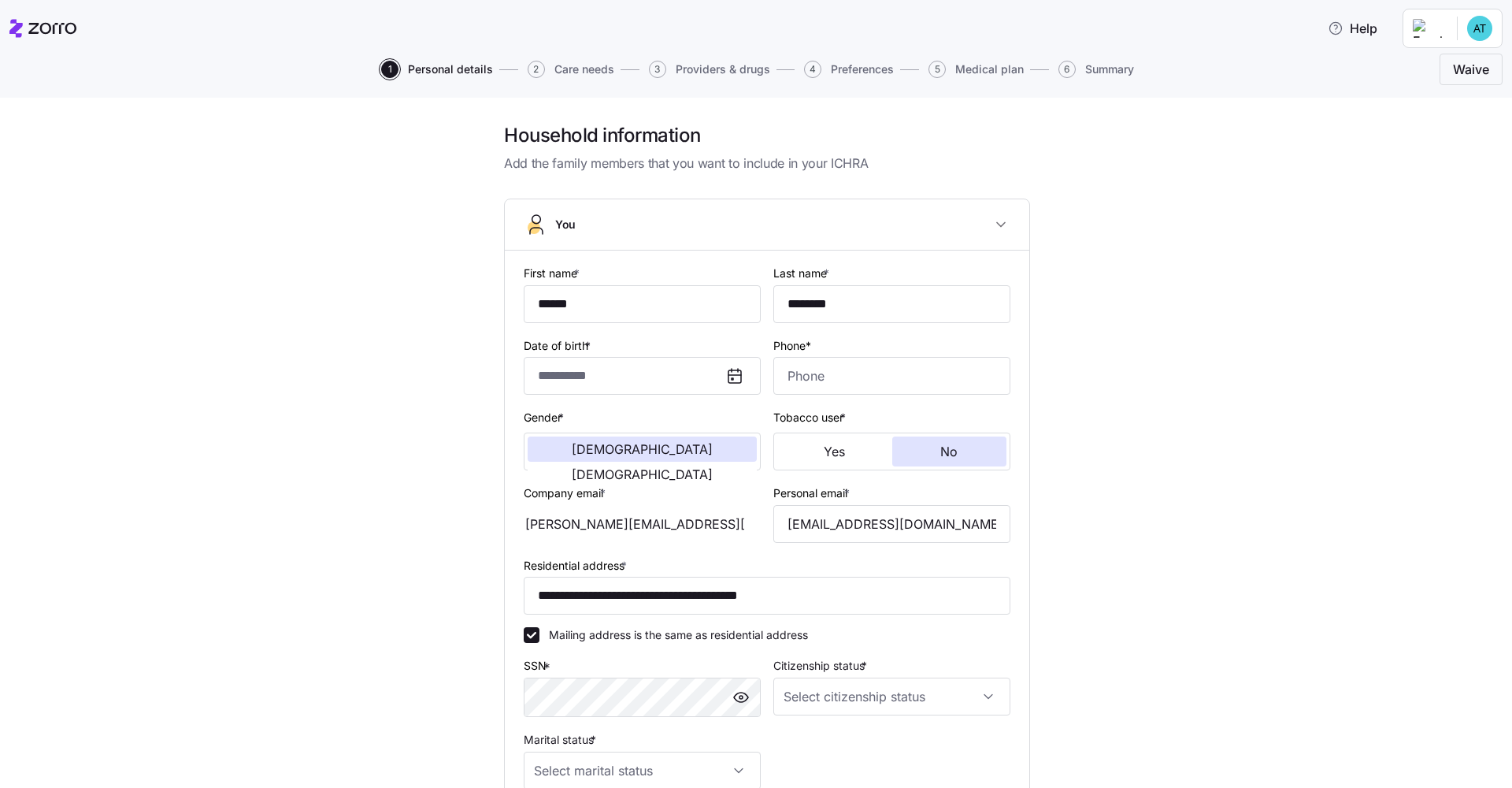
type input "**********"
type input "[PHONE_NUMBER]"
type input "[DEMOGRAPHIC_DATA] citizen"
type input "Single"
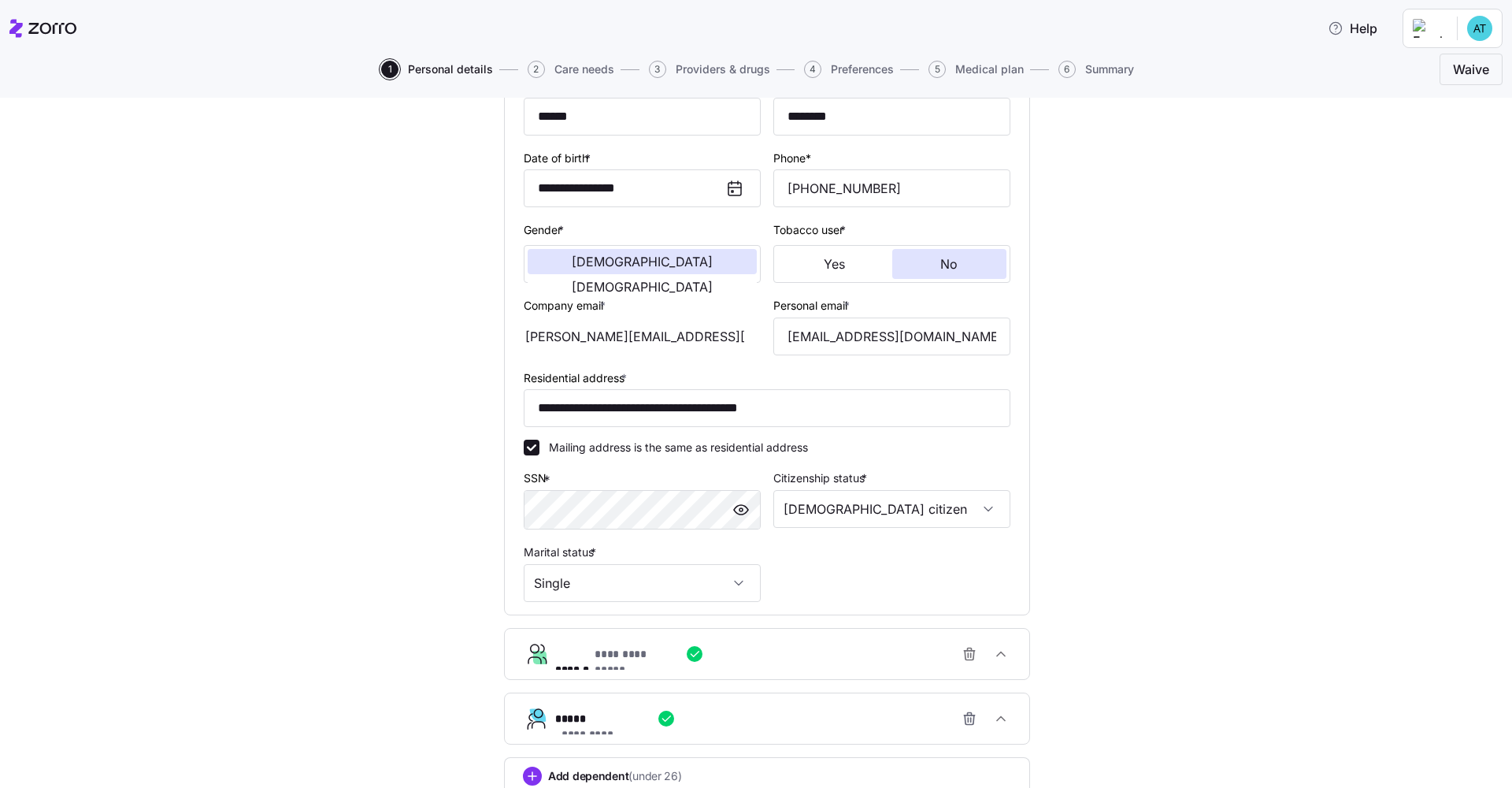
scroll to position [184, 0]
click at [813, 70] on span "6" at bounding box center [1066, 69] width 17 height 17
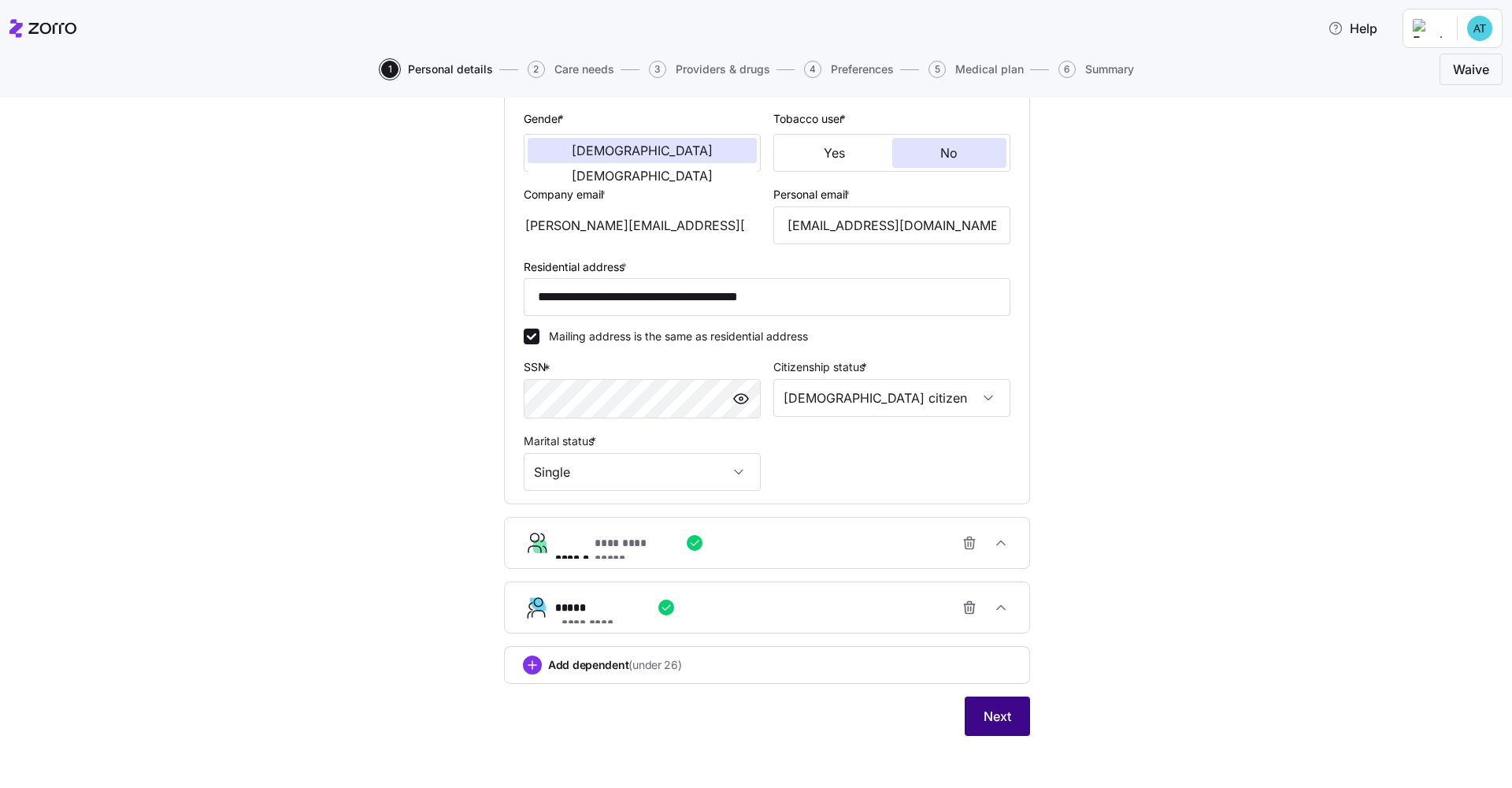
click at [813, 617] on button "Next" at bounding box center [997, 716] width 66 height 39
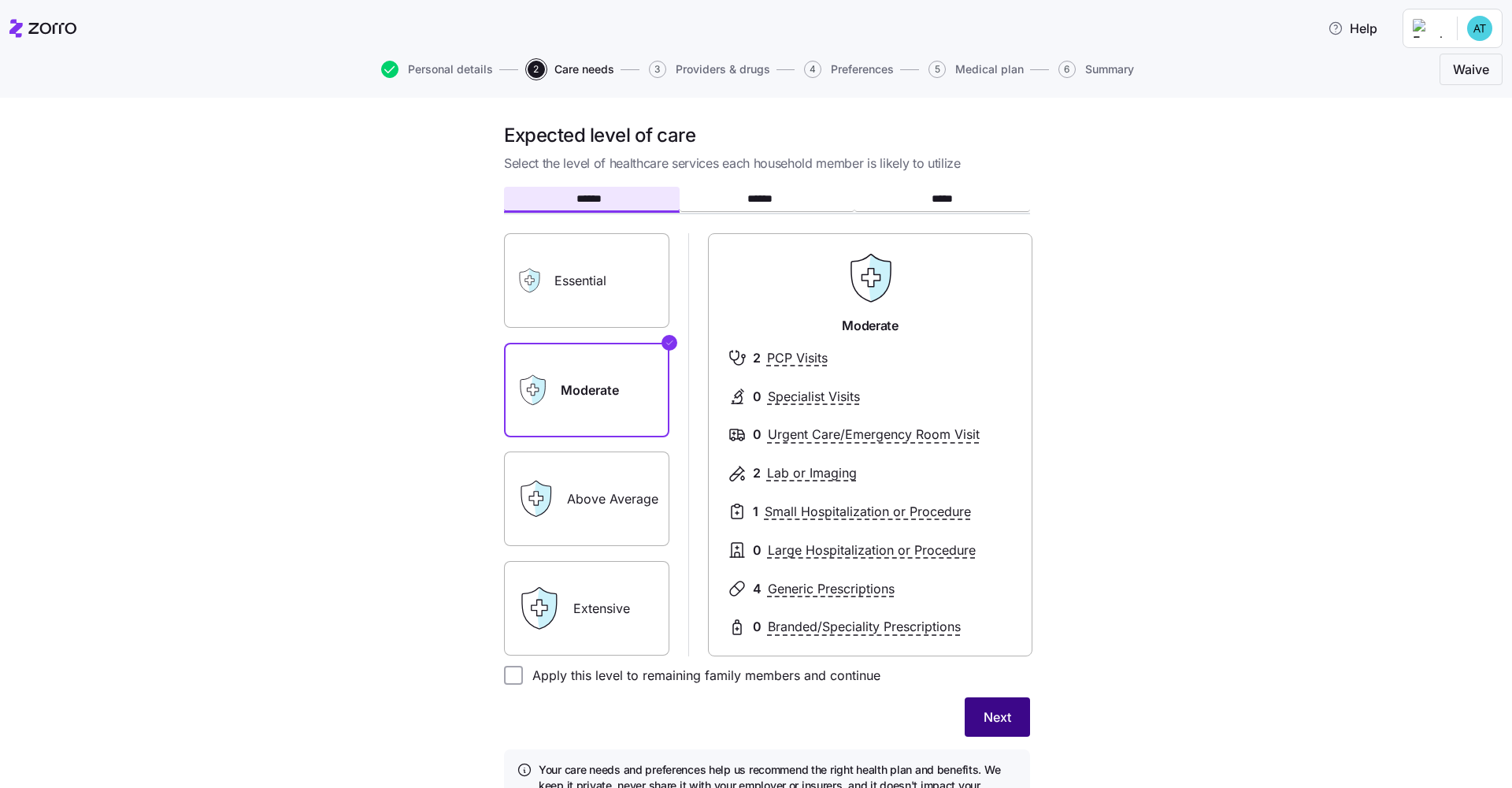
click at [813, 617] on button "Next" at bounding box center [997, 717] width 66 height 39
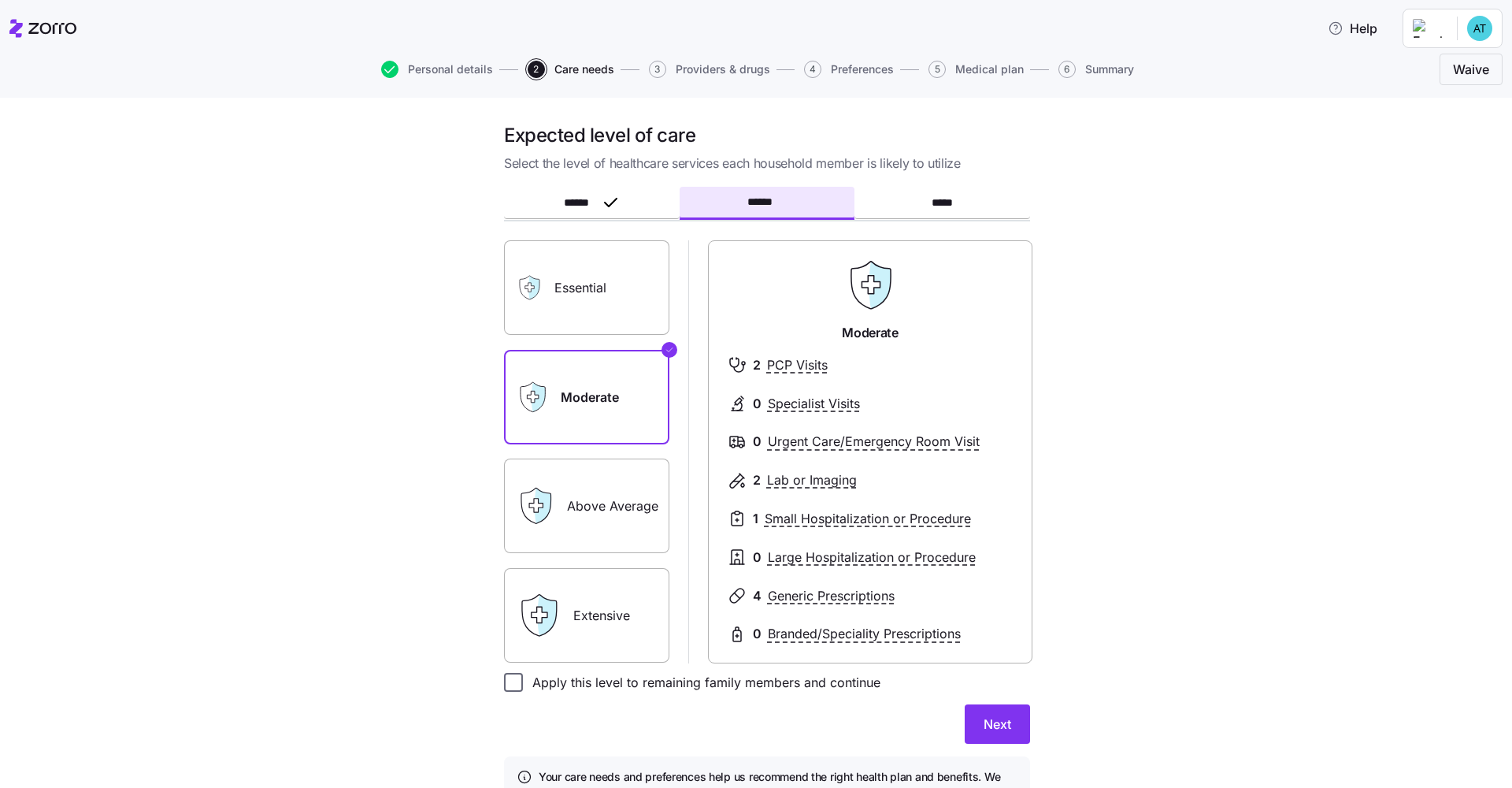
click at [504, 617] on input "Apply this level to remaining family members and continue" at bounding box center [513, 682] width 19 height 19
checkbox input "true"
click at [813, 617] on span "Next" at bounding box center [997, 724] width 27 height 19
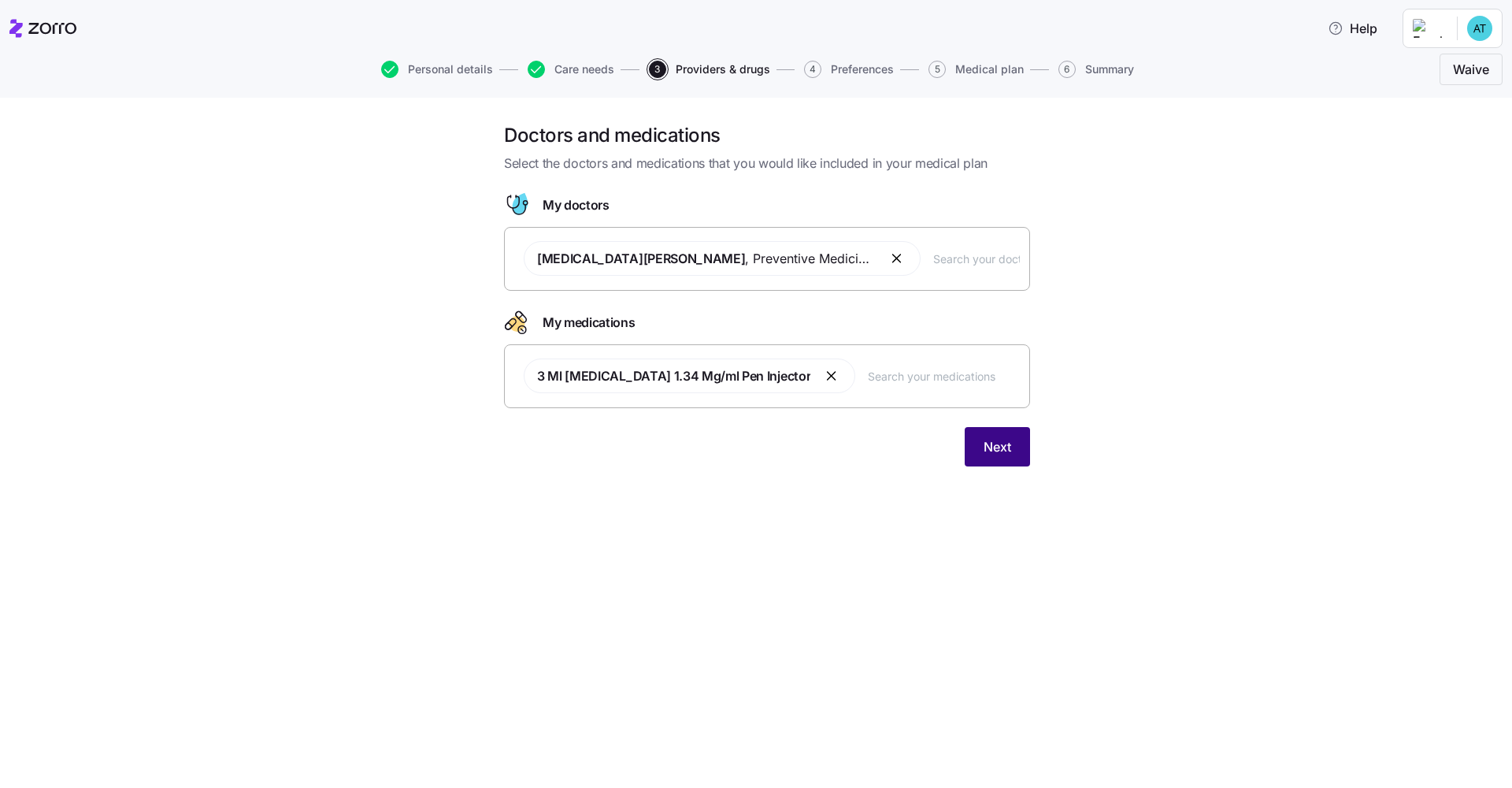
click at [813, 438] on span "Next" at bounding box center [997, 447] width 27 height 19
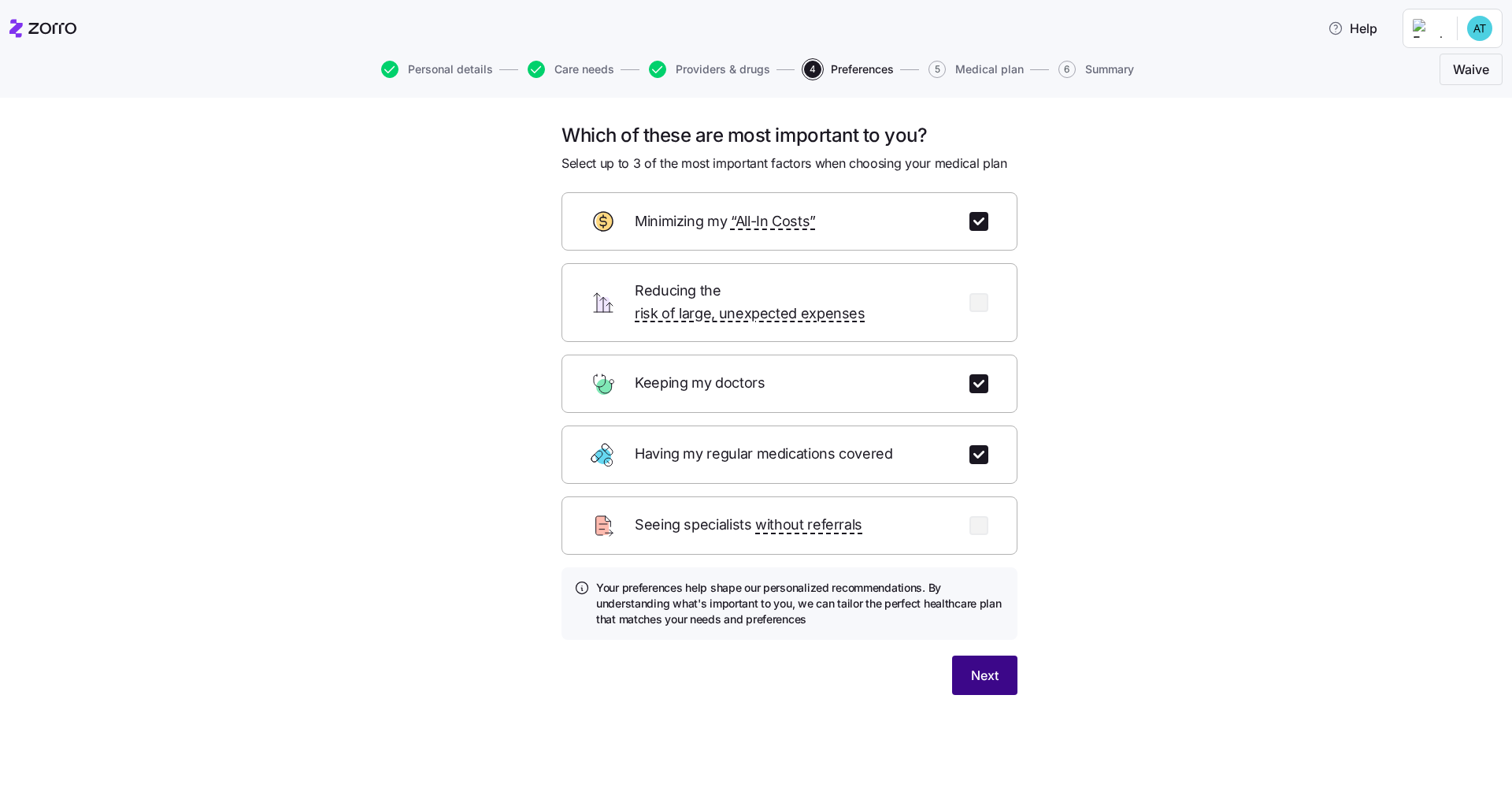
click at [813, 617] on button "Next" at bounding box center [984, 674] width 66 height 39
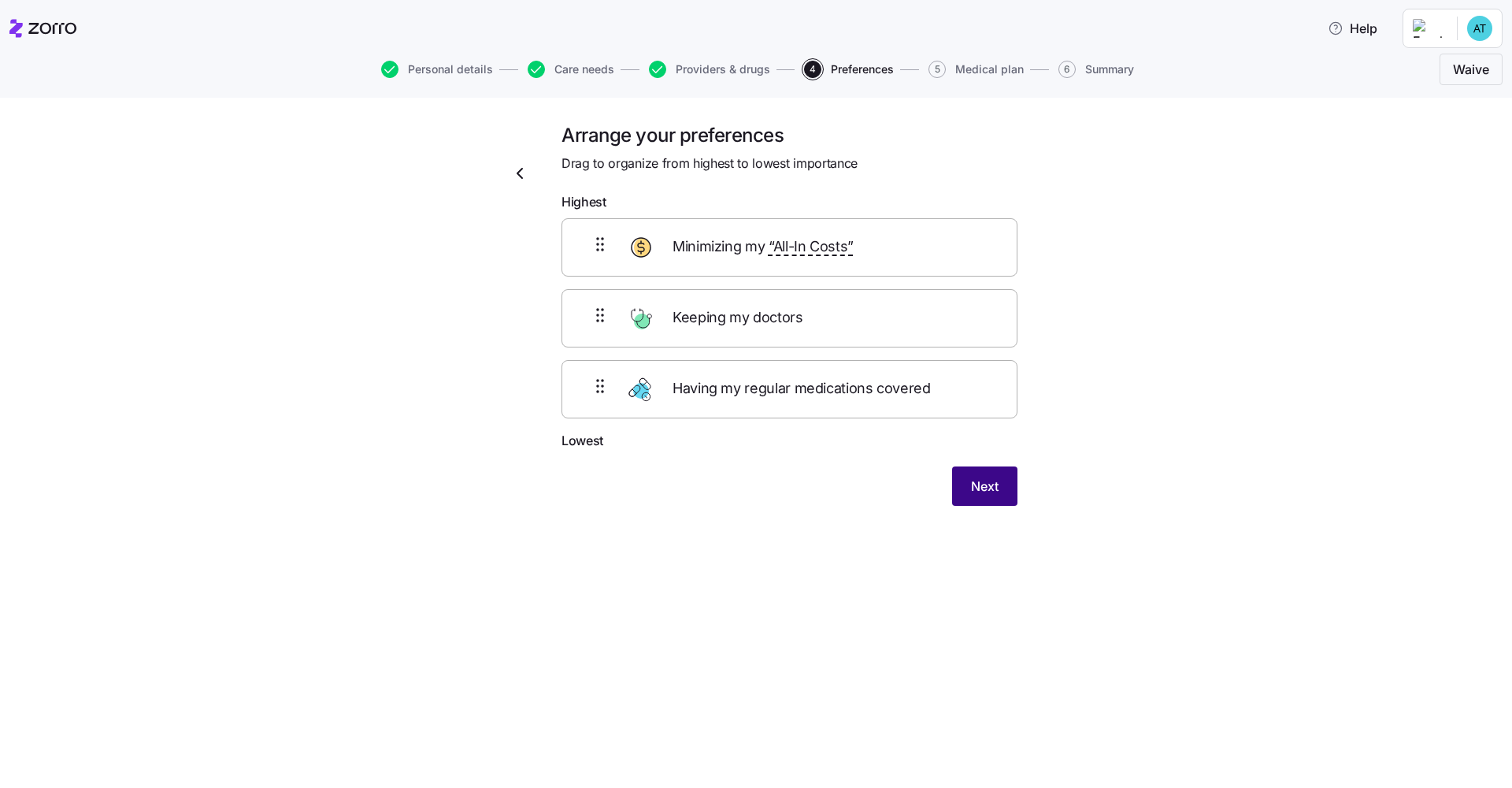
click at [813, 482] on span "Next" at bounding box center [984, 486] width 27 height 19
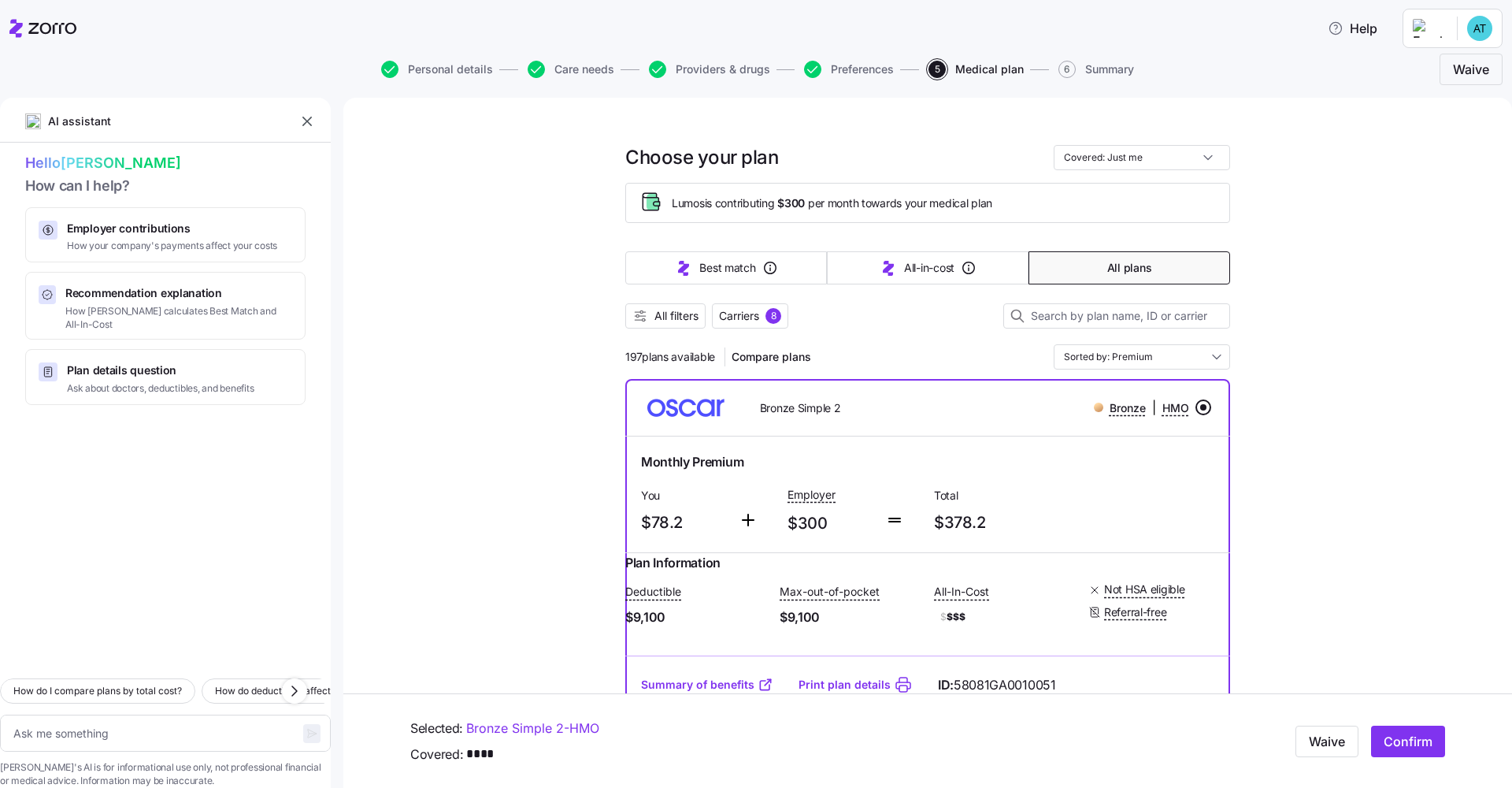
scroll to position [142, 0]
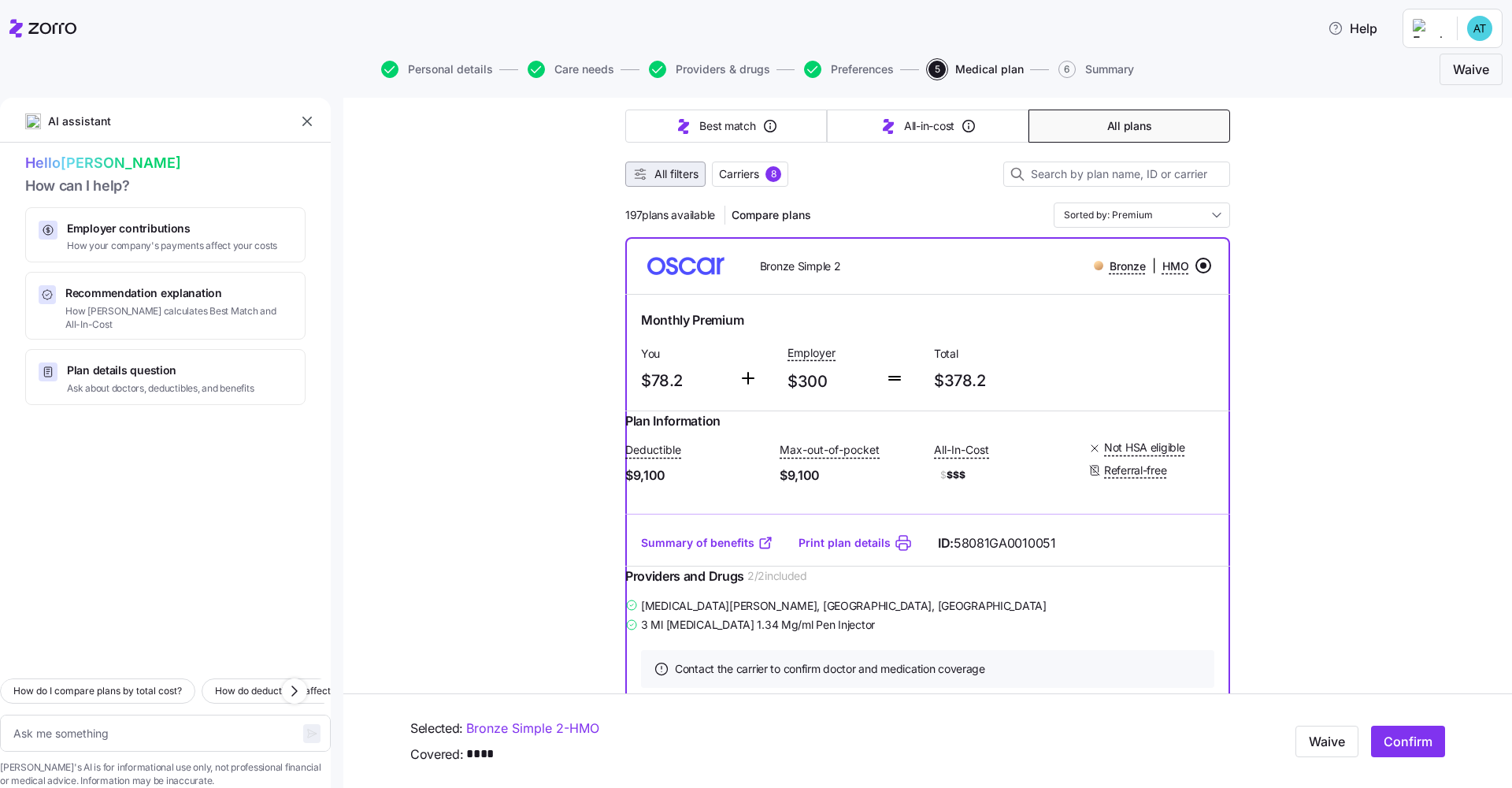
click at [666, 166] on button "All filters" at bounding box center [665, 174] width 80 height 25
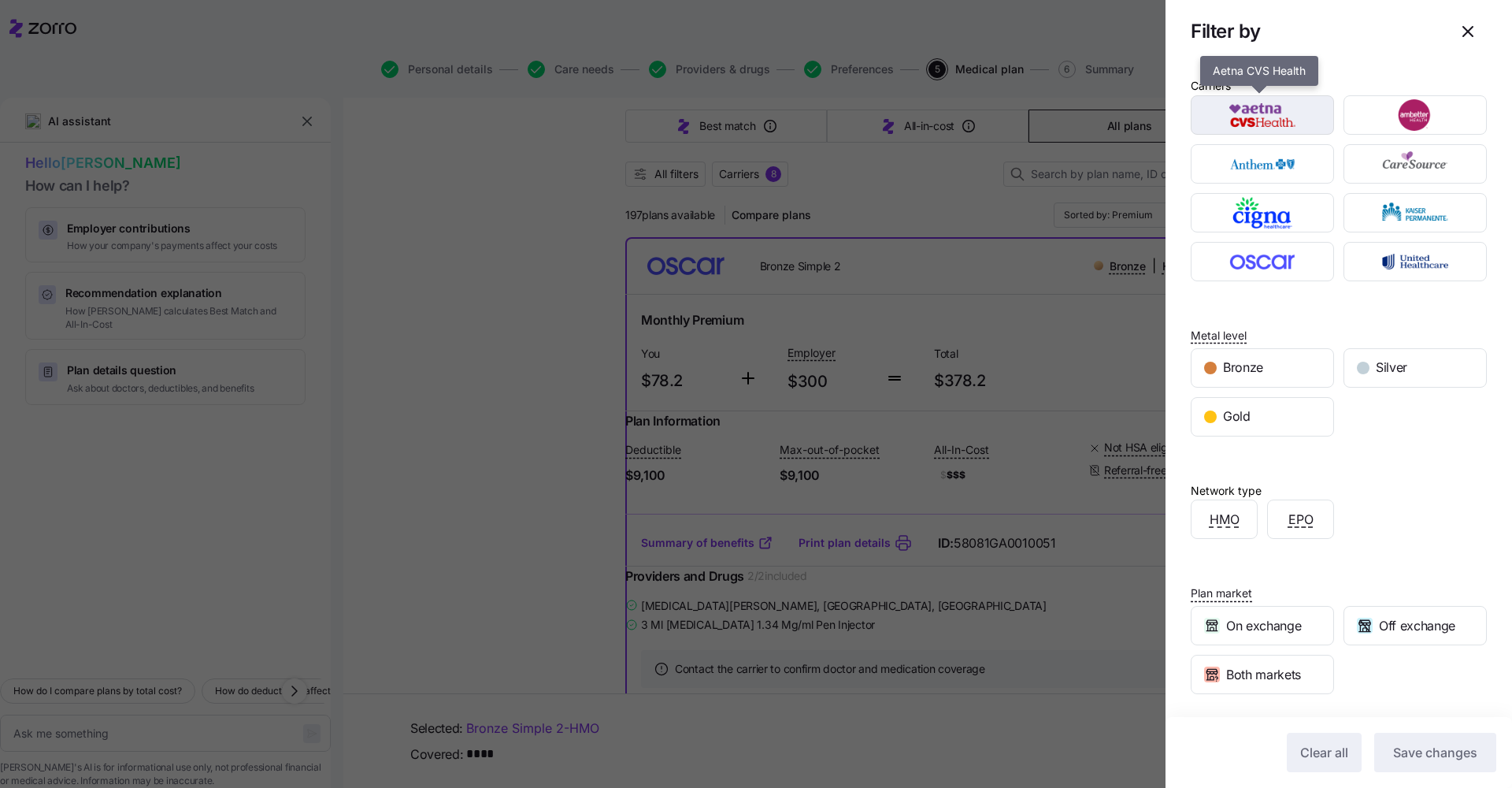
click at [813, 125] on img "button" at bounding box center [1262, 115] width 115 height 32
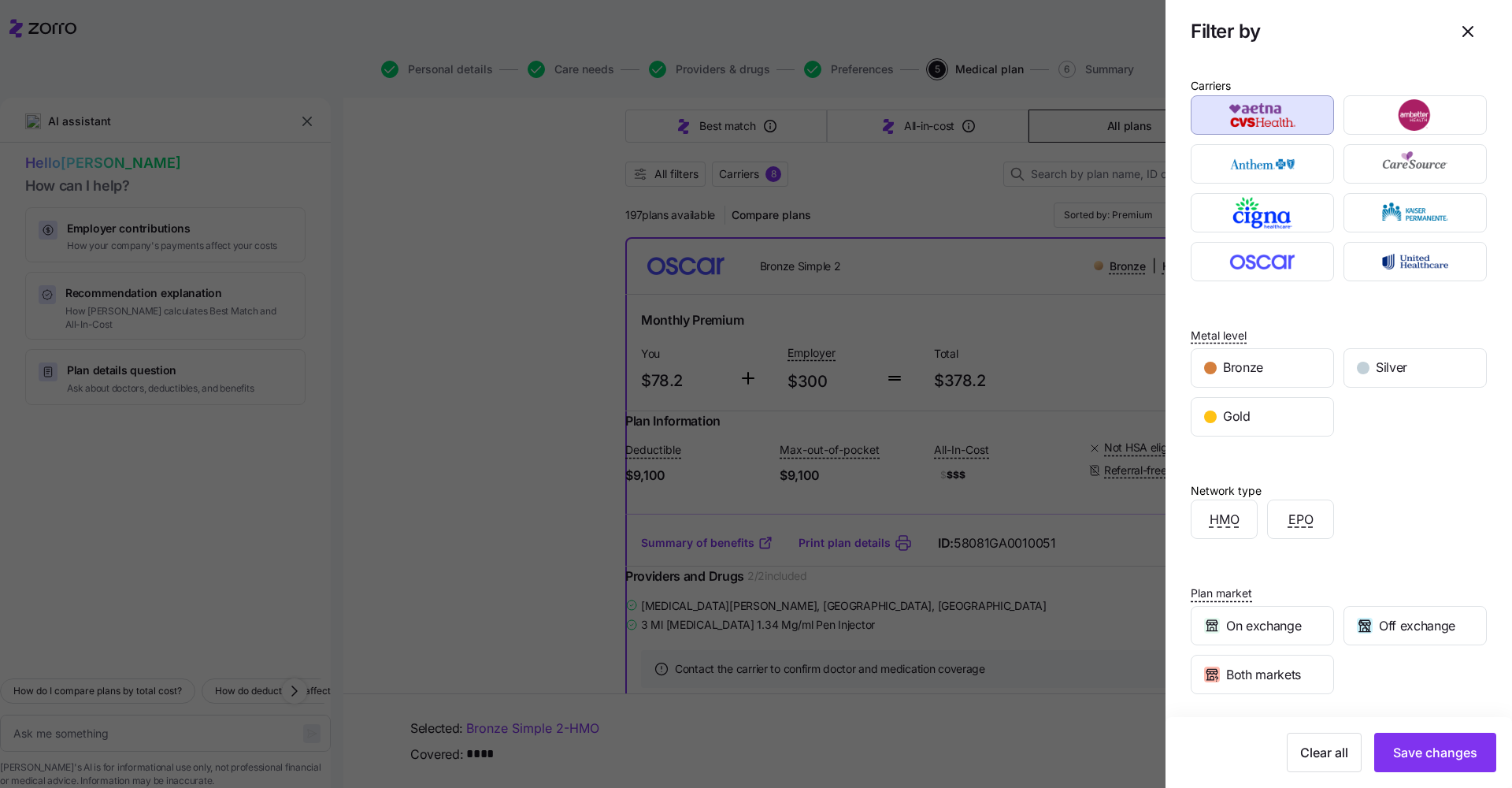
click at [813, 438] on div "Carriers Metal level Bronze Silver Gold Network type HMO EPO Plan market On exc…" at bounding box center [1338, 444] width 346 height 762
click at [813, 432] on div "Gold" at bounding box center [1261, 417] width 142 height 38
drag, startPoint x: 1440, startPoint y: 746, endPoint x: 1421, endPoint y: 732, distance: 23.6
click at [813, 617] on span "Save changes" at bounding box center [1435, 752] width 85 height 19
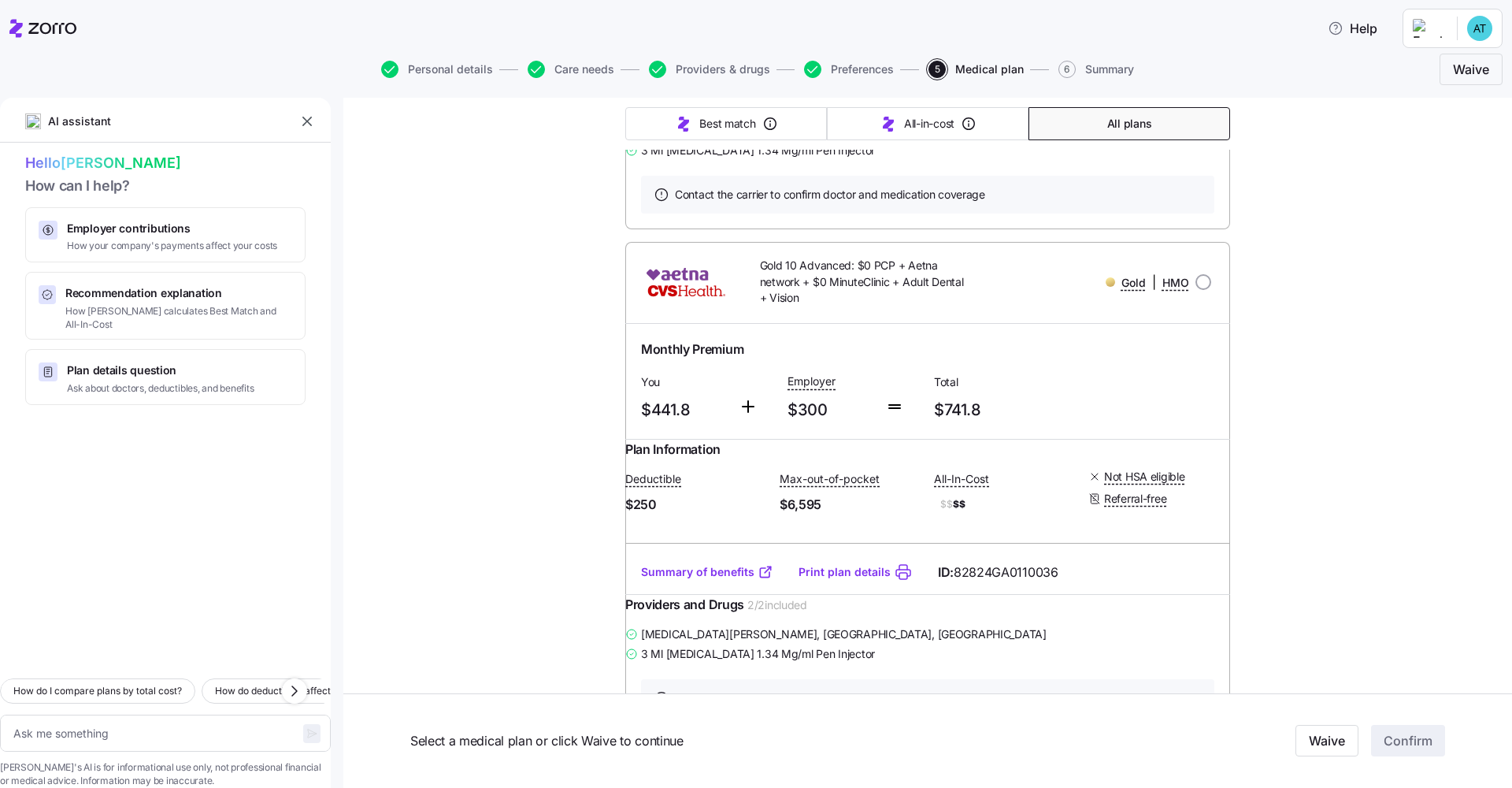
scroll to position [2750, 0]
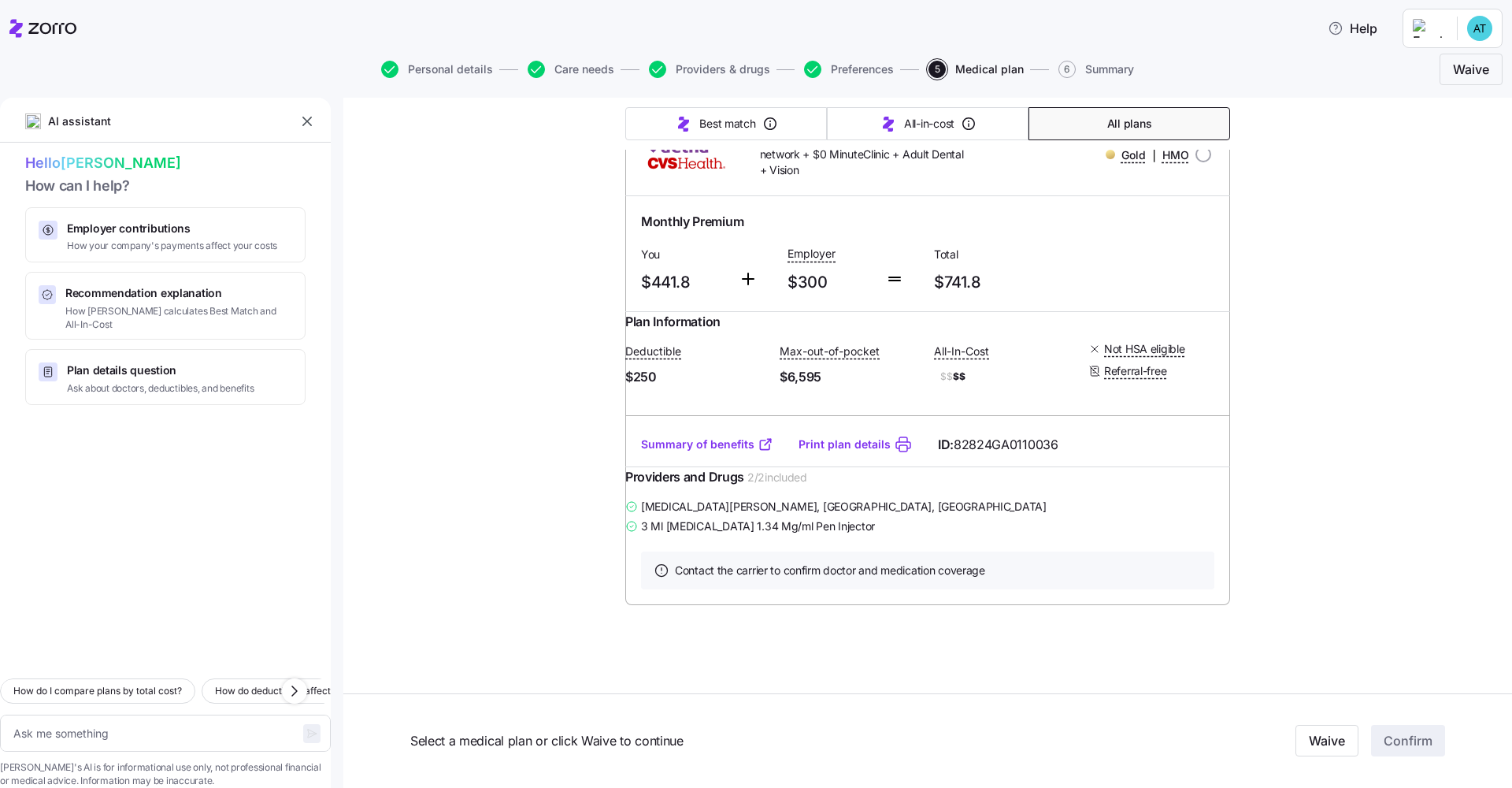
type textarea "x"
click at [709, 453] on link "Summary of benefits" at bounding box center [706, 444] width 132 height 16
